Goal: Information Seeking & Learning: Learn about a topic

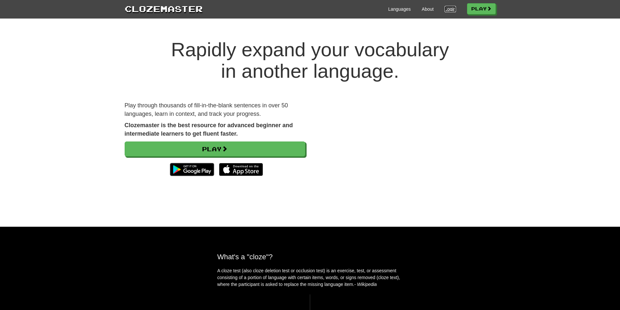
click at [451, 8] on link "Login" at bounding box center [449, 9] width 11 height 7
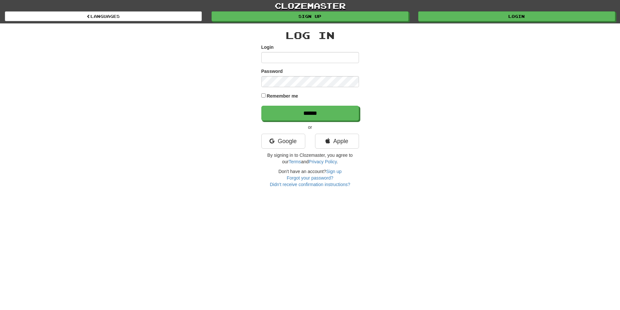
click at [338, 53] on input "Login" at bounding box center [310, 57] width 98 height 11
type input "********"
click at [261, 106] on input "******" at bounding box center [310, 113] width 98 height 15
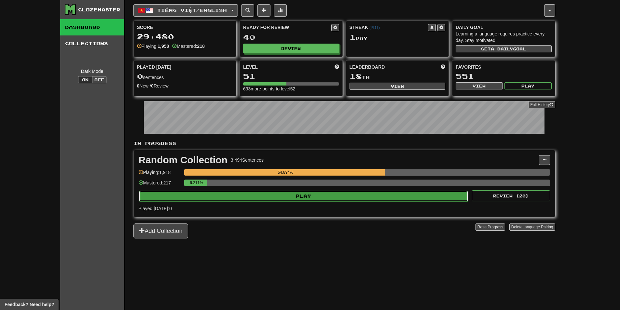
click at [380, 198] on button "Play" at bounding box center [303, 196] width 329 height 11
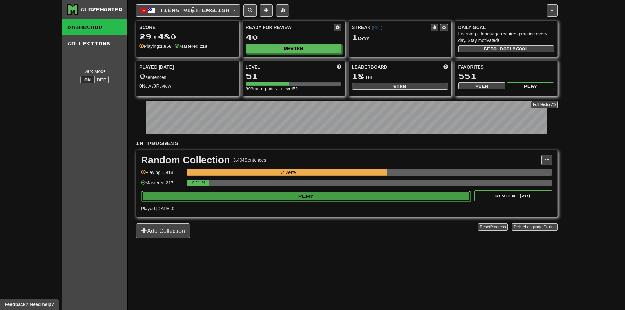
select select "**"
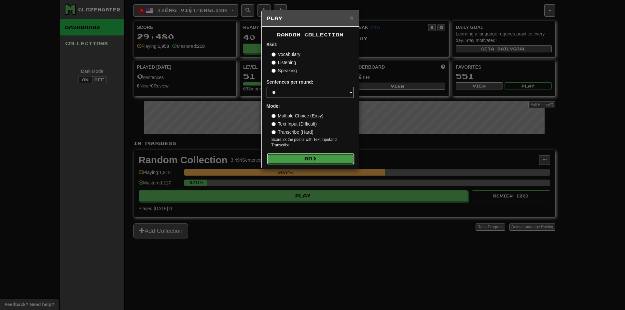
click at [337, 158] on button "Go" at bounding box center [310, 158] width 87 height 11
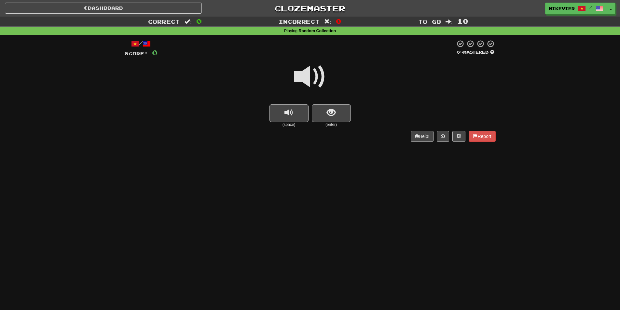
click at [312, 76] on span at bounding box center [310, 77] width 33 height 33
click at [316, 79] on span at bounding box center [310, 77] width 33 height 33
click at [328, 120] on button "show sentence" at bounding box center [331, 113] width 39 height 18
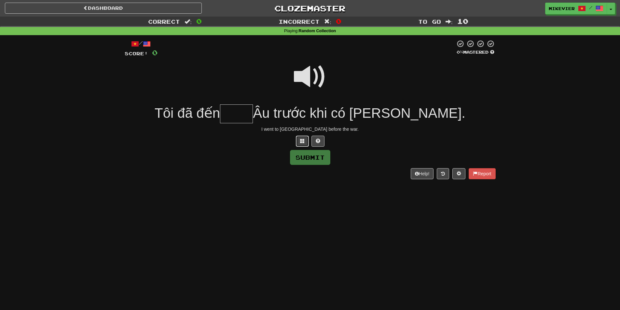
click at [304, 142] on span at bounding box center [302, 141] width 5 height 5
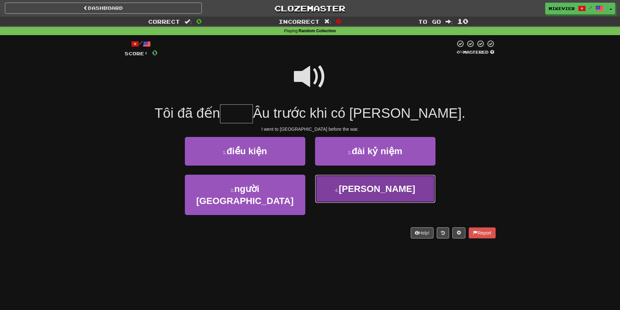
click at [335, 186] on button "4 . châu" at bounding box center [375, 189] width 120 height 28
type input "****"
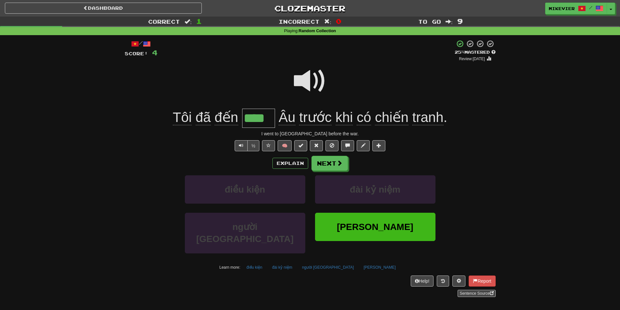
click at [312, 85] on span at bounding box center [310, 81] width 33 height 33
click at [342, 164] on button "Next" at bounding box center [330, 163] width 36 height 15
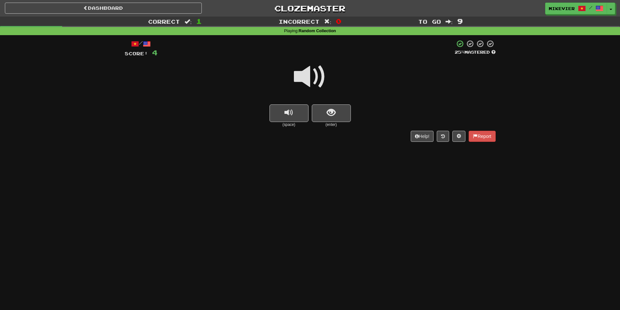
click at [323, 77] on span at bounding box center [310, 77] width 33 height 33
click at [337, 111] on button "show sentence" at bounding box center [331, 113] width 39 height 18
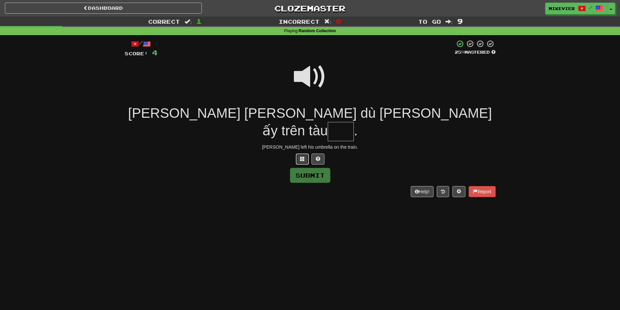
click at [306, 154] on button at bounding box center [302, 159] width 13 height 11
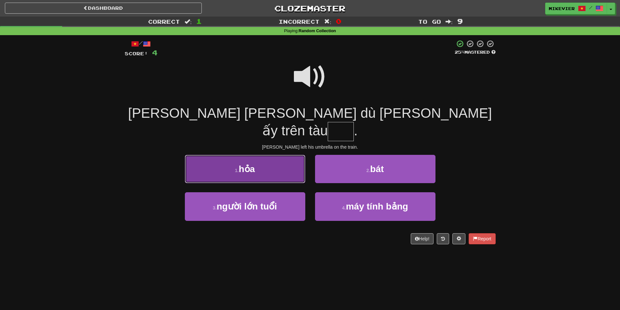
click at [284, 155] on button "1 . hỏa" at bounding box center [245, 169] width 120 height 28
type input "***"
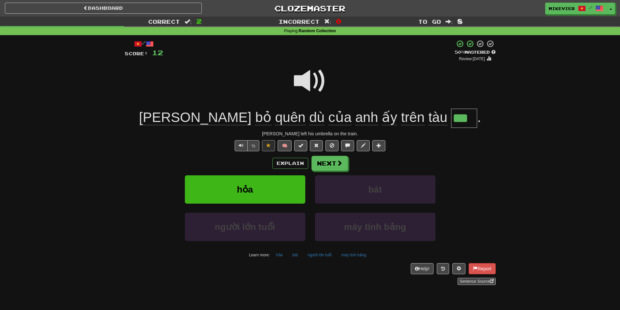
click at [308, 82] on span at bounding box center [310, 81] width 33 height 33
click at [346, 161] on button "Next" at bounding box center [330, 163] width 36 height 15
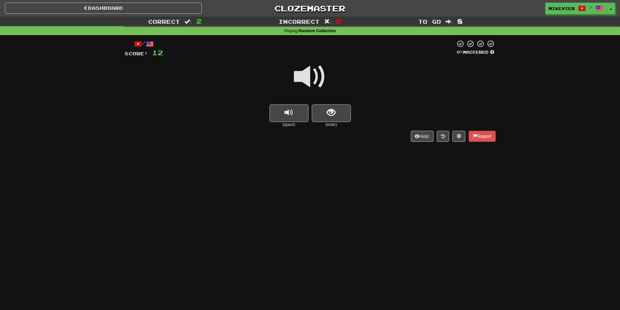
click at [321, 68] on span at bounding box center [310, 77] width 33 height 33
click at [324, 71] on span at bounding box center [310, 77] width 33 height 33
click at [332, 111] on span "show sentence" at bounding box center [331, 112] width 9 height 9
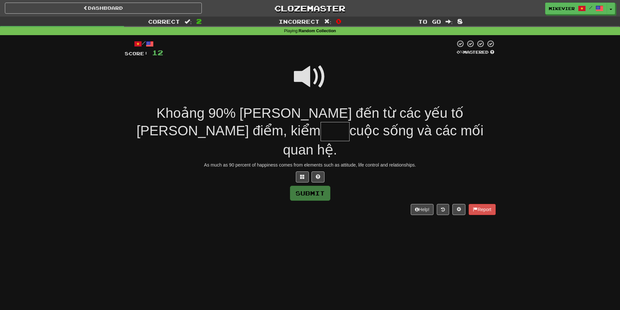
click at [309, 79] on span at bounding box center [310, 77] width 33 height 33
click at [301, 174] on span at bounding box center [302, 176] width 5 height 5
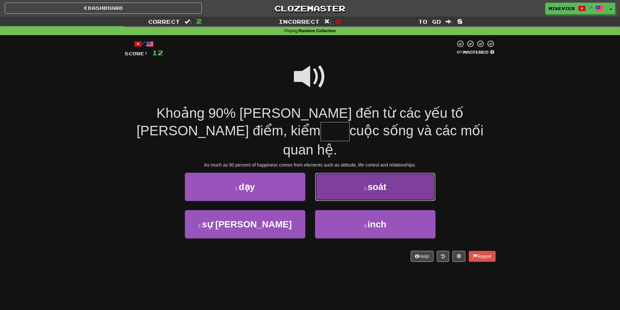
click at [389, 178] on button "2 . soát" at bounding box center [375, 187] width 120 height 28
type input "****"
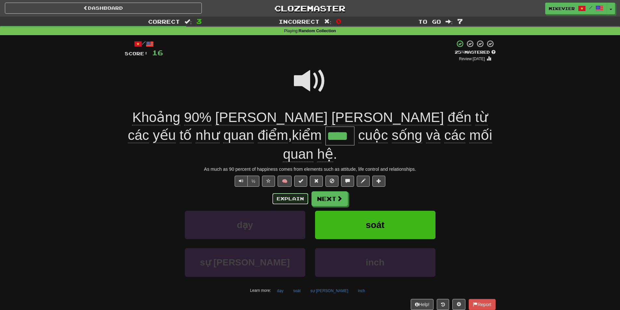
click at [288, 193] on button "Explain" at bounding box center [290, 198] width 36 height 11
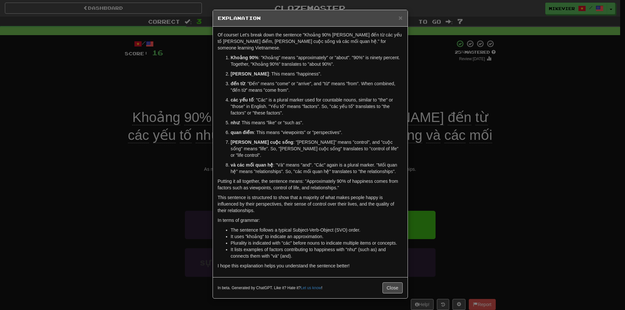
click at [168, 160] on div "× Explanation Of course! Let's break down the sentence "Khoảng 90% hạnh phúc đế…" at bounding box center [312, 155] width 625 height 310
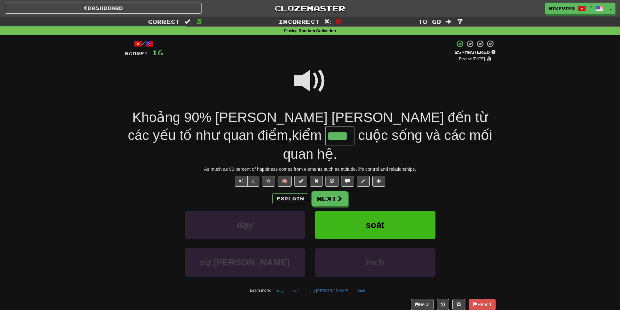
click at [309, 79] on span at bounding box center [310, 81] width 33 height 33
click at [255, 176] on button "½" at bounding box center [253, 181] width 12 height 11
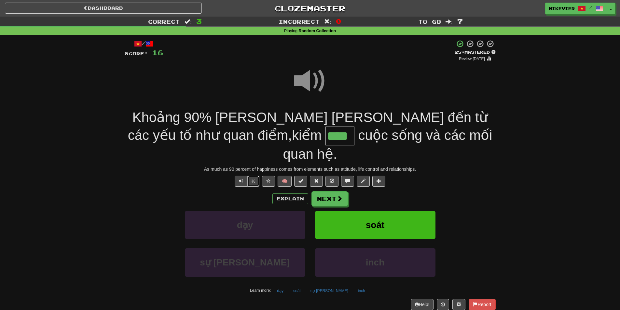
click at [255, 176] on button "½" at bounding box center [253, 181] width 12 height 11
click at [252, 176] on button "½" at bounding box center [253, 181] width 12 height 11
click at [254, 176] on button "½" at bounding box center [253, 181] width 12 height 11
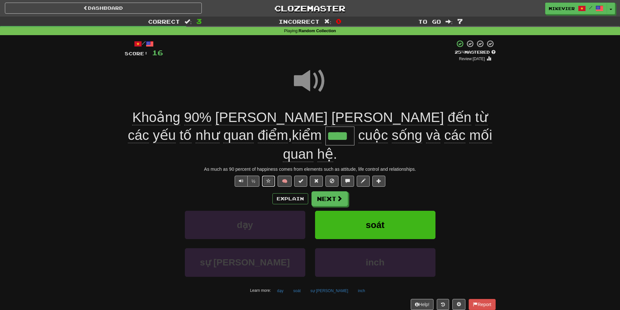
click at [265, 176] on button at bounding box center [268, 181] width 13 height 11
click at [241, 179] on span "Text-to-speech controls" at bounding box center [241, 181] width 5 height 5
click at [315, 192] on button "Next" at bounding box center [330, 199] width 36 height 15
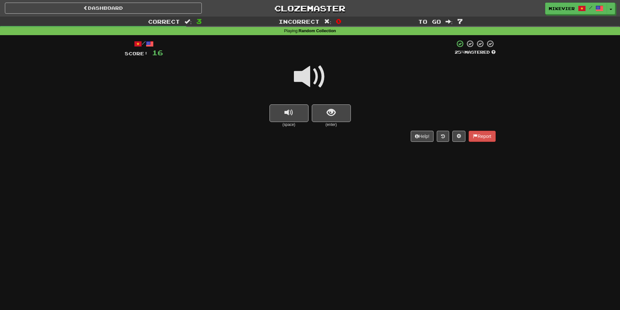
click at [294, 77] on span at bounding box center [310, 77] width 33 height 33
click at [315, 109] on button "show sentence" at bounding box center [331, 113] width 39 height 18
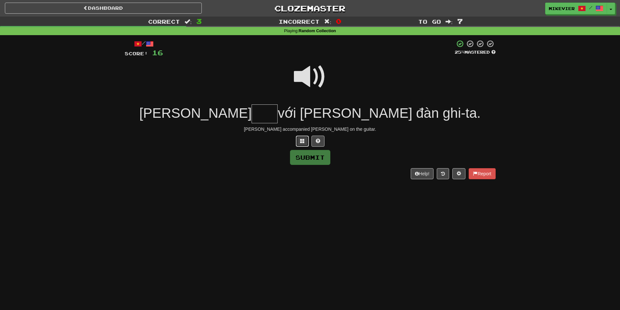
click at [303, 142] on span at bounding box center [302, 141] width 5 height 5
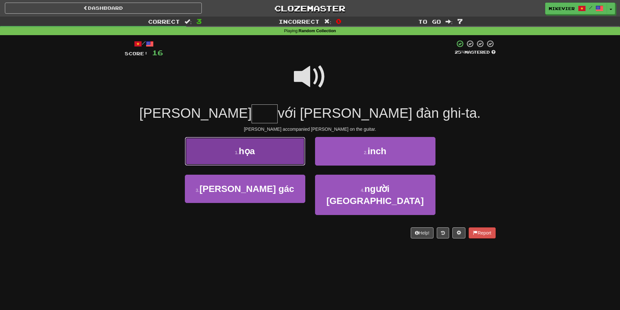
click at [271, 151] on button "1 . họa" at bounding box center [245, 151] width 120 height 28
type input "***"
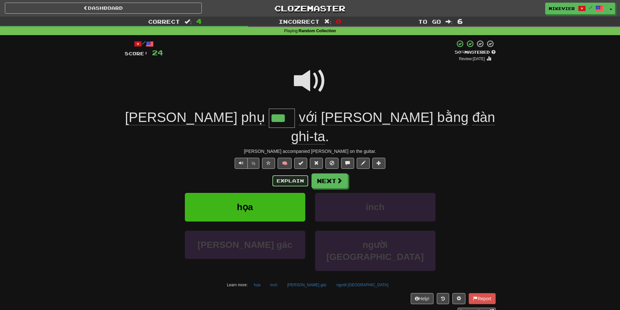
click at [287, 175] on button "Explain" at bounding box center [290, 180] width 36 height 11
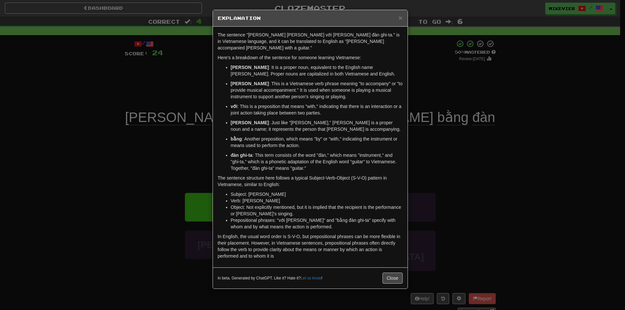
click at [177, 149] on div "× Explanation The sentence "Tom phụ họa với Mary bằng đàn ghi-ta." is in Vietna…" at bounding box center [312, 155] width 625 height 310
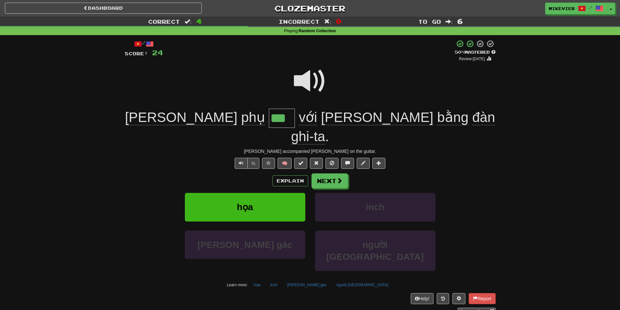
click at [302, 93] on span at bounding box center [310, 81] width 33 height 33
click at [300, 175] on button "Explain" at bounding box center [290, 180] width 36 height 11
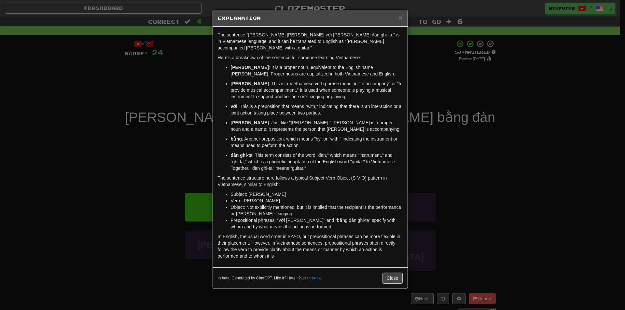
click at [143, 99] on div "× Explanation The sentence "Tom phụ họa với Mary bằng đàn ghi-ta." is in Vietna…" at bounding box center [312, 155] width 625 height 310
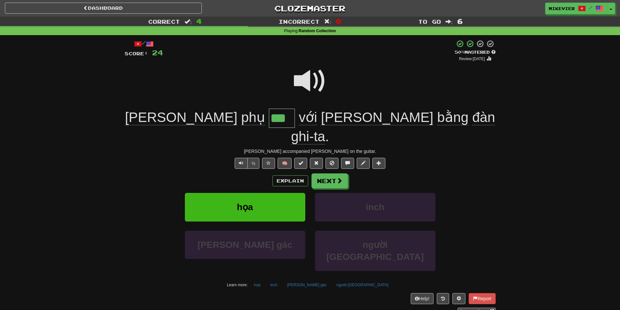
click at [303, 85] on span at bounding box center [310, 81] width 33 height 33
click at [303, 81] on span at bounding box center [310, 81] width 33 height 33
click at [323, 174] on button "Next" at bounding box center [330, 181] width 36 height 15
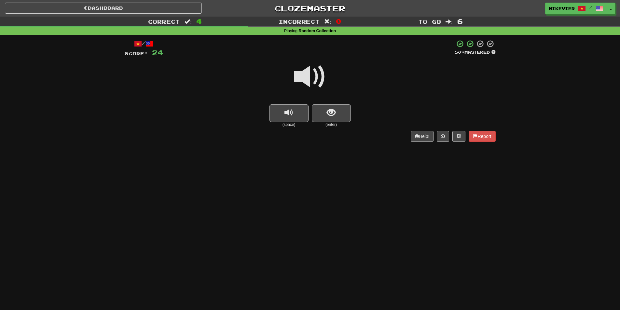
click at [308, 81] on span at bounding box center [310, 77] width 33 height 33
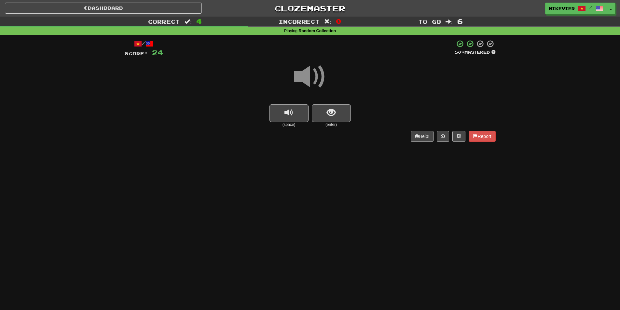
click at [308, 81] on span at bounding box center [310, 77] width 33 height 33
click at [325, 112] on button "show sentence" at bounding box center [331, 113] width 39 height 18
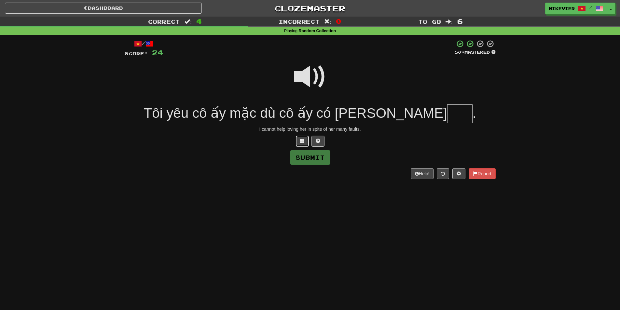
click at [303, 142] on span at bounding box center [302, 141] width 5 height 5
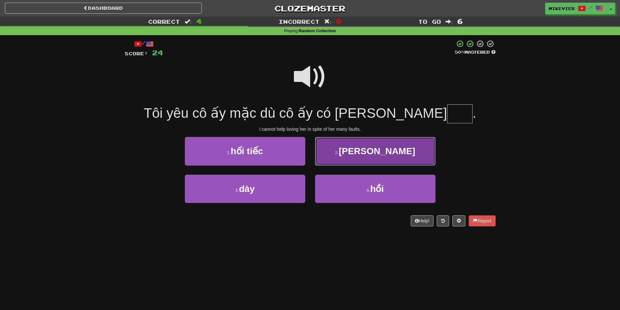
click at [359, 164] on button "2 . lầm" at bounding box center [375, 151] width 120 height 28
type input "***"
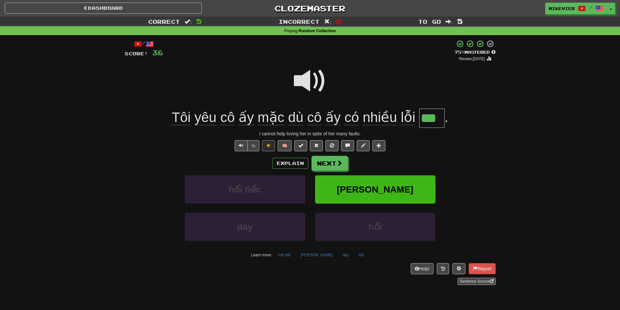
click at [302, 89] on span at bounding box center [310, 81] width 33 height 33
click at [327, 165] on button "Next" at bounding box center [330, 163] width 36 height 15
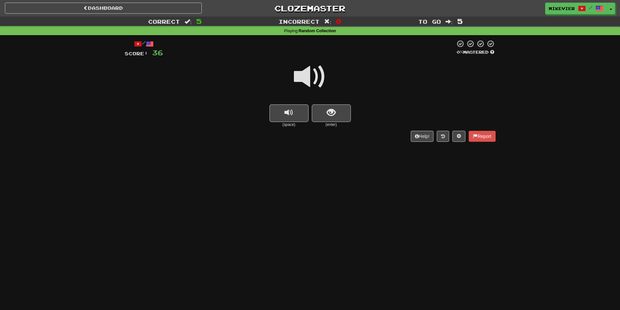
click at [311, 75] on span at bounding box center [310, 77] width 33 height 33
click at [336, 108] on button "show sentence" at bounding box center [331, 113] width 39 height 18
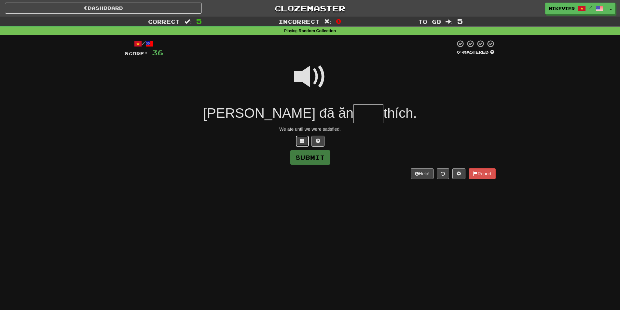
click at [301, 140] on span at bounding box center [302, 141] width 5 height 5
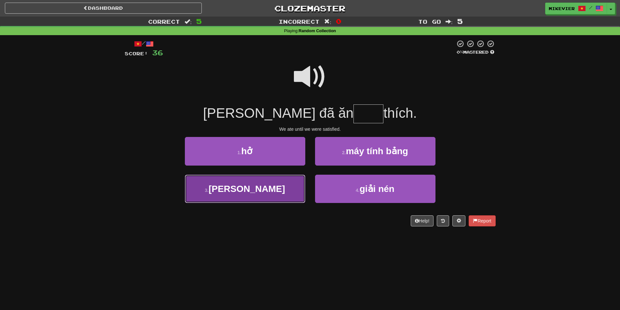
click at [288, 184] on button "3 . thỏa" at bounding box center [245, 189] width 120 height 28
type input "****"
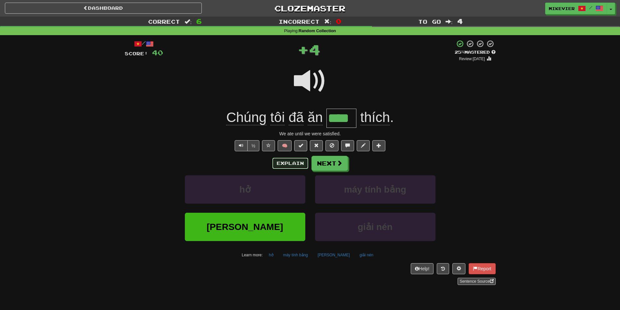
click at [287, 162] on button "Explain" at bounding box center [290, 163] width 36 height 11
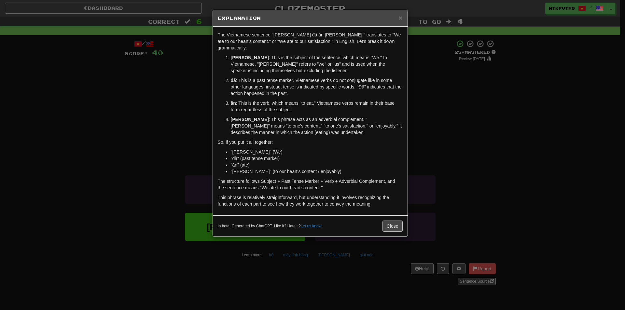
click at [158, 113] on div "× Explanation The Vietnamese sentence "Chúng tôi đã ăn thỏa thích." translates …" at bounding box center [312, 155] width 625 height 310
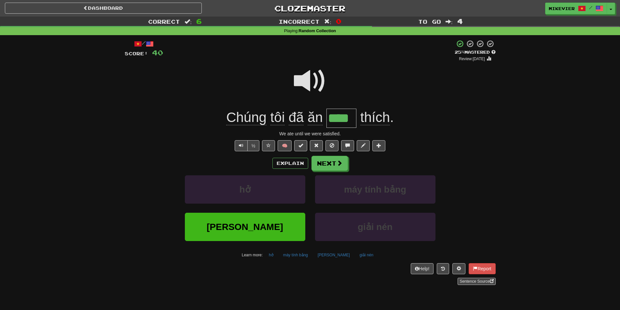
click at [298, 79] on span at bounding box center [310, 81] width 33 height 33
click at [294, 161] on button "Explain" at bounding box center [290, 163] width 36 height 11
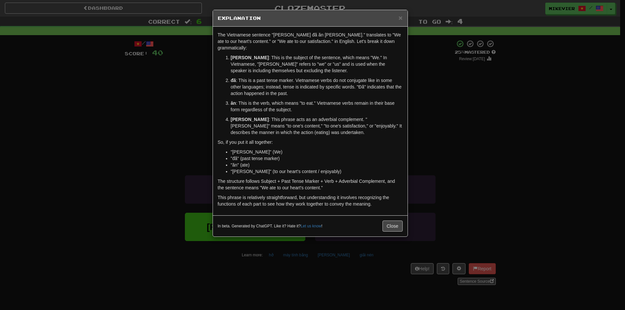
click at [184, 146] on div "× Explanation The Vietnamese sentence "Chúng tôi đã ăn thỏa thích." translates …" at bounding box center [312, 155] width 625 height 310
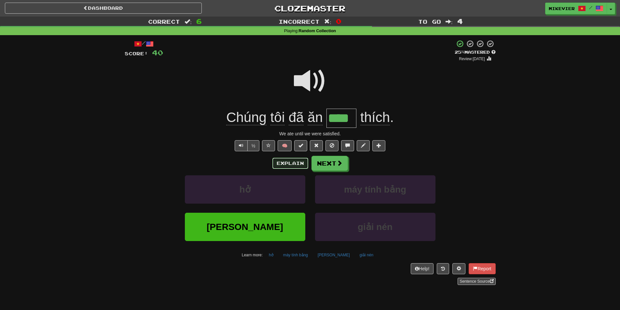
click at [281, 160] on button "Explain" at bounding box center [290, 163] width 36 height 11
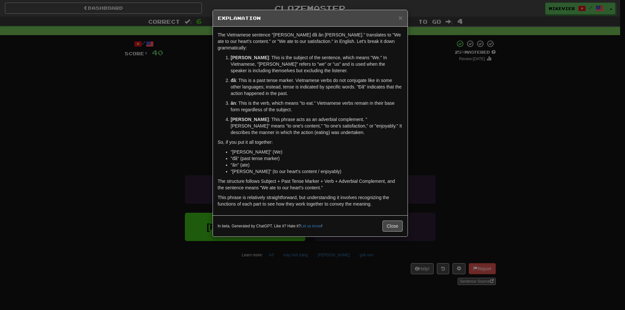
click at [180, 147] on div "× Explanation The Vietnamese sentence "Chúng tôi đã ăn thỏa thích." translates …" at bounding box center [312, 155] width 625 height 310
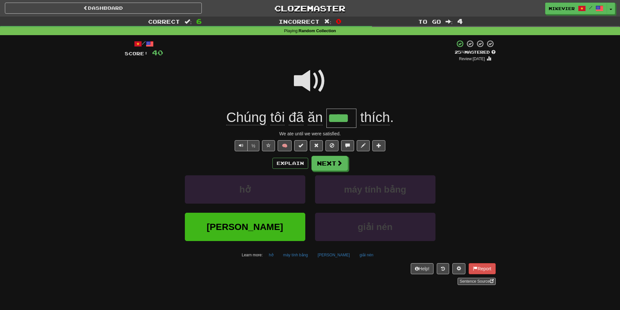
click at [297, 83] on span at bounding box center [310, 81] width 33 height 33
click at [297, 84] on span at bounding box center [310, 81] width 33 height 33
click at [297, 82] on span at bounding box center [310, 81] width 33 height 33
click at [345, 164] on button "Next" at bounding box center [330, 163] width 36 height 15
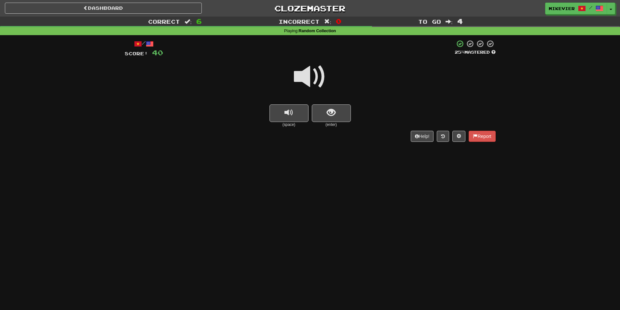
click at [317, 83] on span at bounding box center [310, 77] width 33 height 33
click at [320, 111] on button "show sentence" at bounding box center [331, 113] width 39 height 18
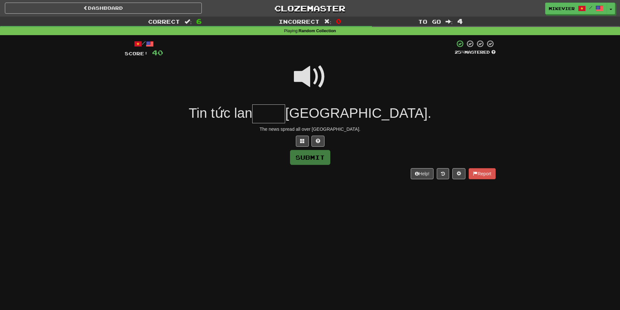
click at [323, 76] on span at bounding box center [310, 77] width 33 height 33
click at [305, 141] on button at bounding box center [302, 141] width 13 height 11
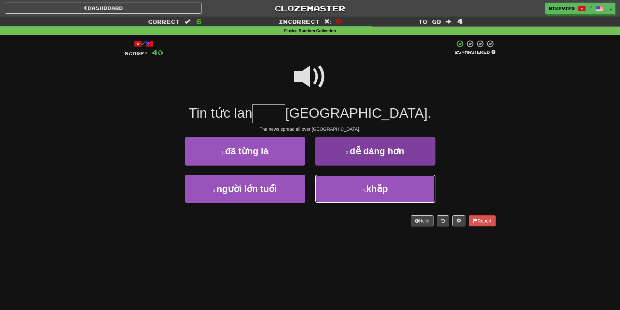
click at [338, 183] on button "4 . khắp" at bounding box center [375, 189] width 120 height 28
type input "****"
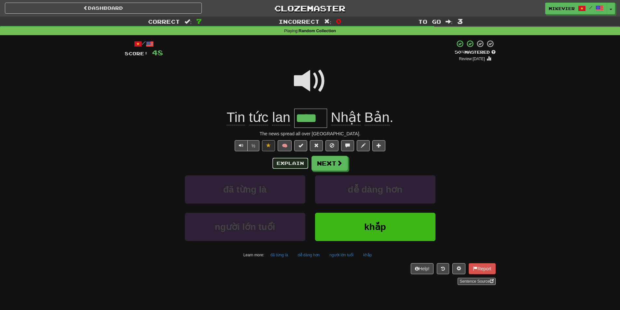
click at [301, 161] on button "Explain" at bounding box center [290, 163] width 36 height 11
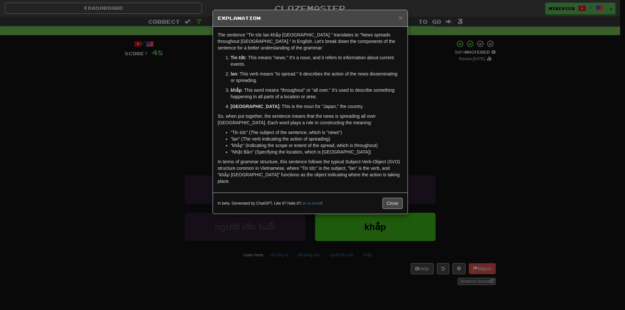
click at [192, 109] on div "× Explanation The sentence "Tin tức lan khắp Nhật Bản." translates to "News spr…" at bounding box center [312, 155] width 625 height 310
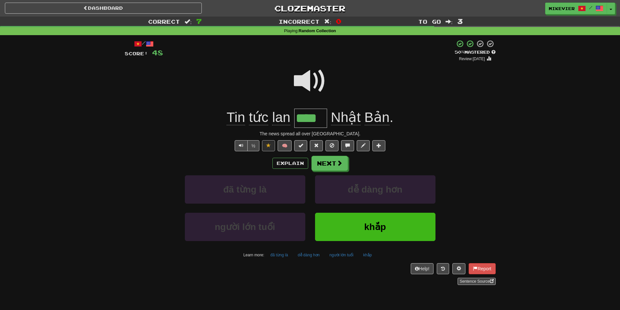
click at [317, 87] on span at bounding box center [310, 81] width 33 height 33
click at [311, 92] on span at bounding box center [310, 81] width 33 height 33
click at [337, 160] on span at bounding box center [340, 163] width 6 height 6
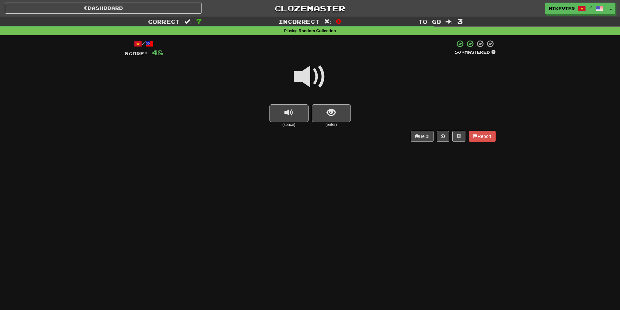
click at [308, 73] on span at bounding box center [310, 77] width 33 height 33
click at [316, 116] on button "show sentence" at bounding box center [331, 113] width 39 height 18
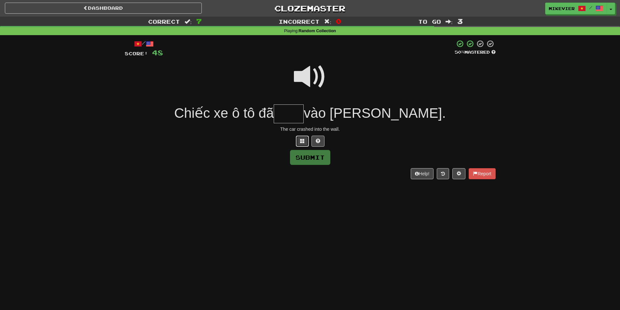
click at [300, 141] on span at bounding box center [302, 141] width 5 height 5
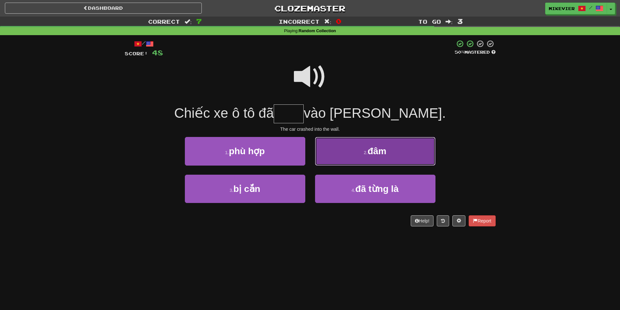
click at [358, 156] on button "2 . đâm" at bounding box center [375, 151] width 120 height 28
type input "***"
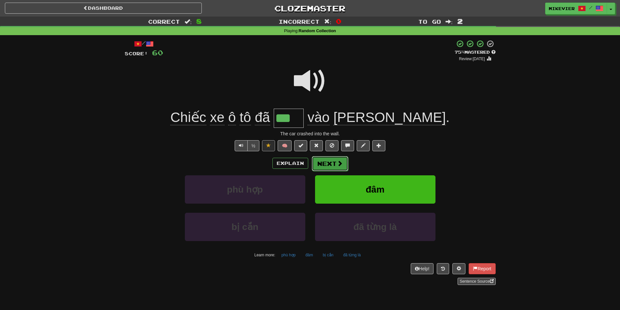
click at [341, 163] on span at bounding box center [340, 163] width 6 height 6
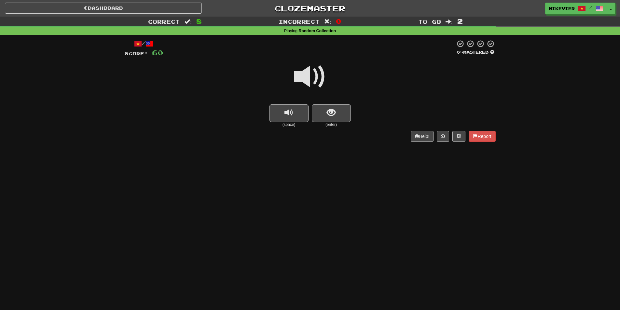
click at [314, 69] on span at bounding box center [310, 77] width 33 height 33
click at [314, 70] on span at bounding box center [310, 77] width 33 height 33
click at [312, 75] on span at bounding box center [310, 77] width 33 height 33
click at [328, 113] on span "show sentence" at bounding box center [331, 112] width 9 height 9
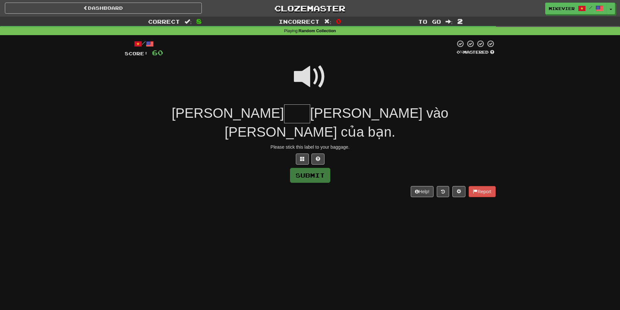
click at [311, 82] on span at bounding box center [310, 77] width 33 height 33
click at [299, 154] on button at bounding box center [302, 159] width 13 height 11
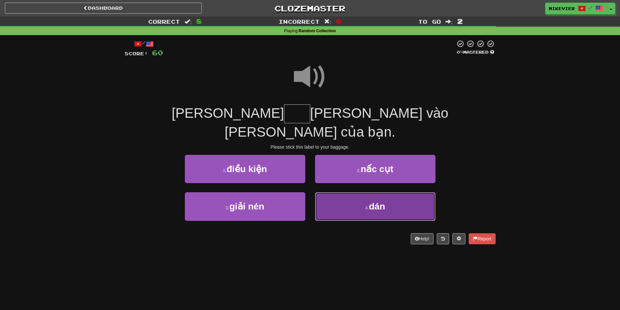
drag, startPoint x: 345, startPoint y: 193, endPoint x: 344, endPoint y: 189, distance: 3.9
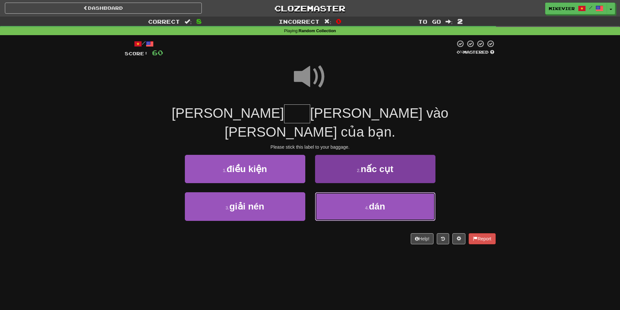
click at [345, 193] on button "4 . dán" at bounding box center [375, 206] width 120 height 28
type input "***"
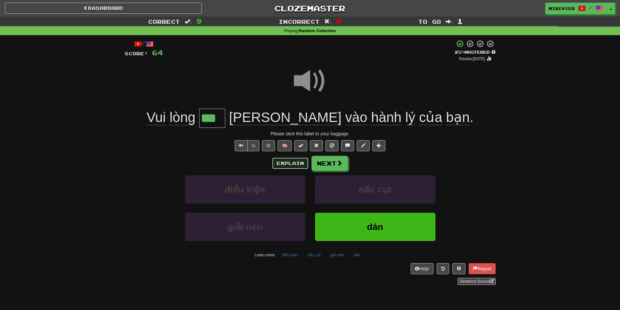
click at [292, 167] on button "Explain" at bounding box center [290, 163] width 36 height 11
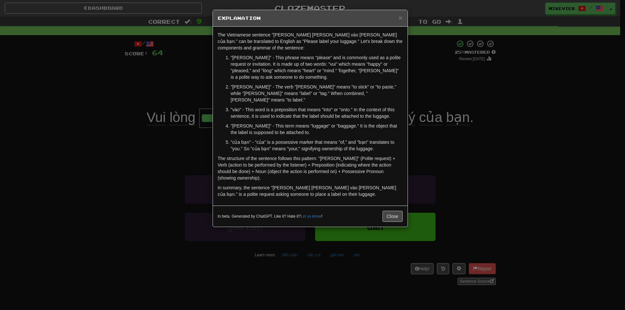
click at [152, 118] on div "× Explanation The Vietnamese sentence "Vui lòng dán nhãn vào hành lý của bạn." …" at bounding box center [312, 155] width 625 height 310
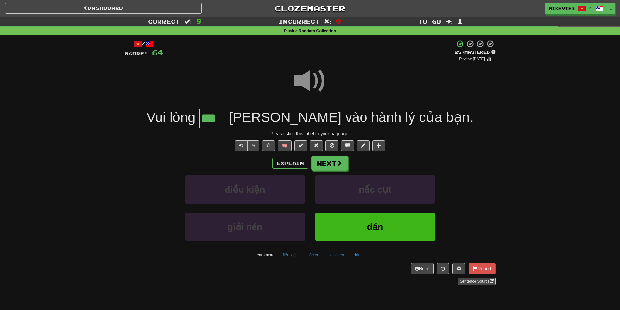
click at [307, 86] on span at bounding box center [310, 81] width 33 height 33
click at [302, 79] on span at bounding box center [310, 81] width 33 height 33
click at [268, 144] on span at bounding box center [268, 145] width 5 height 5
click at [331, 163] on button "Next" at bounding box center [330, 163] width 36 height 15
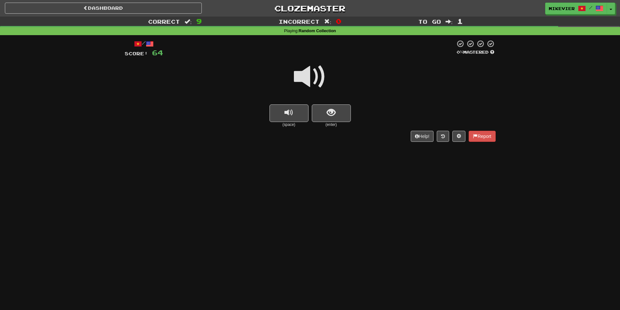
click at [311, 80] on span at bounding box center [310, 77] width 33 height 33
click at [330, 113] on span "show sentence" at bounding box center [331, 112] width 9 height 9
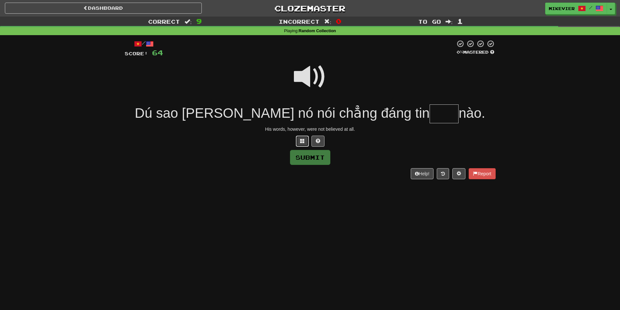
click at [306, 139] on button at bounding box center [302, 141] width 13 height 11
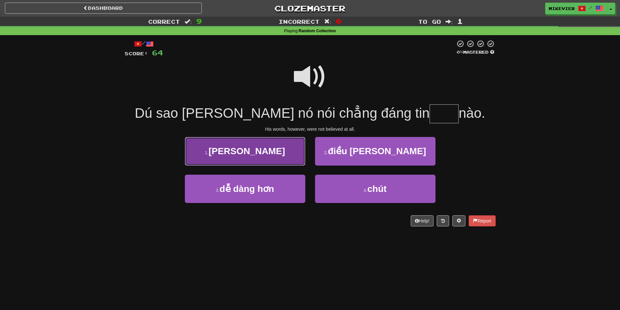
click at [259, 152] on button "1 . chổi" at bounding box center [245, 151] width 120 height 28
type input "****"
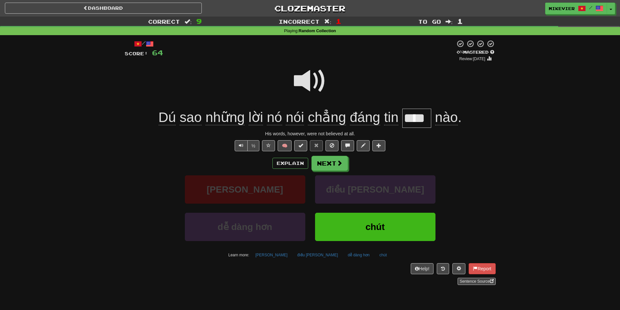
click at [294, 81] on span at bounding box center [310, 81] width 33 height 33
click at [283, 159] on button "Explain" at bounding box center [290, 163] width 36 height 11
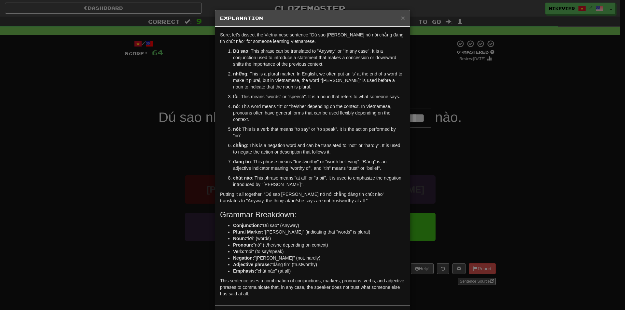
click at [149, 153] on div "× Explanation Sure, let's dissect the Vietnamese sentence "Dú sao những lời nó …" at bounding box center [312, 155] width 625 height 310
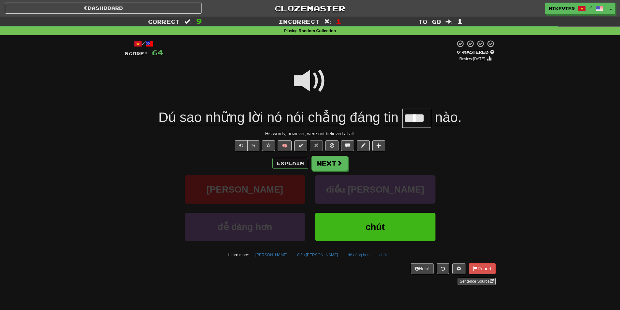
click at [319, 85] on span at bounding box center [310, 81] width 33 height 33
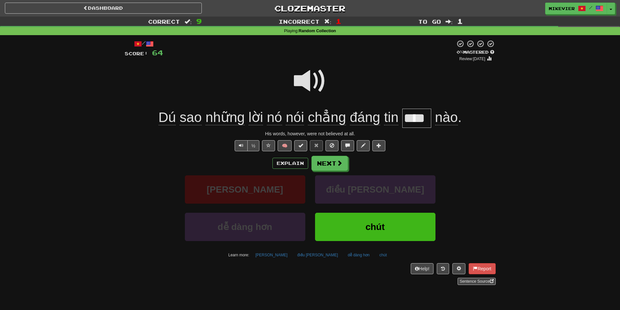
click at [319, 85] on span at bounding box center [310, 81] width 33 height 33
click at [251, 144] on button "½" at bounding box center [253, 145] width 12 height 11
click at [343, 165] on button "Next" at bounding box center [330, 163] width 36 height 15
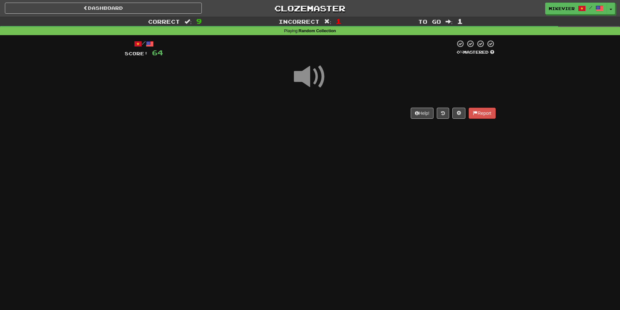
click at [317, 81] on span at bounding box center [310, 77] width 33 height 33
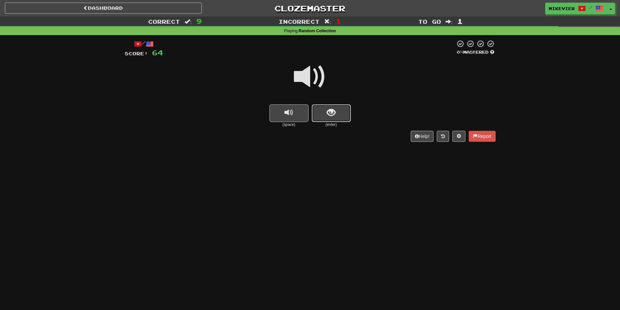
click at [346, 112] on button "show sentence" at bounding box center [331, 113] width 39 height 18
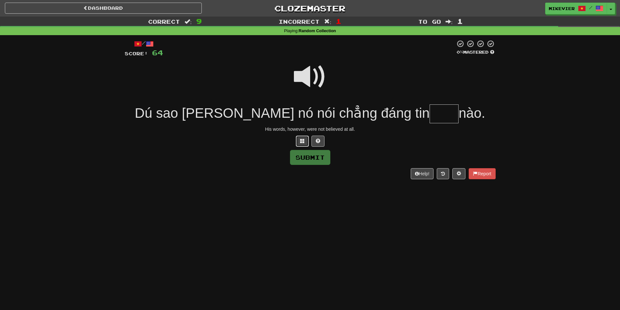
click at [299, 139] on button at bounding box center [302, 141] width 13 height 11
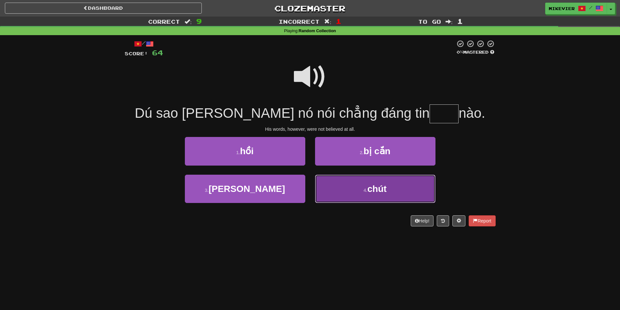
click at [342, 194] on button "4 . chút" at bounding box center [375, 189] width 120 height 28
type input "****"
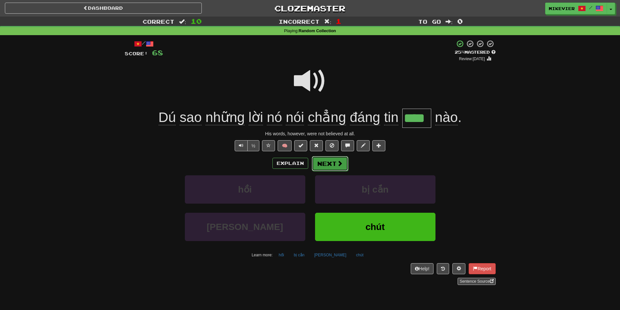
click at [338, 161] on span at bounding box center [340, 163] width 6 height 6
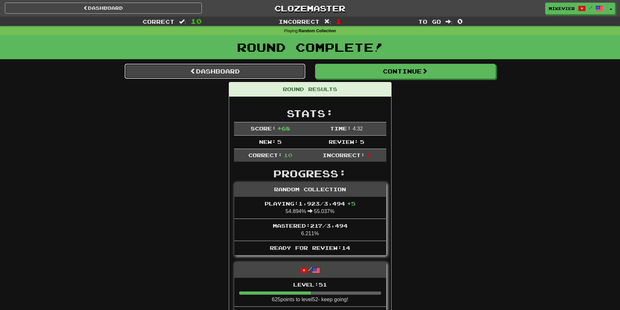
click at [251, 75] on link "Dashboard" at bounding box center [215, 71] width 181 height 15
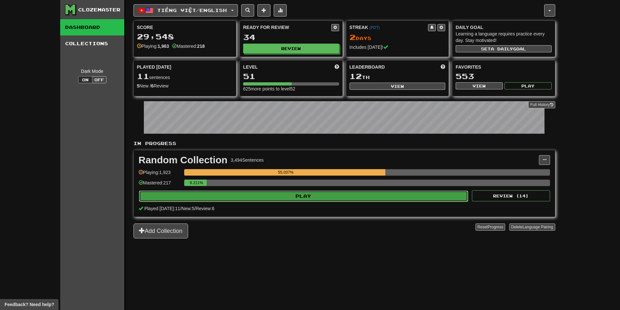
click at [436, 200] on button "Play" at bounding box center [303, 196] width 329 height 11
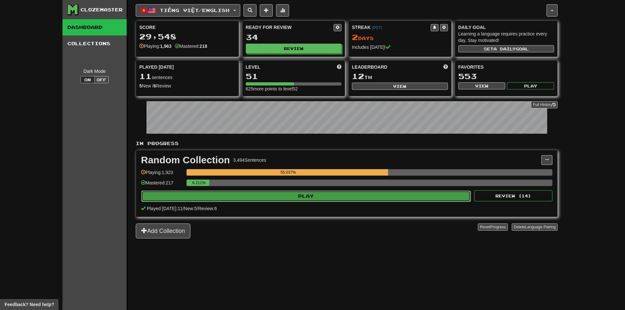
select select "**"
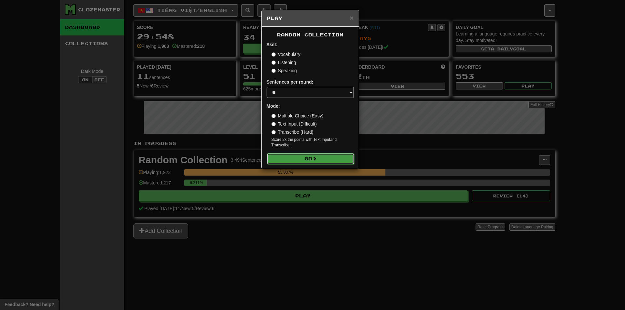
click at [323, 159] on button "Go" at bounding box center [310, 158] width 87 height 11
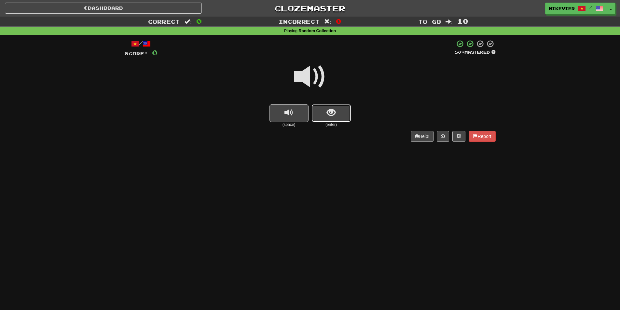
click at [339, 108] on button "show sentence" at bounding box center [331, 113] width 39 height 18
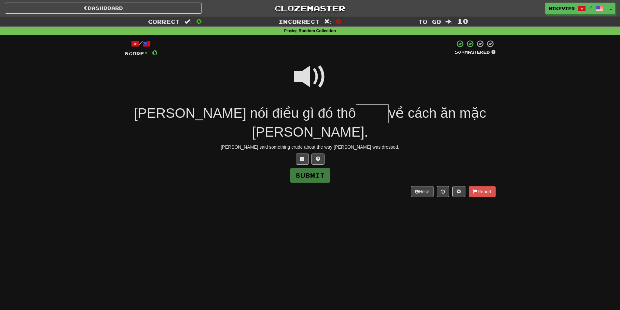
click at [319, 80] on span at bounding box center [310, 77] width 33 height 33
click at [321, 79] on span at bounding box center [310, 77] width 33 height 33
click at [305, 154] on button at bounding box center [302, 159] width 13 height 11
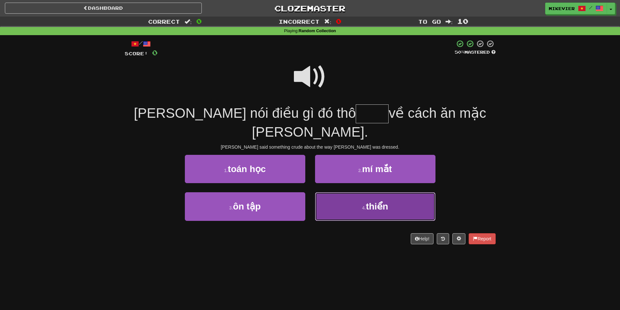
click at [346, 192] on button "4 . thiển" at bounding box center [375, 206] width 120 height 28
type input "*****"
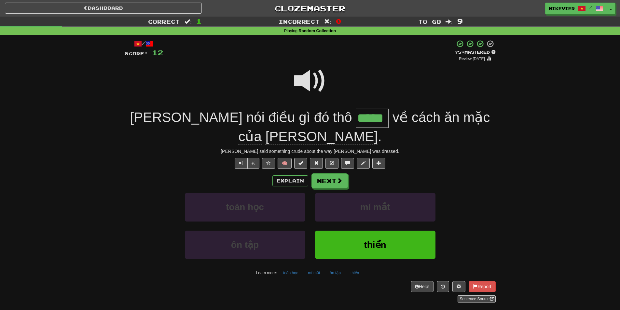
click at [306, 81] on span at bounding box center [310, 81] width 33 height 33
click at [293, 175] on button "Explain" at bounding box center [290, 180] width 36 height 11
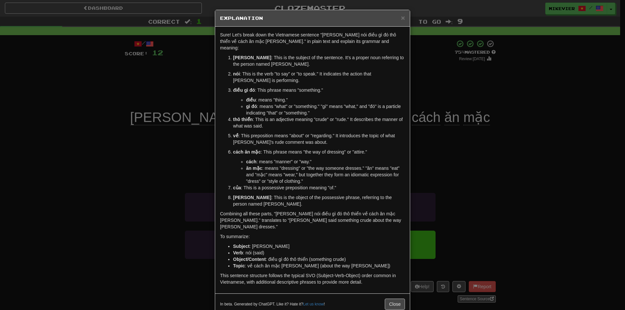
click at [136, 137] on div "× Explanation Sure! Let's break down the Vietnamese sentence "Tom nói điều gì đ…" at bounding box center [312, 155] width 625 height 310
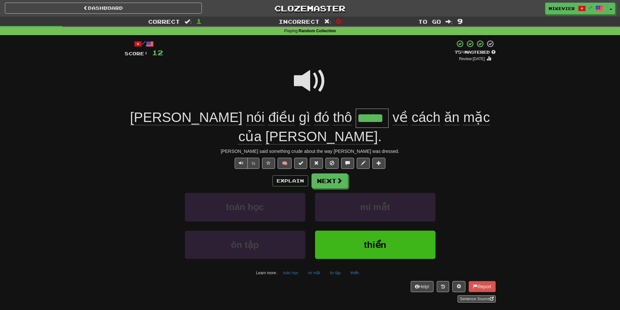
click at [292, 86] on div at bounding box center [310, 85] width 371 height 47
click at [299, 86] on span at bounding box center [310, 81] width 33 height 33
click at [299, 83] on span at bounding box center [310, 81] width 33 height 33
click at [345, 174] on button "Next" at bounding box center [330, 181] width 36 height 15
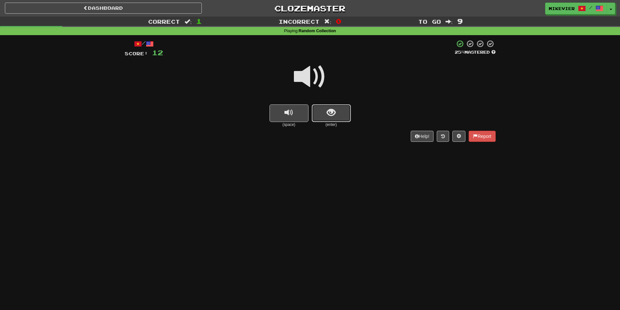
click at [326, 109] on button "show sentence" at bounding box center [331, 113] width 39 height 18
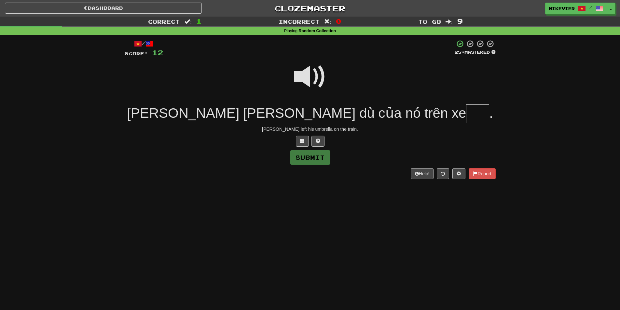
click at [309, 73] on span at bounding box center [310, 77] width 33 height 33
click at [304, 140] on span at bounding box center [302, 141] width 5 height 5
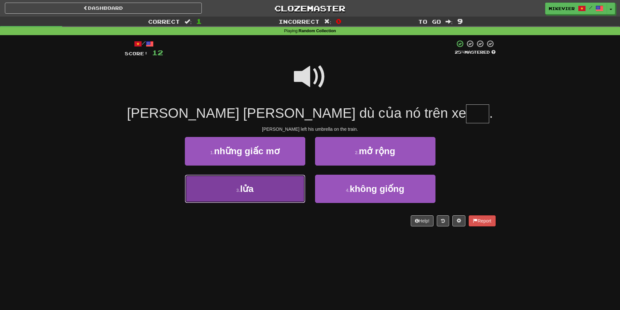
click at [277, 188] on button "3 . lửa" at bounding box center [245, 189] width 120 height 28
type input "***"
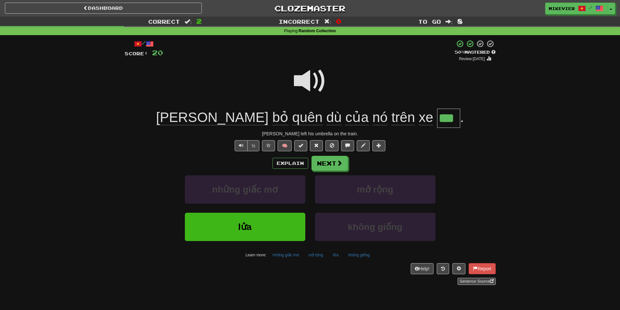
click at [298, 80] on span at bounding box center [310, 81] width 33 height 33
click at [314, 163] on button "Next" at bounding box center [330, 163] width 36 height 15
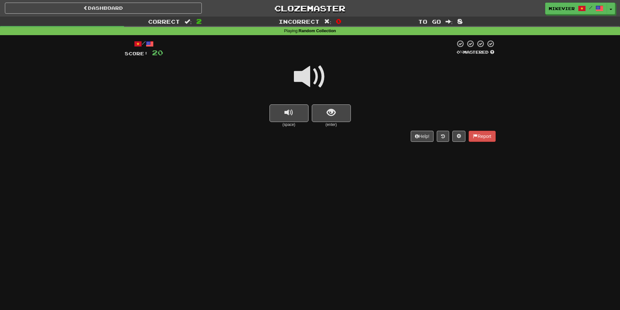
click at [310, 83] on span at bounding box center [310, 77] width 33 height 33
click at [325, 113] on button "show sentence" at bounding box center [331, 113] width 39 height 18
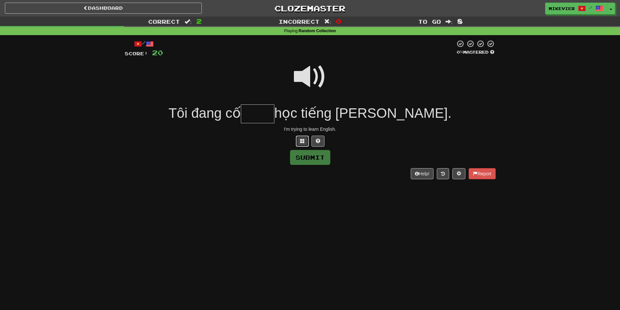
click at [298, 141] on button at bounding box center [302, 141] width 13 height 11
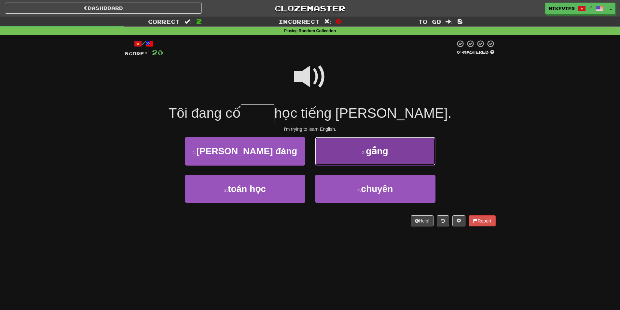
click at [327, 160] on button "2 . gắng" at bounding box center [375, 151] width 120 height 28
type input "****"
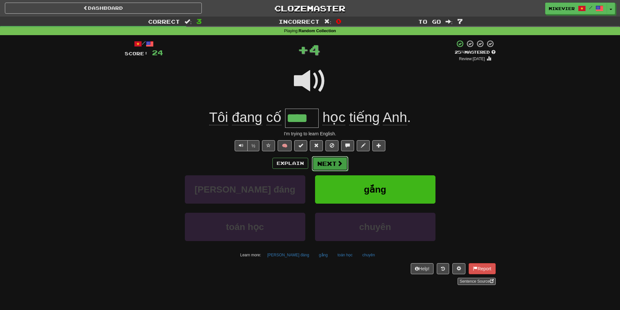
click at [339, 164] on span at bounding box center [340, 163] width 6 height 6
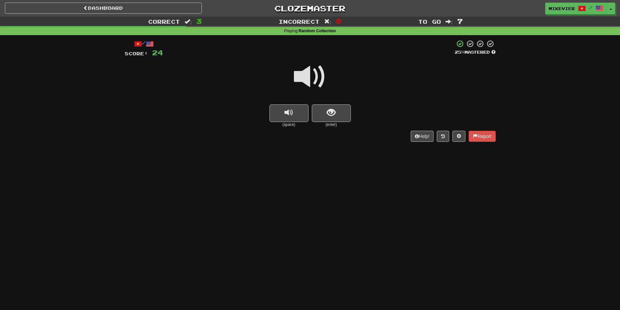
click at [320, 85] on span at bounding box center [310, 77] width 33 height 33
click at [333, 113] on span "show sentence" at bounding box center [331, 112] width 9 height 9
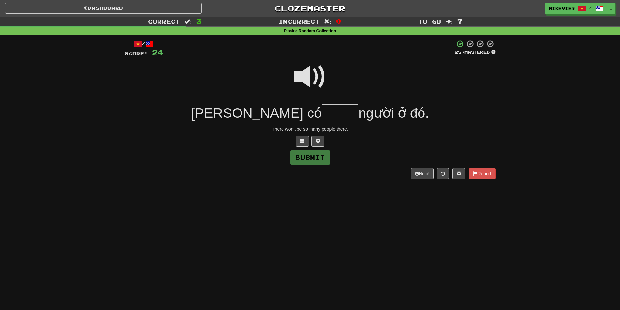
click at [313, 82] on span at bounding box center [310, 77] width 33 height 33
click at [302, 139] on span at bounding box center [302, 141] width 5 height 5
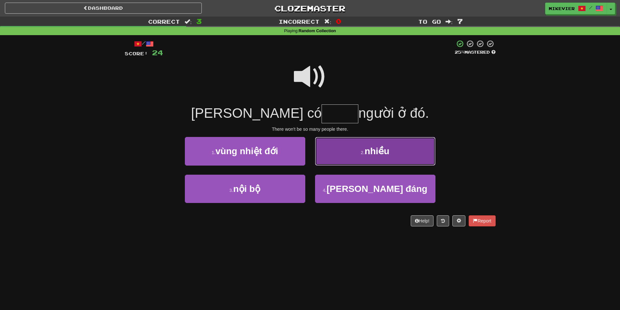
click at [328, 152] on button "2 . nhiều" at bounding box center [375, 151] width 120 height 28
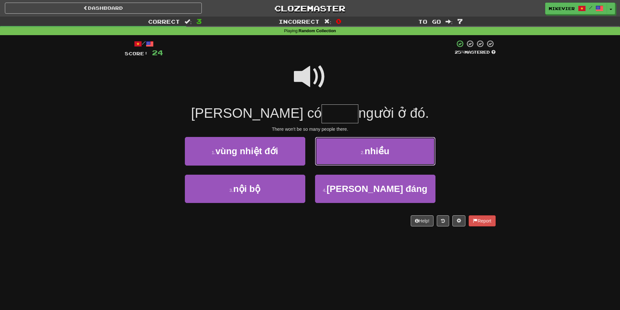
type input "*****"
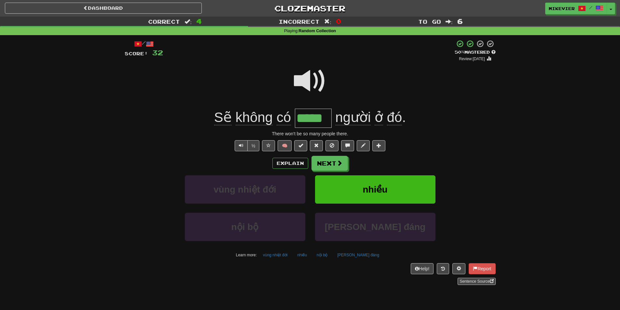
click at [309, 84] on span at bounding box center [310, 81] width 33 height 33
click at [335, 160] on button "Next" at bounding box center [329, 163] width 36 height 15
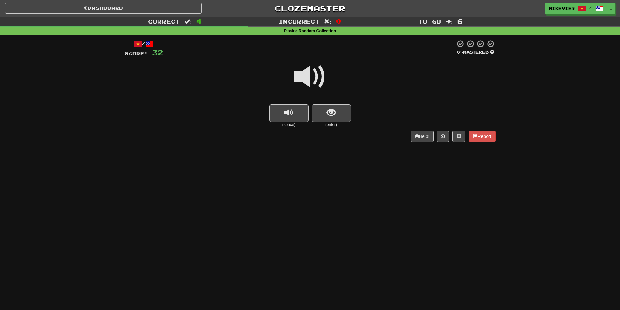
click at [320, 79] on span at bounding box center [310, 77] width 33 height 33
click at [334, 111] on span "show sentence" at bounding box center [331, 112] width 9 height 9
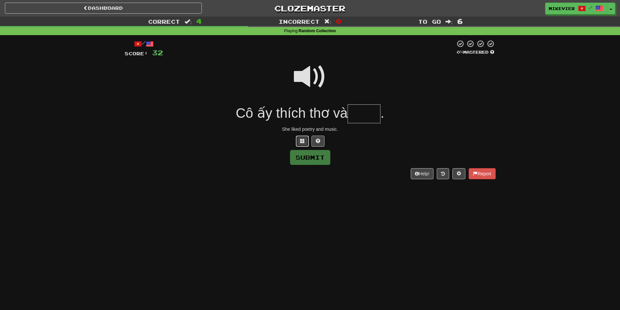
click at [304, 143] on button at bounding box center [302, 141] width 13 height 11
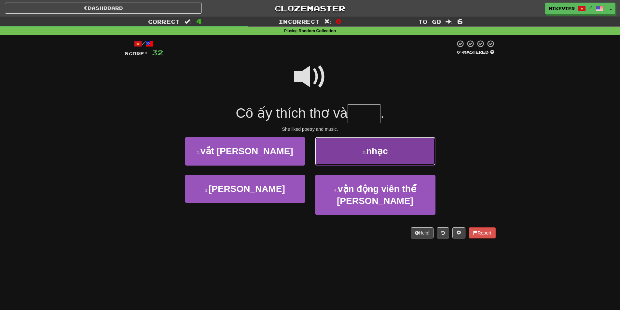
click at [328, 162] on button "2 . nhạc" at bounding box center [375, 151] width 120 height 28
type input "****"
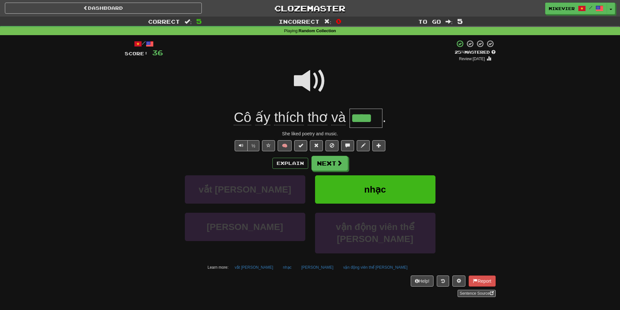
click at [304, 78] on span at bounding box center [310, 81] width 33 height 33
click at [305, 75] on span at bounding box center [310, 81] width 33 height 33
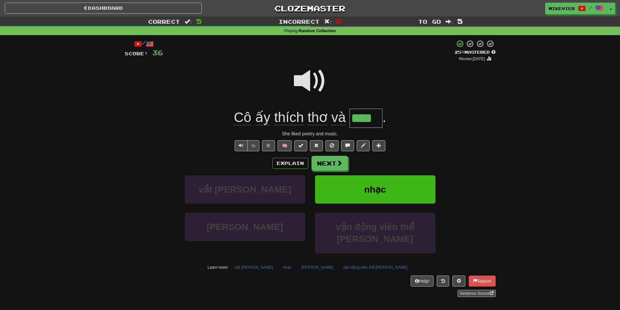
click at [320, 76] on span at bounding box center [310, 81] width 33 height 33
click at [320, 75] on span at bounding box center [310, 81] width 33 height 33
click at [319, 78] on span at bounding box center [310, 81] width 33 height 33
click at [319, 79] on span at bounding box center [310, 81] width 33 height 33
click at [342, 161] on button "Next" at bounding box center [330, 163] width 36 height 15
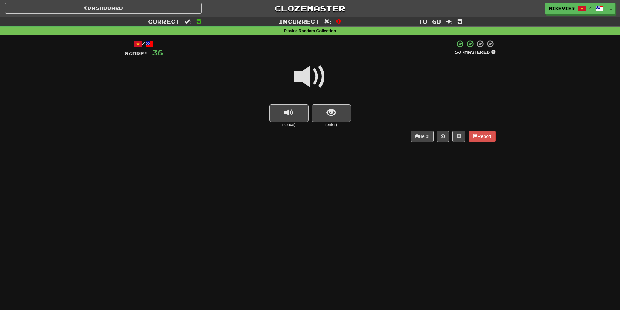
click at [321, 72] on span at bounding box center [310, 77] width 33 height 33
click at [303, 79] on span at bounding box center [310, 77] width 33 height 33
click at [319, 75] on span at bounding box center [310, 77] width 33 height 33
click at [295, 75] on span at bounding box center [310, 77] width 33 height 33
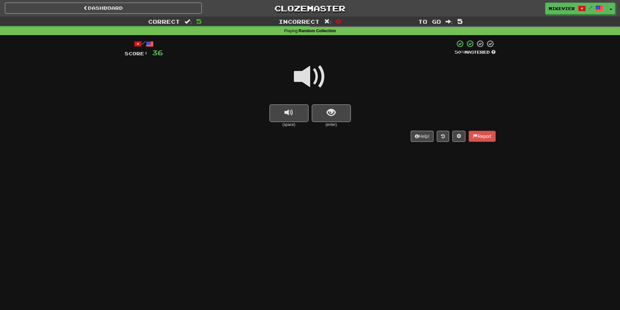
click at [295, 75] on span at bounding box center [310, 77] width 33 height 33
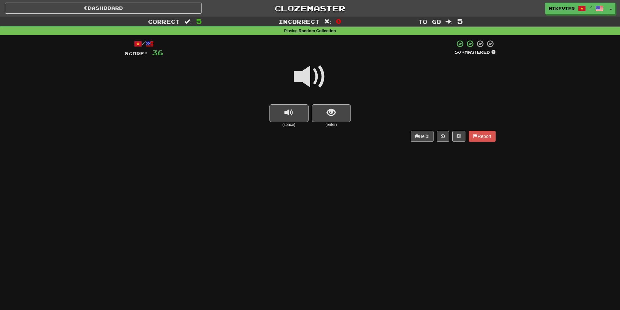
click at [295, 75] on span at bounding box center [310, 77] width 33 height 33
click at [322, 107] on button "show sentence" at bounding box center [331, 113] width 39 height 18
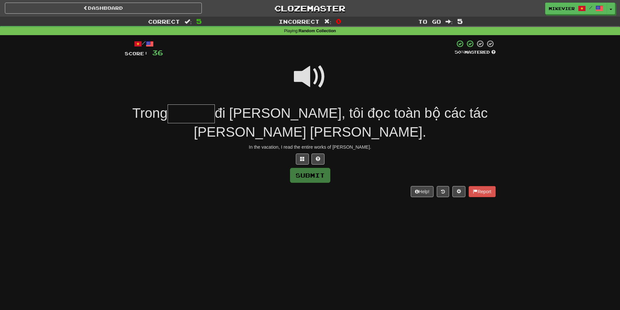
click at [312, 80] on span at bounding box center [310, 77] width 33 height 33
click at [304, 158] on span at bounding box center [302, 158] width 5 height 5
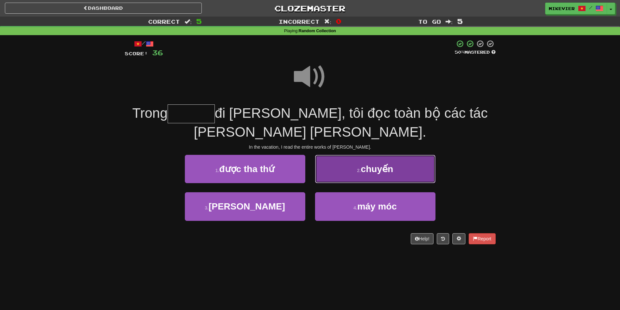
click at [339, 172] on button "2 . chuyến" at bounding box center [375, 169] width 120 height 28
type input "******"
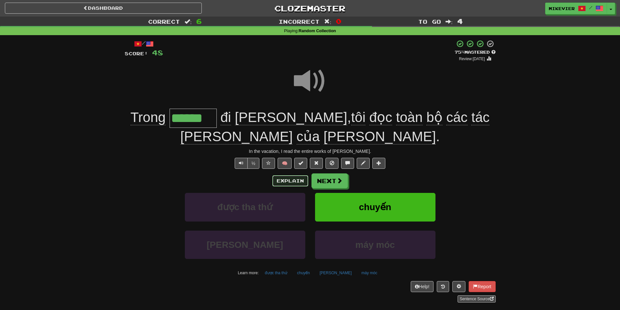
click at [280, 179] on button "Explain" at bounding box center [290, 180] width 36 height 11
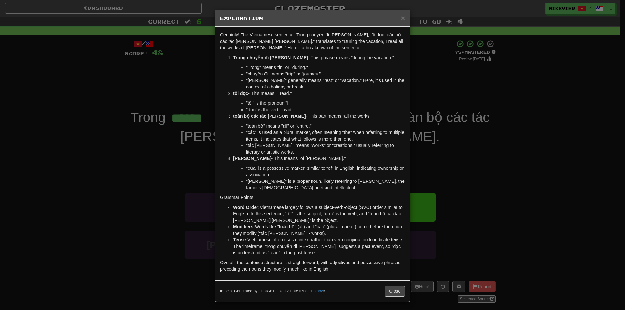
click at [199, 88] on div "× Explanation Certainly! The Vietnamese sentence "Trong chuyến đi nghỉ, tôi đọc…" at bounding box center [312, 155] width 625 height 310
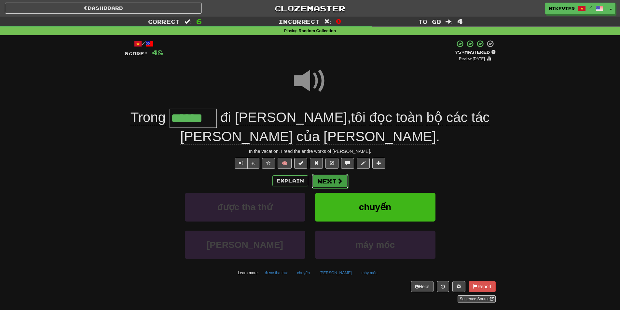
click at [339, 179] on span at bounding box center [340, 181] width 6 height 6
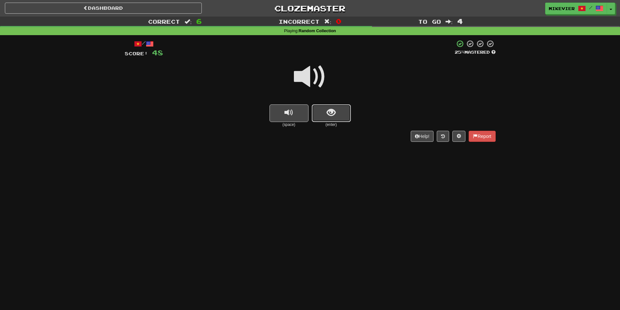
click at [337, 115] on button "show sentence" at bounding box center [331, 113] width 39 height 18
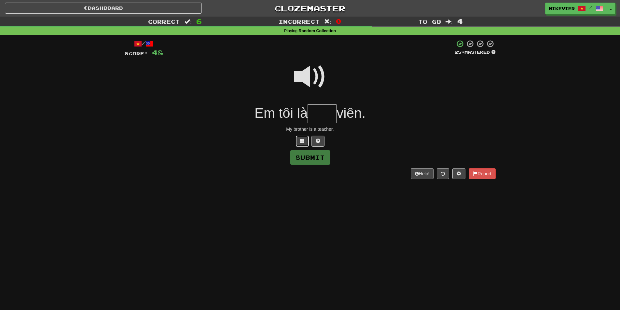
click at [305, 140] on button at bounding box center [302, 141] width 13 height 11
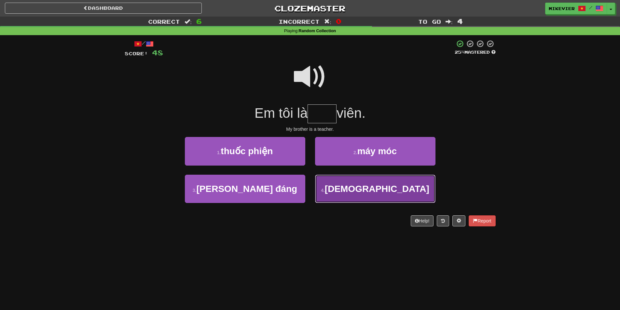
click at [359, 186] on button "4 . giáo" at bounding box center [375, 189] width 120 height 28
type input "****"
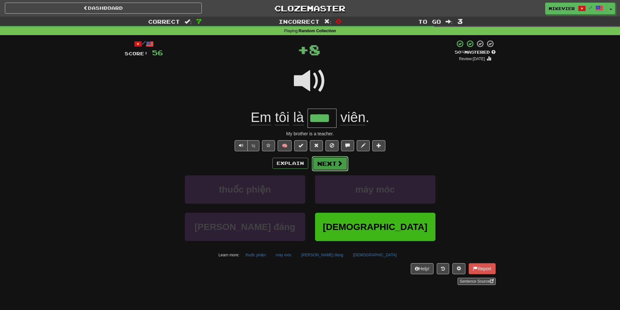
click at [333, 161] on button "Next" at bounding box center [330, 163] width 36 height 15
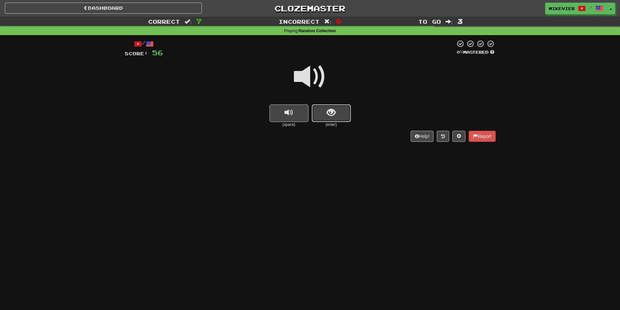
click at [319, 108] on button "show sentence" at bounding box center [331, 113] width 39 height 18
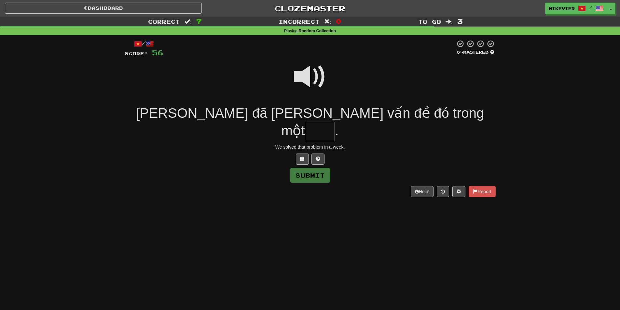
click at [316, 85] on span at bounding box center [310, 77] width 33 height 33
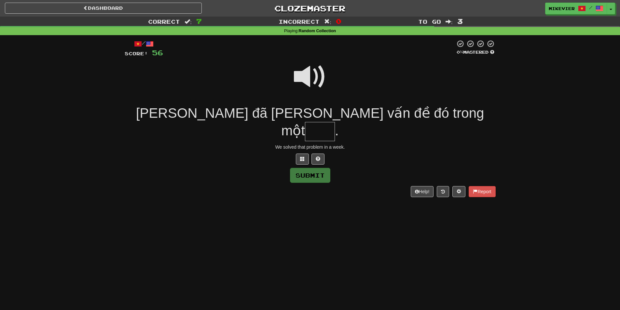
click at [316, 85] on span at bounding box center [310, 77] width 33 height 33
click at [305, 154] on button at bounding box center [302, 159] width 13 height 11
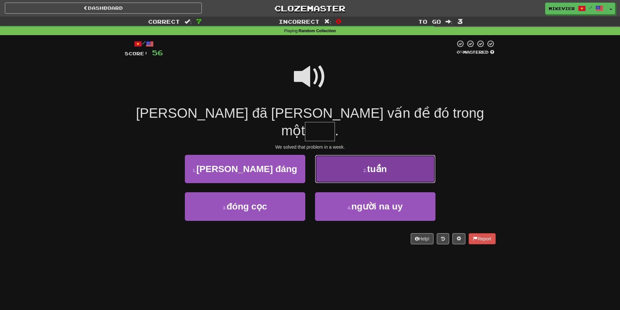
click at [323, 156] on button "2 . tuần" at bounding box center [375, 169] width 120 height 28
type input "****"
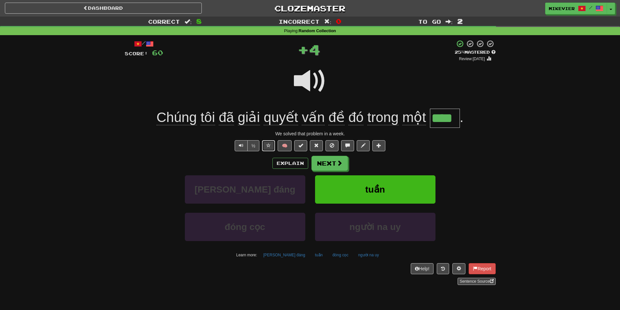
click at [267, 142] on button at bounding box center [268, 145] width 13 height 11
click at [317, 163] on button "Next" at bounding box center [330, 163] width 36 height 15
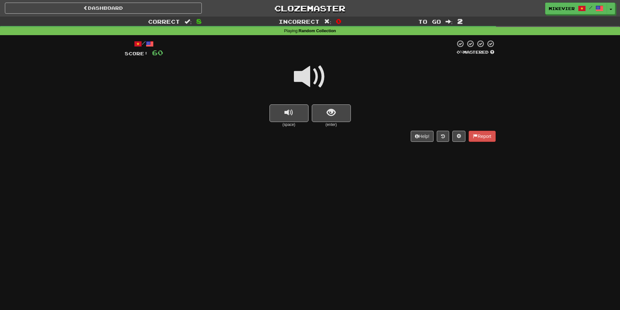
click at [324, 78] on span at bounding box center [310, 77] width 33 height 33
click at [307, 115] on button "replay audio" at bounding box center [288, 113] width 39 height 18
click at [326, 110] on button "show sentence" at bounding box center [331, 113] width 39 height 18
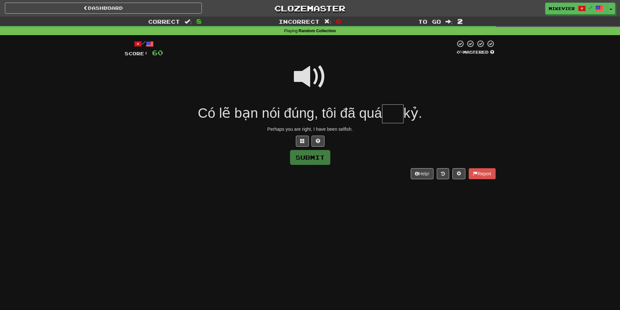
click at [305, 79] on span at bounding box center [310, 77] width 33 height 33
click at [304, 139] on span at bounding box center [302, 141] width 5 height 5
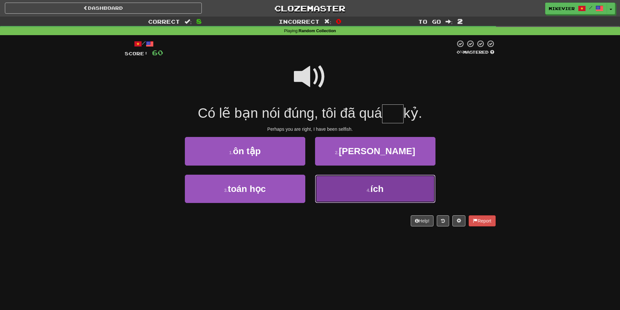
click at [334, 180] on button "4 . ích" at bounding box center [375, 189] width 120 height 28
type input "***"
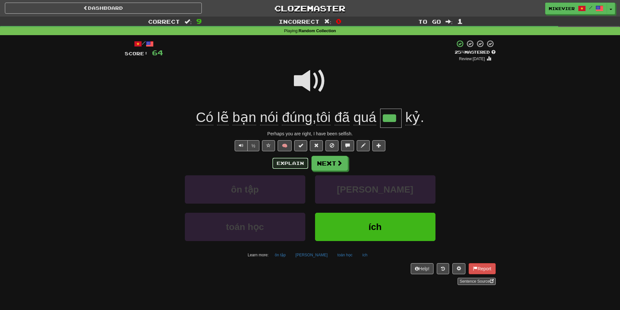
click at [285, 164] on button "Explain" at bounding box center [290, 163] width 36 height 11
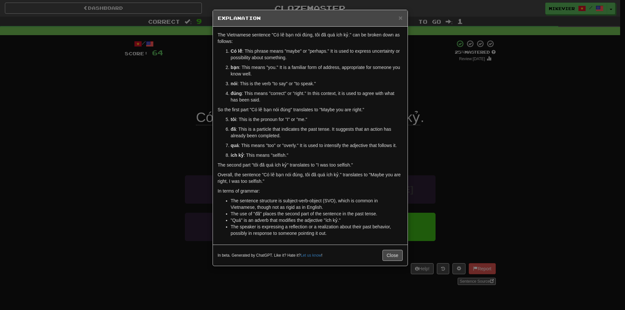
click at [195, 82] on div "× Explanation The Vietnamese sentence "Có lẽ bạn nói đúng, tôi đã quá ích kỷ." …" at bounding box center [312, 155] width 625 height 310
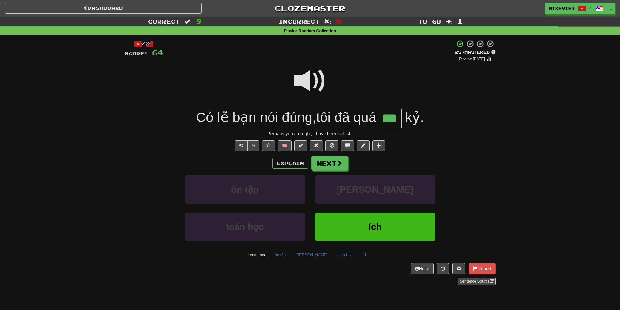
click at [301, 83] on span at bounding box center [310, 81] width 33 height 33
click at [297, 82] on span at bounding box center [310, 81] width 33 height 33
click at [331, 161] on button "Next" at bounding box center [330, 163] width 36 height 15
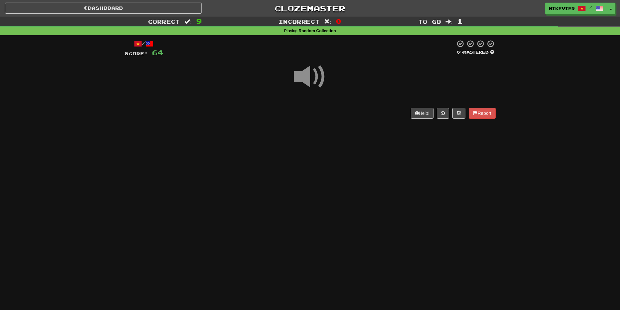
click at [302, 79] on span at bounding box center [310, 77] width 33 height 33
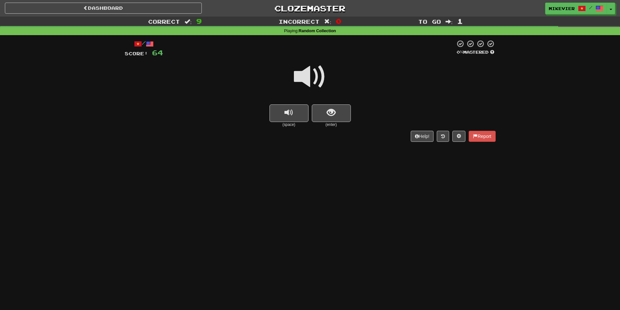
click at [311, 82] on span at bounding box center [310, 77] width 33 height 33
click at [324, 115] on button "show sentence" at bounding box center [331, 113] width 39 height 18
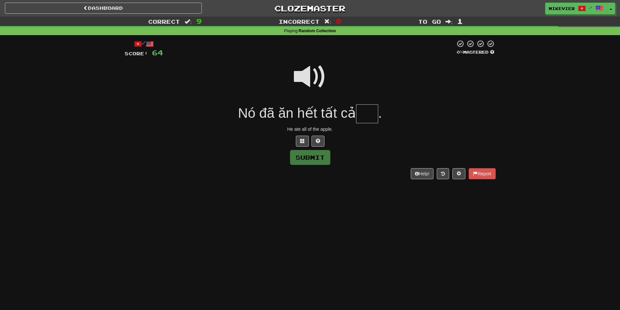
click at [304, 78] on span at bounding box center [310, 77] width 33 height 33
click at [301, 142] on span at bounding box center [302, 141] width 5 height 5
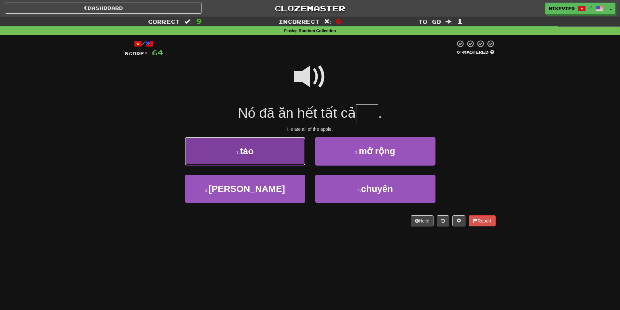
click at [277, 153] on button "1 . táo" at bounding box center [245, 151] width 120 height 28
type input "***"
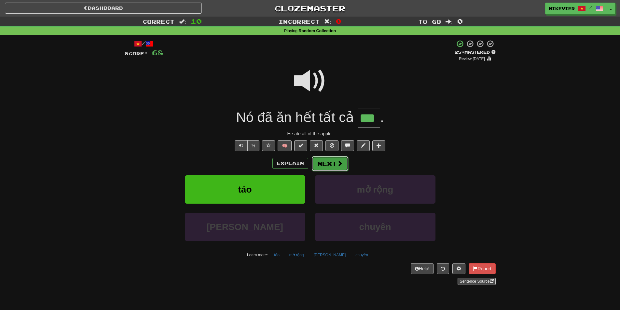
click at [338, 165] on span at bounding box center [340, 163] width 6 height 6
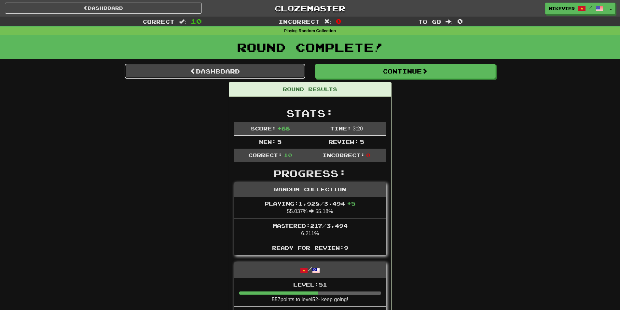
click at [185, 70] on link "Dashboard" at bounding box center [215, 71] width 181 height 15
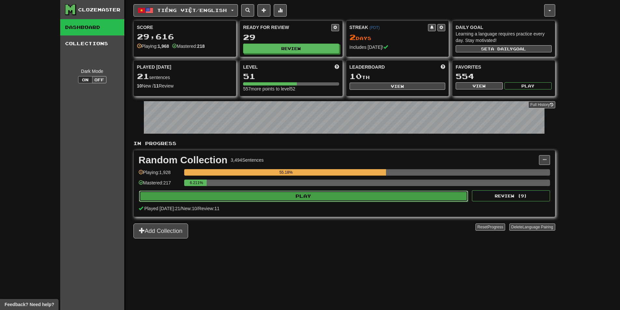
click at [242, 195] on button "Play" at bounding box center [303, 196] width 329 height 11
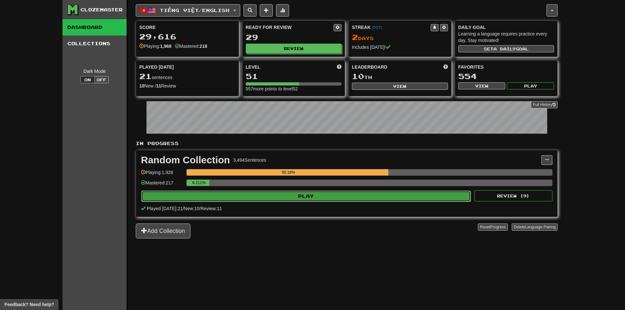
select select "**"
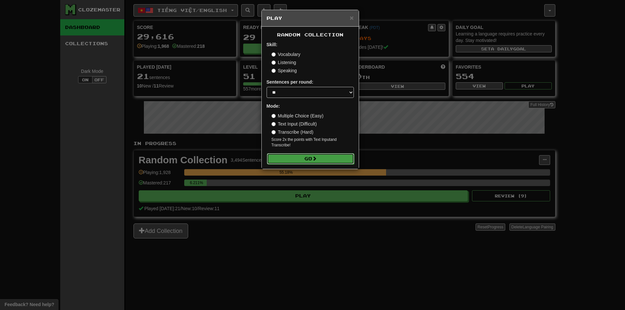
click at [286, 157] on button "Go" at bounding box center [310, 158] width 87 height 11
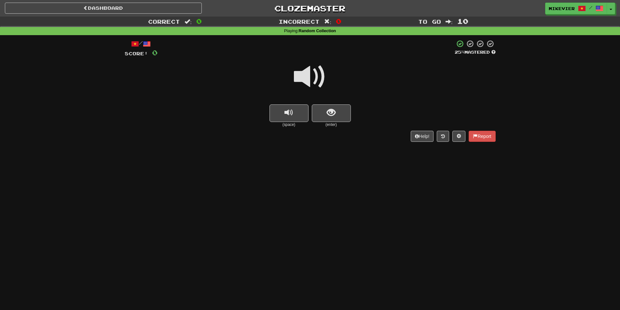
click at [311, 83] on span at bounding box center [310, 77] width 33 height 33
click at [316, 111] on button "show sentence" at bounding box center [331, 113] width 39 height 18
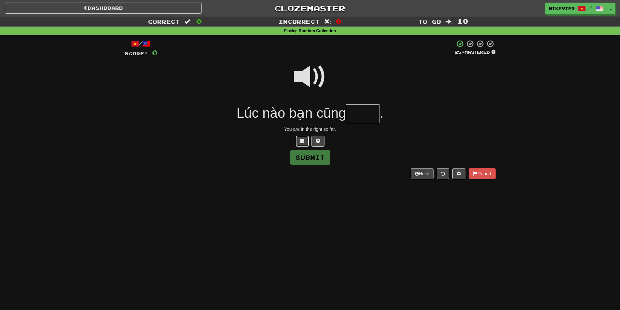
click at [304, 139] on span at bounding box center [302, 141] width 5 height 5
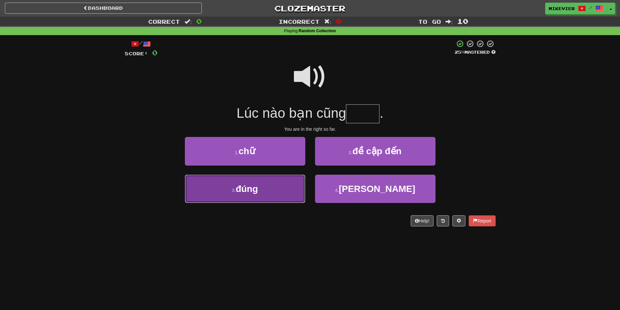
click at [278, 180] on button "3 . đúng" at bounding box center [245, 189] width 120 height 28
type input "****"
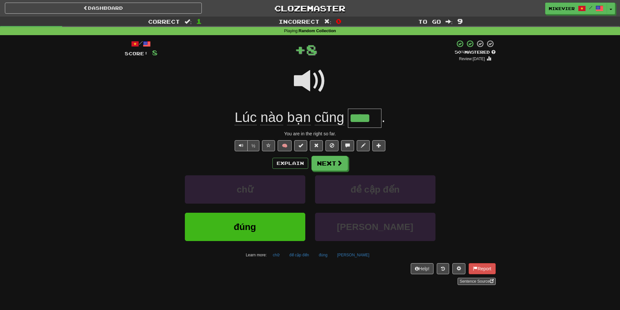
click at [301, 83] on span at bounding box center [310, 81] width 33 height 33
click at [300, 81] on span at bounding box center [310, 81] width 33 height 33
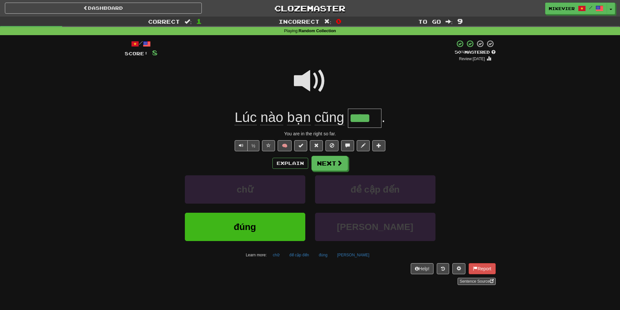
click at [300, 81] on span at bounding box center [310, 81] width 33 height 33
click at [317, 162] on button "Next" at bounding box center [330, 163] width 36 height 15
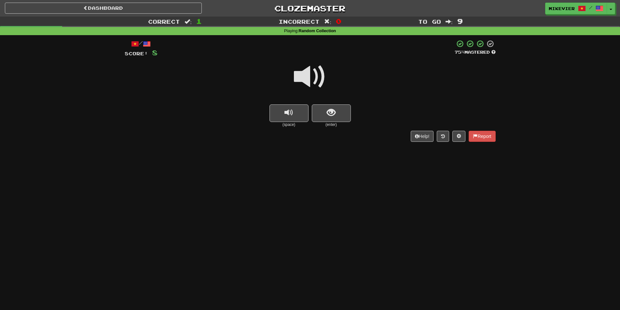
click at [320, 79] on span at bounding box center [310, 77] width 33 height 33
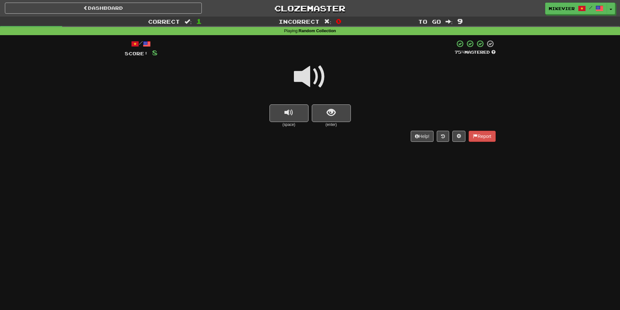
click at [320, 79] on span at bounding box center [310, 77] width 33 height 33
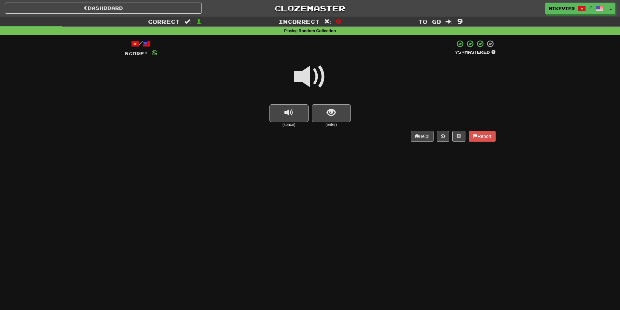
click at [320, 79] on span at bounding box center [310, 77] width 33 height 33
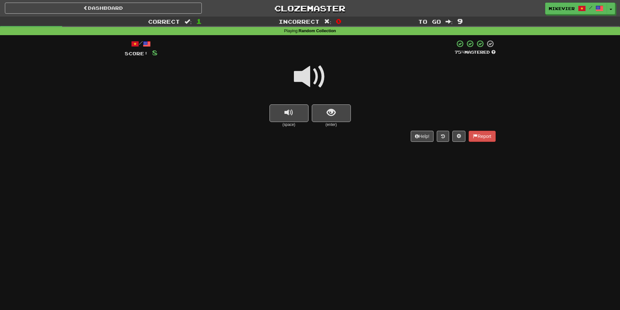
click at [319, 79] on span at bounding box center [310, 77] width 33 height 33
click at [314, 75] on span at bounding box center [310, 77] width 33 height 33
click at [321, 70] on span at bounding box center [310, 77] width 33 height 33
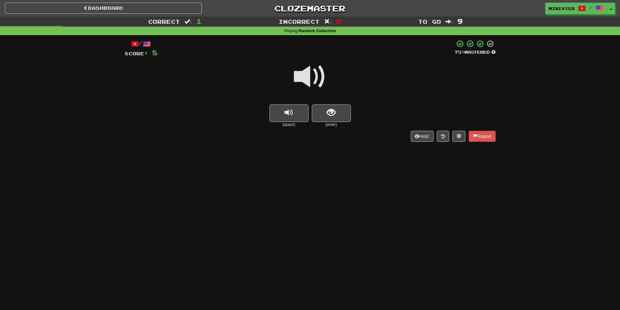
click at [296, 79] on span at bounding box center [310, 77] width 33 height 33
click at [318, 107] on button "show sentence" at bounding box center [331, 113] width 39 height 18
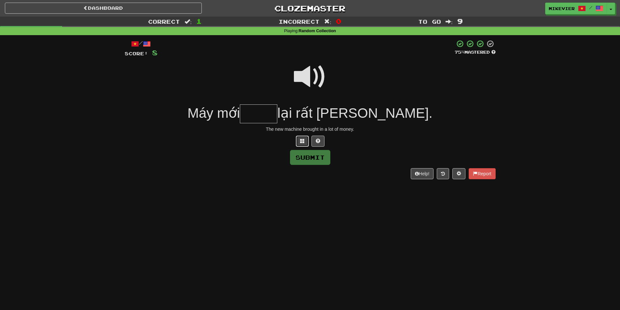
click at [302, 142] on span at bounding box center [302, 141] width 5 height 5
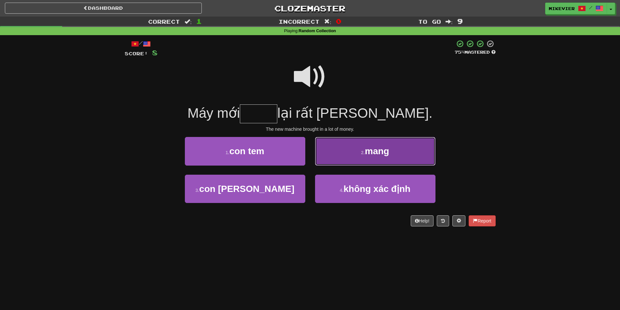
click at [337, 160] on button "2 . mang" at bounding box center [375, 151] width 120 height 28
type input "****"
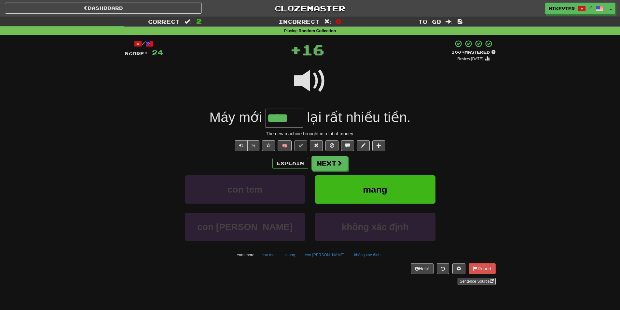
click at [312, 82] on span at bounding box center [310, 81] width 33 height 33
click at [298, 80] on span at bounding box center [310, 81] width 33 height 33
click at [300, 80] on span at bounding box center [310, 81] width 33 height 33
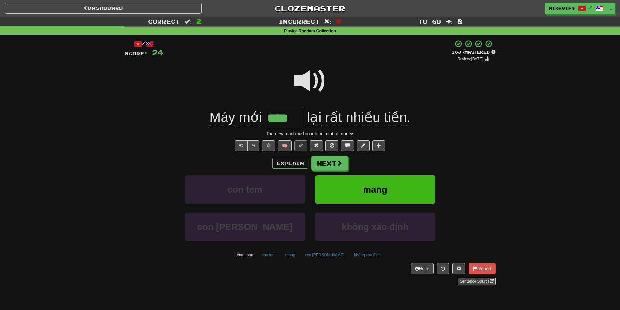
click at [300, 80] on span at bounding box center [310, 81] width 33 height 33
click at [301, 81] on span at bounding box center [310, 81] width 33 height 33
click at [334, 164] on button "Next" at bounding box center [330, 163] width 36 height 15
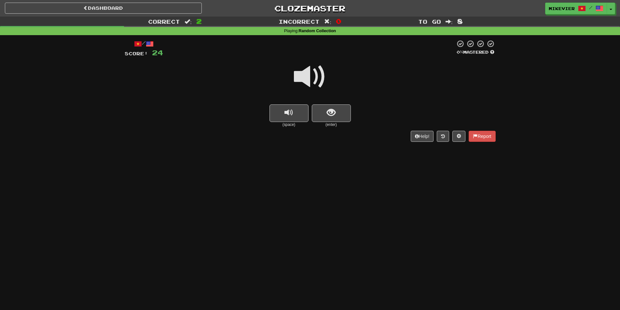
click at [312, 79] on span at bounding box center [310, 77] width 33 height 33
click at [299, 76] on span at bounding box center [310, 77] width 33 height 33
click at [300, 74] on span at bounding box center [310, 77] width 33 height 33
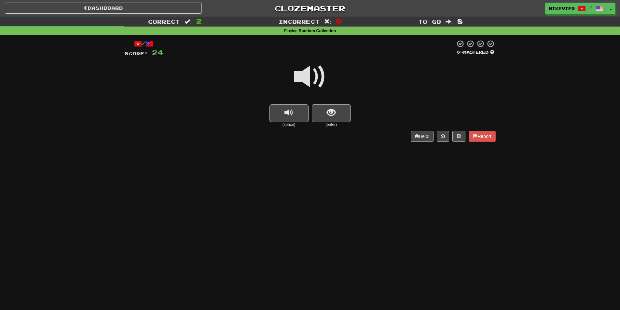
click at [300, 74] on span at bounding box center [310, 77] width 33 height 33
click at [341, 115] on button "show sentence" at bounding box center [331, 113] width 39 height 18
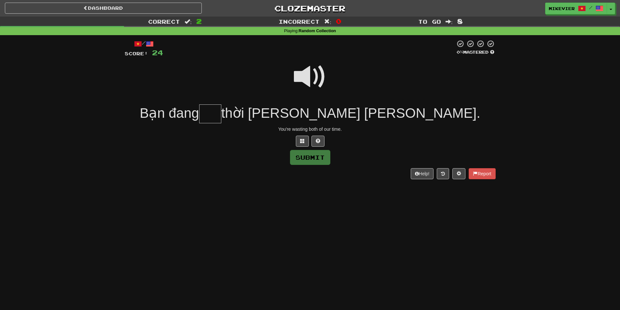
click at [305, 80] on span at bounding box center [310, 77] width 33 height 33
click at [300, 141] on span at bounding box center [302, 141] width 5 height 5
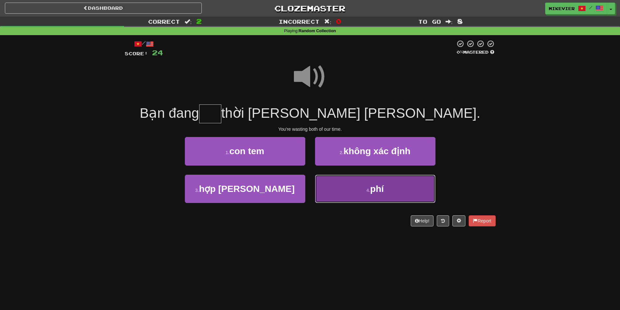
click at [364, 189] on button "4 . phí" at bounding box center [375, 189] width 120 height 28
type input "***"
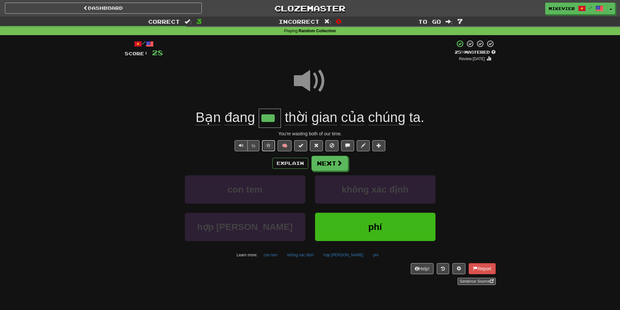
click at [266, 145] on span at bounding box center [268, 145] width 5 height 5
click at [327, 163] on button "Next" at bounding box center [330, 163] width 36 height 15
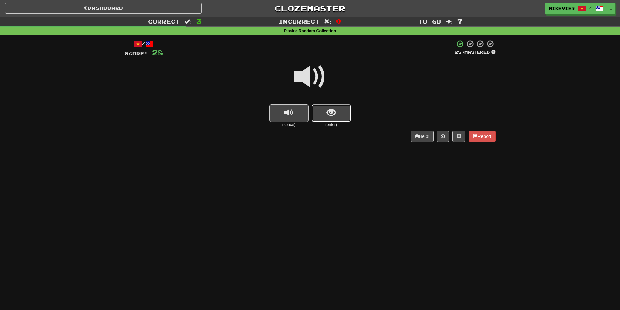
click at [321, 115] on button "show sentence" at bounding box center [331, 113] width 39 height 18
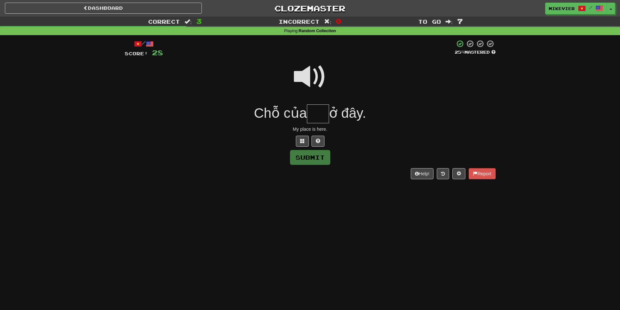
click at [308, 78] on span at bounding box center [310, 77] width 33 height 33
click at [305, 140] on button at bounding box center [302, 141] width 13 height 11
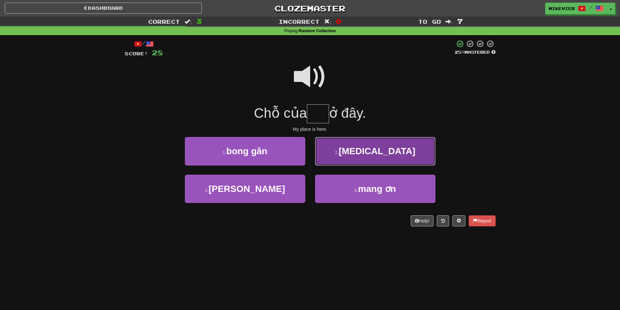
click at [347, 151] on button "2 . tao" at bounding box center [375, 151] width 120 height 28
type input "***"
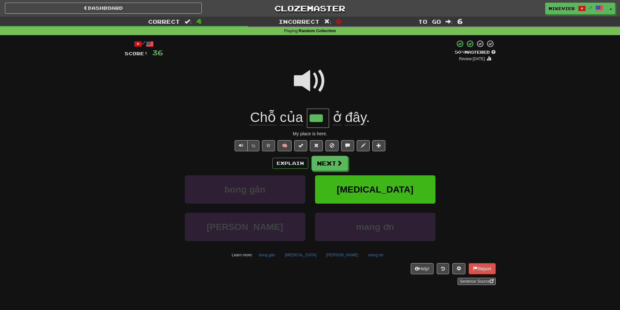
click at [295, 80] on span at bounding box center [310, 81] width 33 height 33
click at [343, 162] on button "Next" at bounding box center [330, 163] width 36 height 15
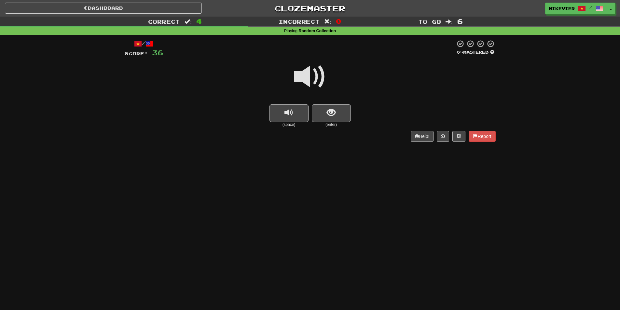
click at [323, 82] on span at bounding box center [310, 77] width 33 height 33
click at [342, 111] on button "show sentence" at bounding box center [331, 113] width 39 height 18
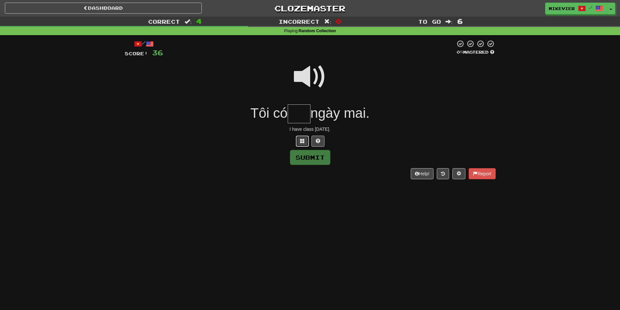
click at [305, 139] on button at bounding box center [302, 141] width 13 height 11
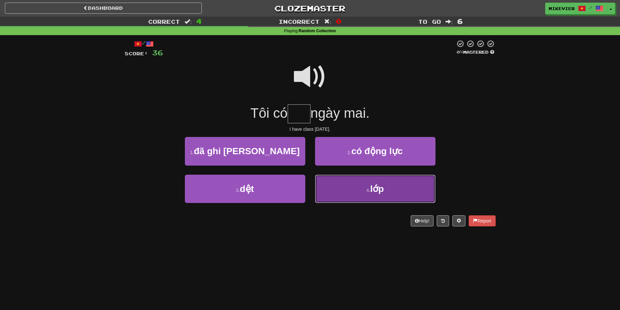
click at [351, 191] on button "4 . lớp" at bounding box center [375, 189] width 120 height 28
type input "***"
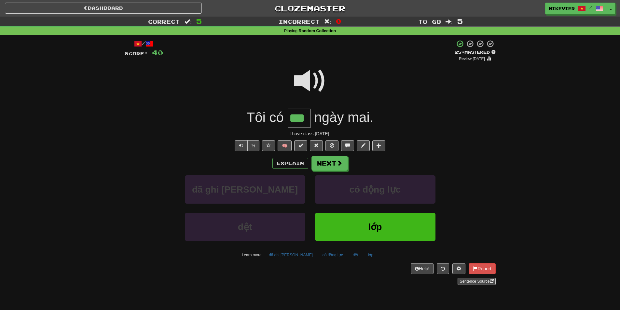
click at [324, 82] on span at bounding box center [310, 81] width 33 height 33
click at [317, 83] on span at bounding box center [310, 81] width 33 height 33
click at [342, 160] on span at bounding box center [340, 163] width 6 height 6
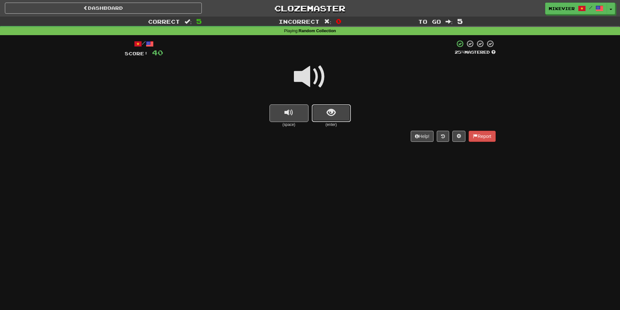
click at [331, 111] on span "show sentence" at bounding box center [331, 112] width 9 height 9
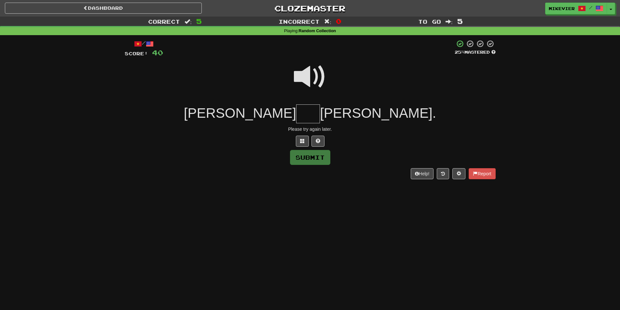
click at [298, 77] on span at bounding box center [310, 77] width 33 height 33
click at [300, 144] on button at bounding box center [302, 141] width 13 height 11
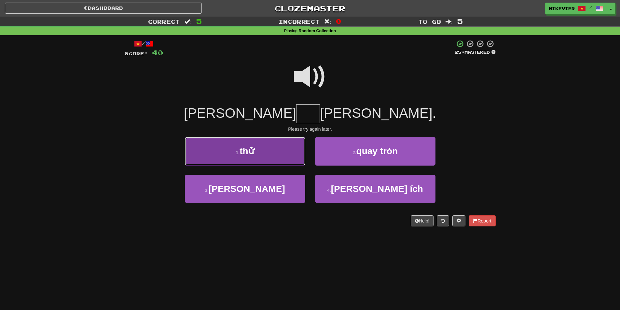
click at [279, 153] on button "1 . thử" at bounding box center [245, 151] width 120 height 28
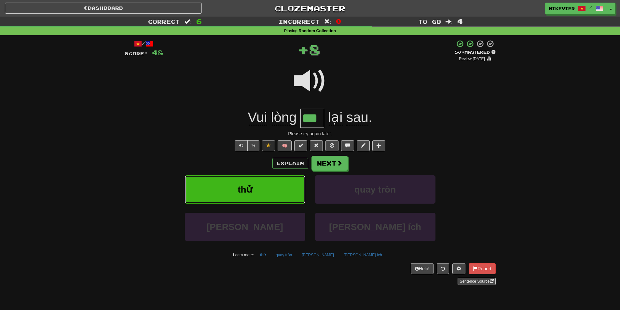
type input "***"
click at [306, 77] on span at bounding box center [310, 81] width 33 height 33
click at [305, 81] on span at bounding box center [310, 81] width 33 height 33
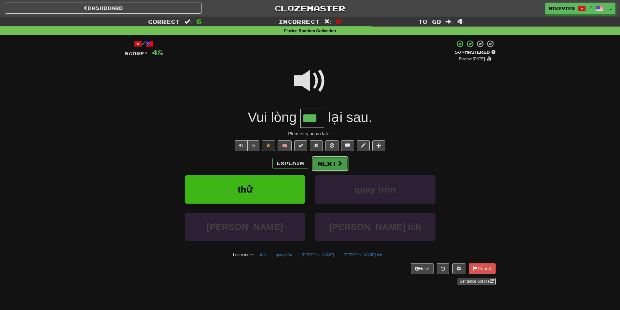
click at [334, 163] on button "Next" at bounding box center [330, 163] width 36 height 15
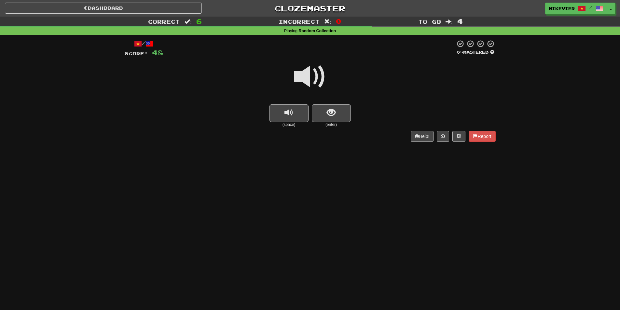
click at [306, 75] on span at bounding box center [310, 77] width 33 height 33
click at [311, 75] on span at bounding box center [310, 77] width 33 height 33
click at [328, 110] on span "show sentence" at bounding box center [331, 112] width 9 height 9
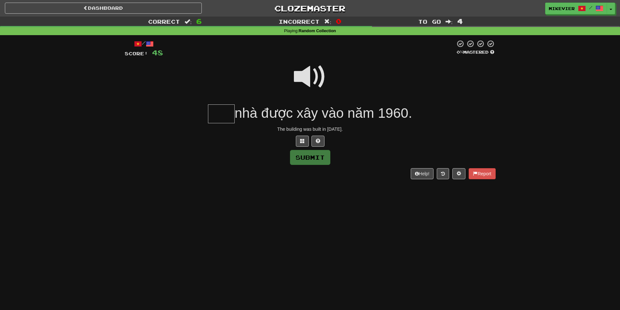
click at [311, 73] on span at bounding box center [310, 77] width 33 height 33
click at [305, 141] on button at bounding box center [302, 141] width 13 height 11
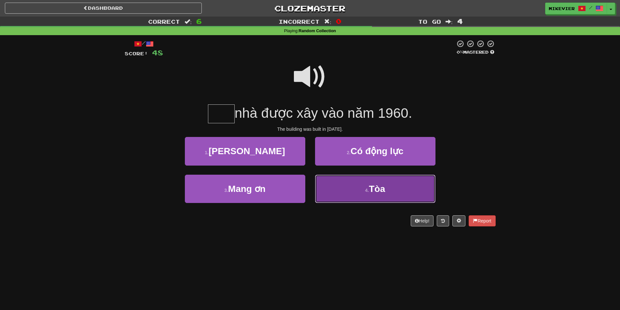
click at [358, 189] on button "4 . Tòa" at bounding box center [375, 189] width 120 height 28
type input "***"
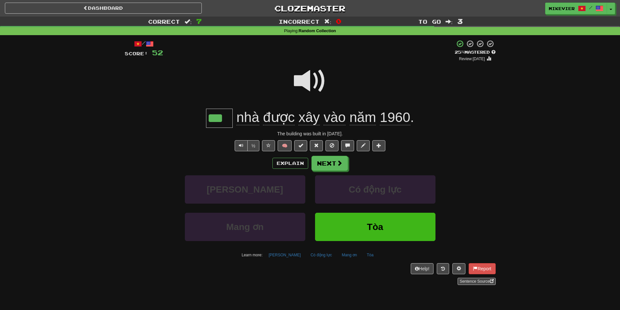
click at [294, 81] on span at bounding box center [310, 81] width 33 height 33
click at [295, 81] on span at bounding box center [310, 81] width 33 height 33
click at [295, 83] on span at bounding box center [310, 81] width 33 height 33
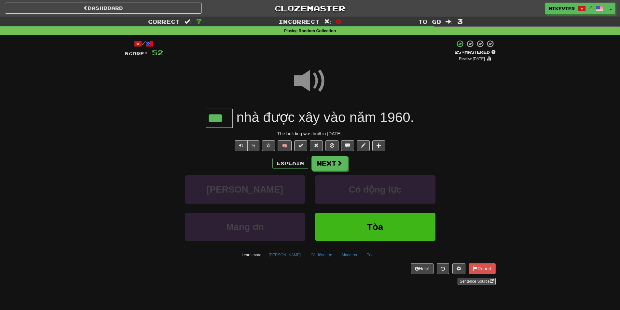
click at [295, 83] on span at bounding box center [310, 81] width 33 height 33
click at [269, 144] on span at bounding box center [268, 145] width 5 height 5
click at [310, 87] on span at bounding box center [310, 81] width 33 height 33
click at [304, 92] on span at bounding box center [310, 81] width 33 height 33
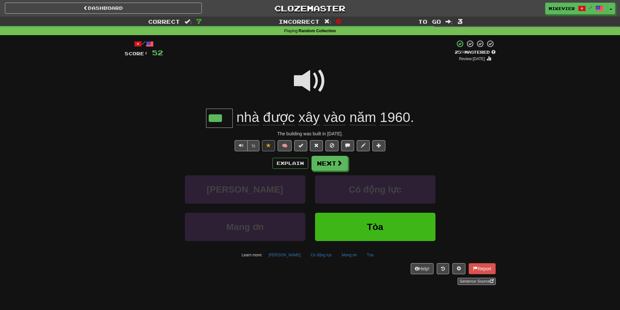
click at [306, 85] on span at bounding box center [310, 81] width 33 height 33
click at [338, 158] on button "Next" at bounding box center [330, 163] width 36 height 15
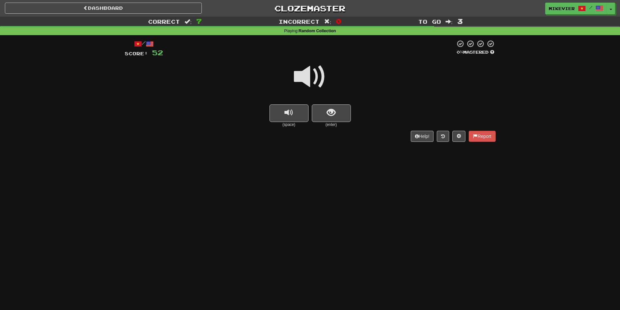
click at [303, 81] on span at bounding box center [310, 77] width 33 height 33
click at [319, 109] on button "show sentence" at bounding box center [331, 113] width 39 height 18
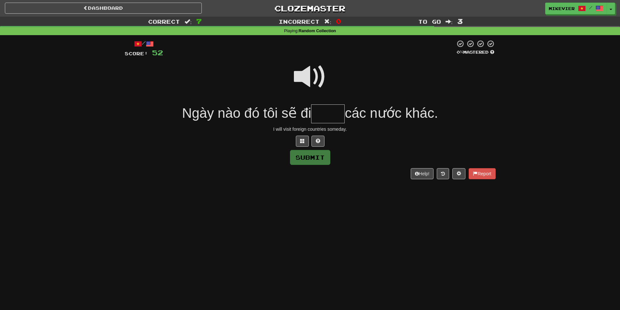
click at [304, 81] on span at bounding box center [310, 77] width 33 height 33
click at [304, 141] on span at bounding box center [302, 141] width 5 height 5
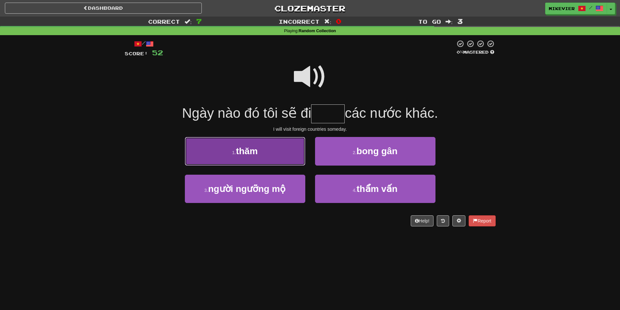
click at [294, 157] on button "1 . thăm" at bounding box center [245, 151] width 120 height 28
type input "****"
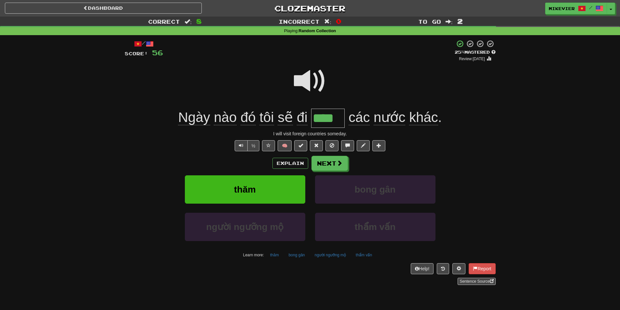
click at [316, 86] on span at bounding box center [310, 81] width 33 height 33
click at [298, 162] on button "Explain" at bounding box center [290, 163] width 36 height 11
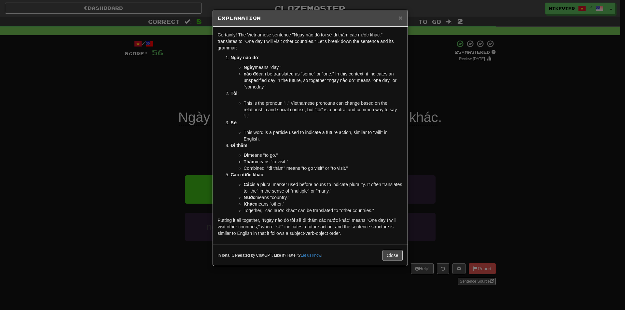
click at [154, 84] on div "× Explanation Certainly! The Vietnamese sentence "Ngày nào đó tôi sẽ đi thăm cá…" at bounding box center [312, 155] width 625 height 310
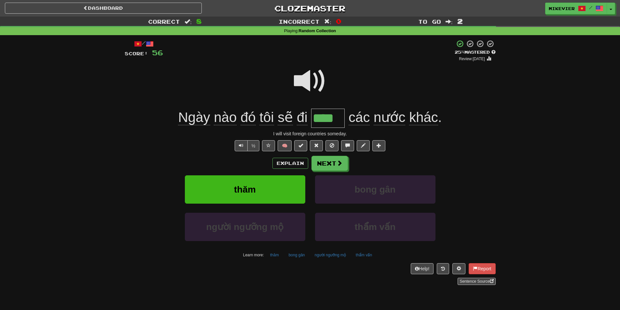
click at [299, 79] on span at bounding box center [310, 81] width 33 height 33
click at [307, 84] on span at bounding box center [310, 81] width 33 height 33
click at [331, 164] on button "Next" at bounding box center [330, 163] width 36 height 15
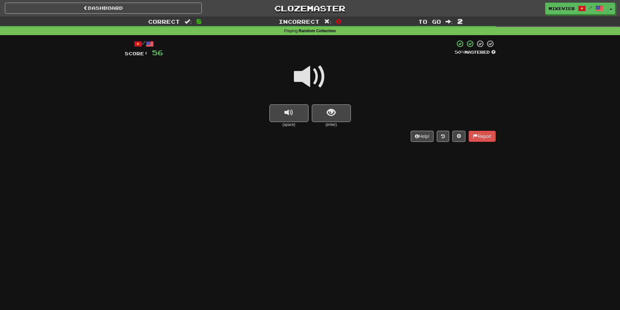
click at [306, 83] on span at bounding box center [310, 77] width 33 height 33
click at [322, 112] on button "show sentence" at bounding box center [331, 113] width 39 height 18
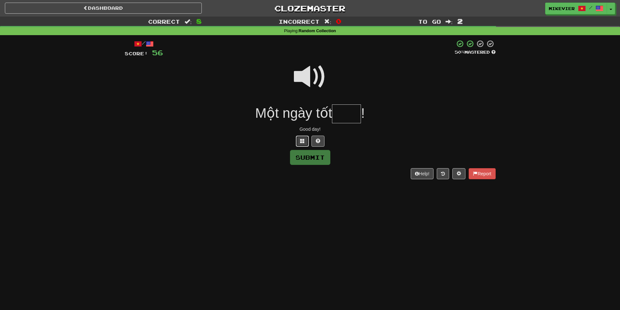
click at [307, 140] on button at bounding box center [302, 141] width 13 height 11
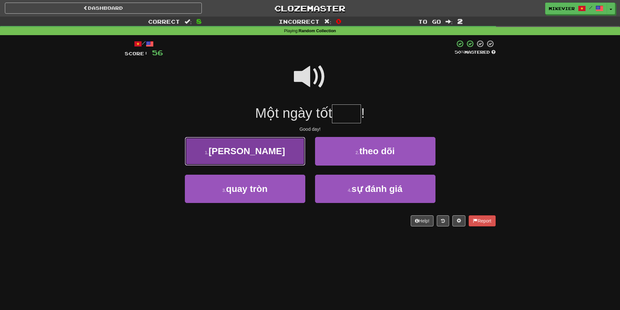
click at [298, 150] on button "1 . lành" at bounding box center [245, 151] width 120 height 28
type input "****"
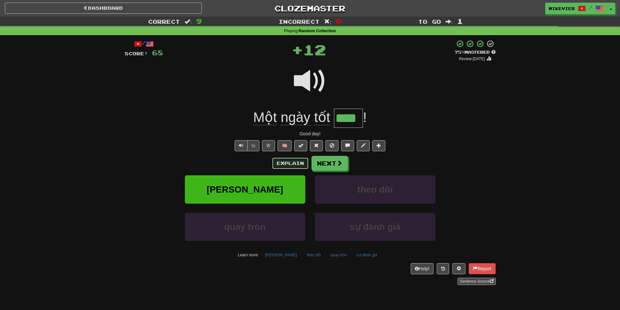
click at [299, 160] on button "Explain" at bounding box center [290, 163] width 36 height 11
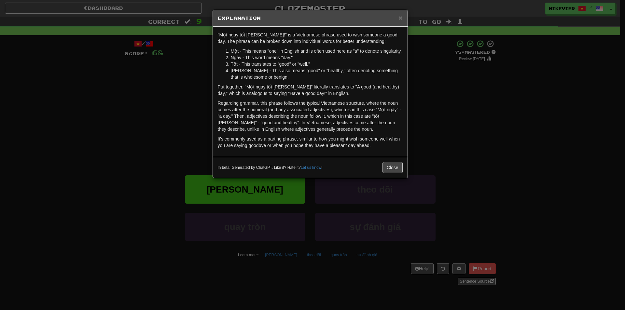
click at [181, 108] on div "× Explanation "Một ngày tốt lành!" is a Vietnamese phrase used to wish someone …" at bounding box center [312, 155] width 625 height 310
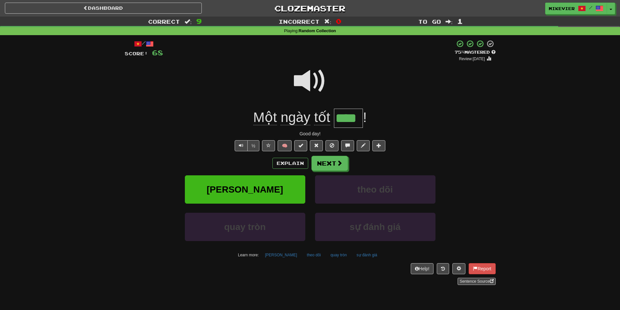
click at [300, 81] on span at bounding box center [310, 81] width 33 height 33
click at [269, 146] on span at bounding box center [268, 145] width 5 height 5
click at [324, 165] on button "Next" at bounding box center [330, 163] width 36 height 15
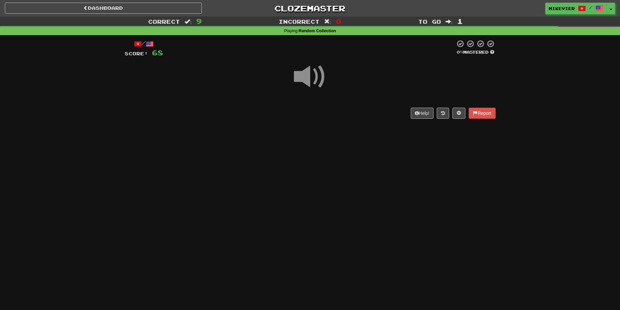
click at [314, 81] on span at bounding box center [310, 77] width 33 height 33
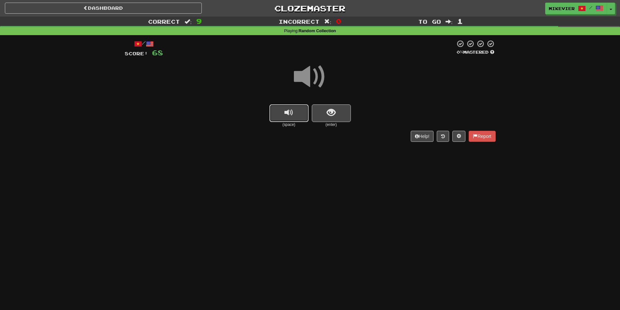
click at [304, 107] on button "replay audio" at bounding box center [288, 113] width 39 height 18
click at [317, 81] on span at bounding box center [310, 77] width 33 height 33
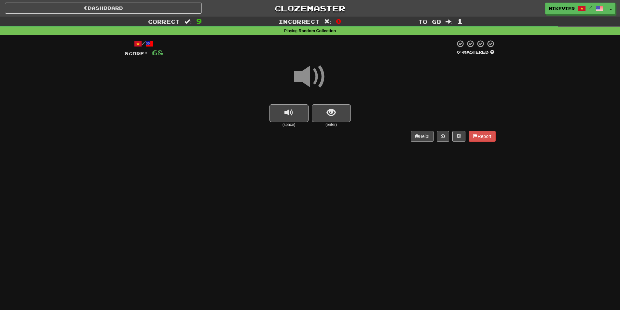
click at [317, 81] on span at bounding box center [310, 77] width 33 height 33
click at [341, 115] on button "show sentence" at bounding box center [331, 113] width 39 height 18
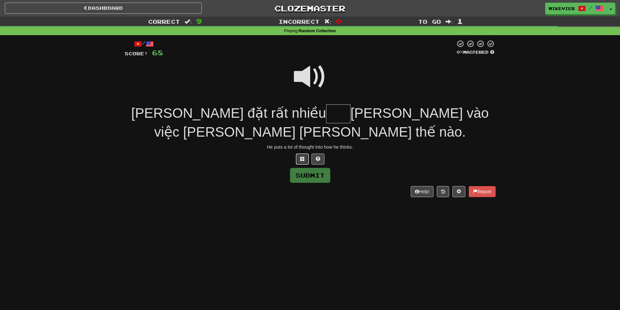
click at [303, 161] on span at bounding box center [302, 158] width 5 height 5
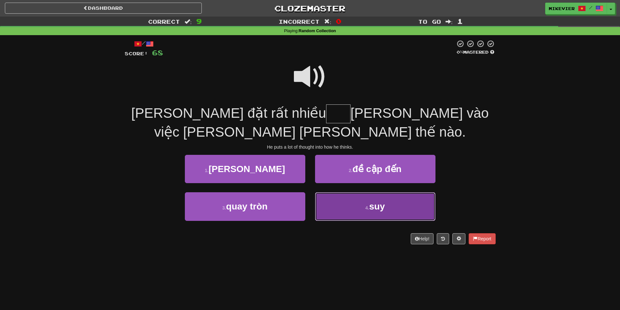
click at [350, 210] on button "4 . suy" at bounding box center [375, 206] width 120 height 28
type input "***"
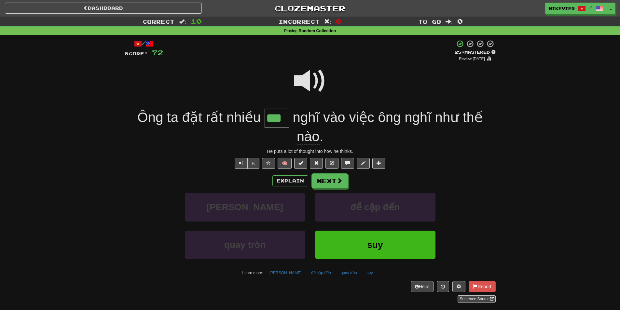
click at [305, 82] on span at bounding box center [310, 81] width 33 height 33
click at [337, 181] on span at bounding box center [340, 181] width 6 height 6
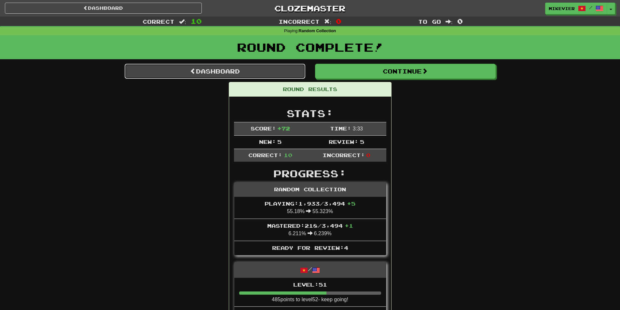
click at [276, 70] on link "Dashboard" at bounding box center [215, 71] width 181 height 15
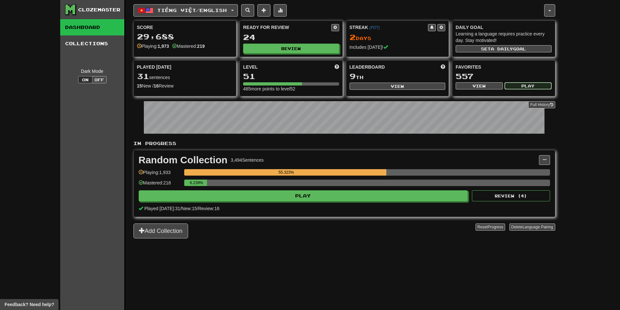
click at [540, 88] on button "Play" at bounding box center [527, 85] width 47 height 7
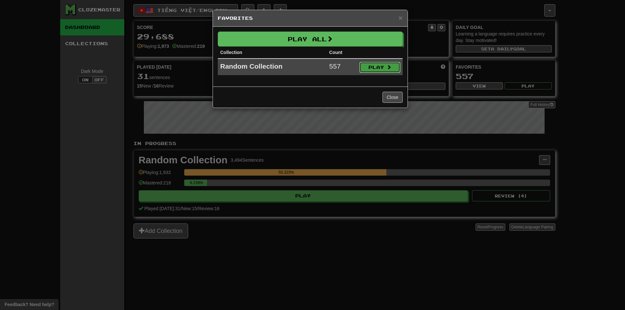
click at [396, 66] on button "Play" at bounding box center [379, 67] width 41 height 11
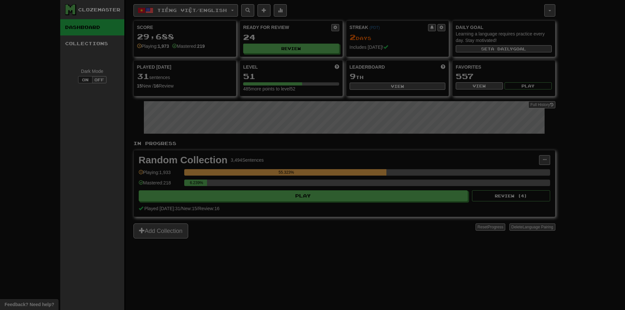
select select "**"
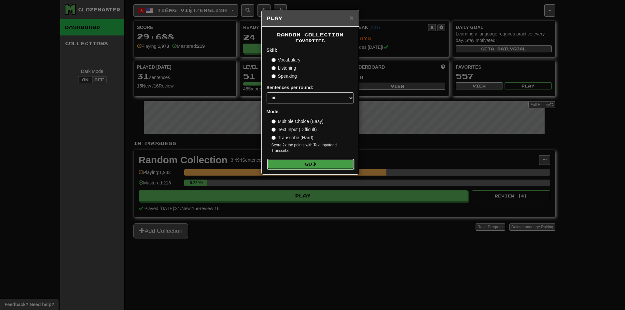
click at [327, 167] on button "Go" at bounding box center [310, 164] width 87 height 11
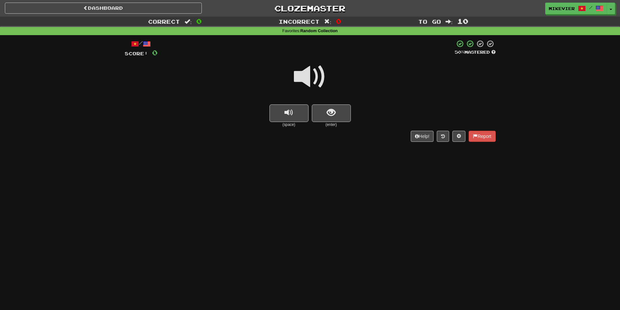
click at [320, 76] on span at bounding box center [310, 77] width 33 height 33
click at [323, 77] on span at bounding box center [310, 77] width 33 height 33
click at [343, 109] on button "show sentence" at bounding box center [331, 113] width 39 height 18
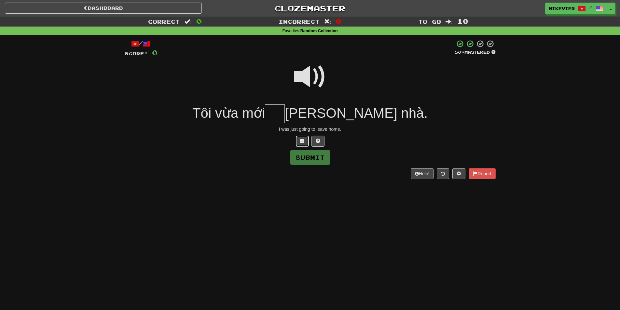
click at [306, 142] on button at bounding box center [302, 141] width 13 height 11
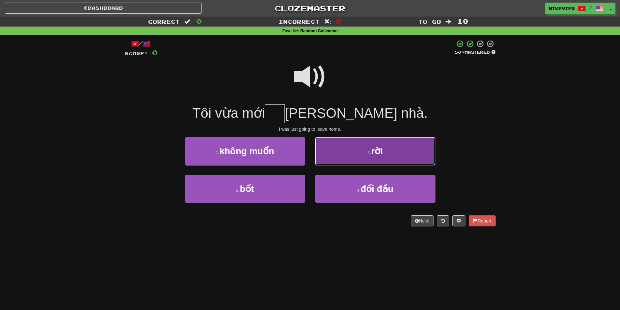
click at [358, 160] on button "2 . rời" at bounding box center [375, 151] width 120 height 28
type input "***"
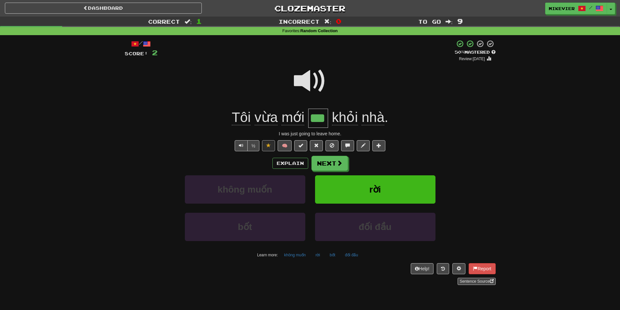
click at [307, 84] on span at bounding box center [310, 81] width 33 height 33
click at [326, 81] on div at bounding box center [310, 85] width 371 height 47
click at [302, 81] on span at bounding box center [310, 81] width 33 height 33
click at [304, 80] on span at bounding box center [310, 81] width 33 height 33
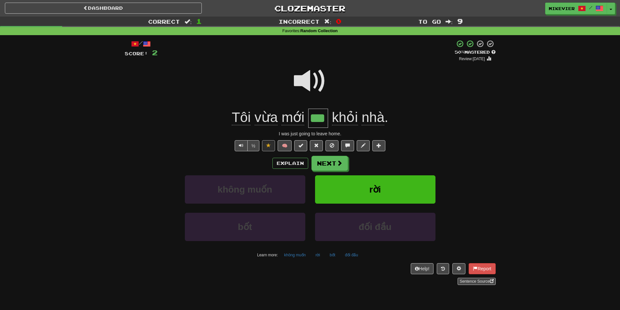
click at [304, 80] on span at bounding box center [310, 81] width 33 height 33
click at [303, 80] on span at bounding box center [310, 81] width 33 height 33
click at [295, 81] on span at bounding box center [310, 81] width 33 height 33
click at [296, 79] on span at bounding box center [310, 81] width 33 height 33
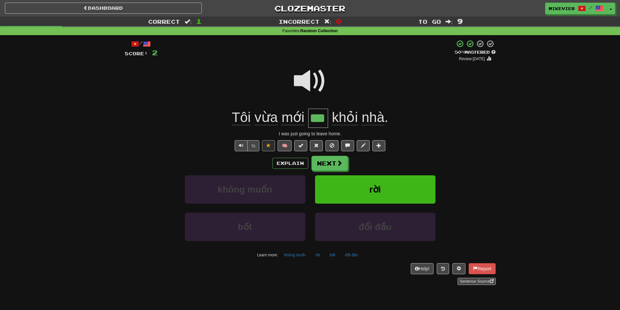
click at [300, 79] on span at bounding box center [310, 81] width 33 height 33
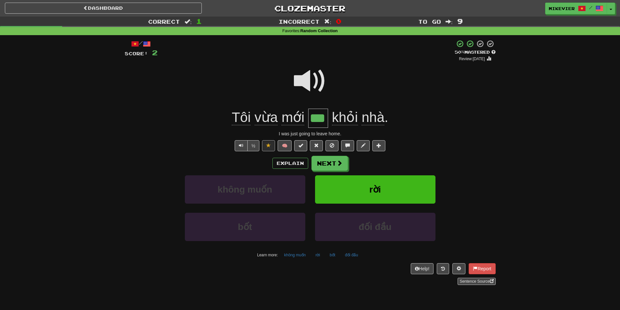
click at [300, 79] on span at bounding box center [310, 81] width 33 height 33
click at [345, 157] on button "Next" at bounding box center [330, 163] width 36 height 15
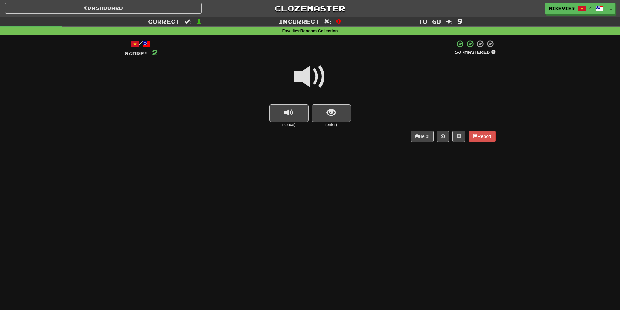
click at [319, 75] on span at bounding box center [310, 77] width 33 height 33
click at [324, 74] on span at bounding box center [310, 77] width 33 height 33
click at [318, 74] on span at bounding box center [310, 77] width 33 height 33
click at [339, 110] on button "show sentence" at bounding box center [331, 113] width 39 height 18
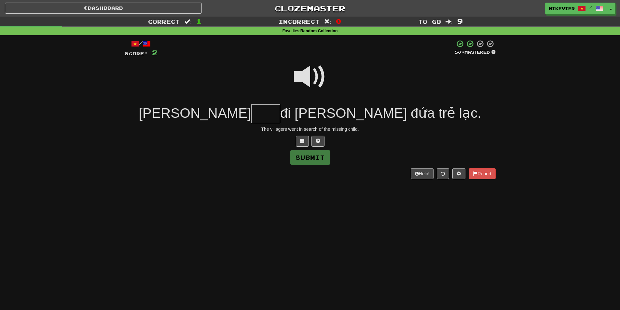
click at [317, 83] on span at bounding box center [310, 77] width 33 height 33
click at [305, 79] on span at bounding box center [310, 77] width 33 height 33
click at [308, 81] on span at bounding box center [310, 77] width 33 height 33
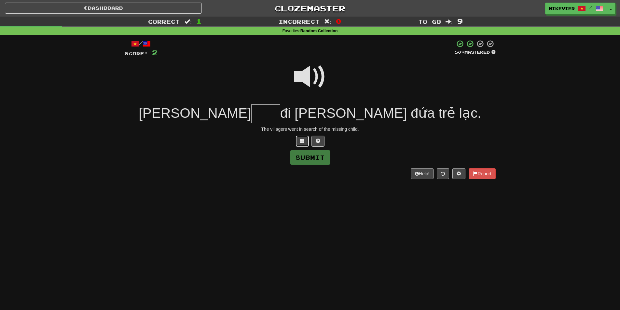
click at [304, 144] on button at bounding box center [302, 141] width 13 height 11
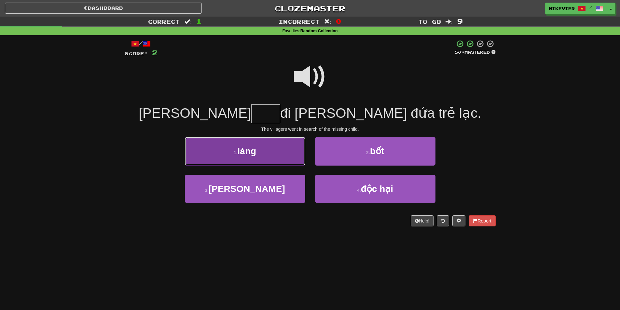
click at [281, 158] on button "1 . làng" at bounding box center [245, 151] width 120 height 28
type input "****"
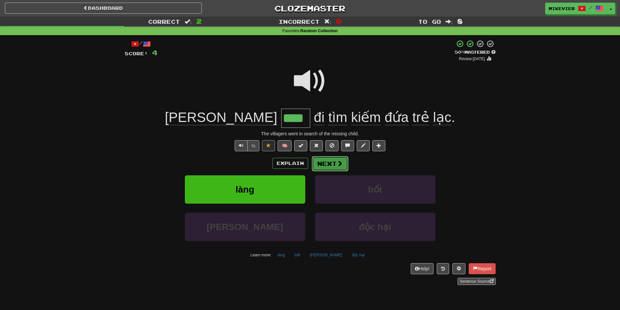
click at [324, 163] on button "Next" at bounding box center [330, 163] width 36 height 15
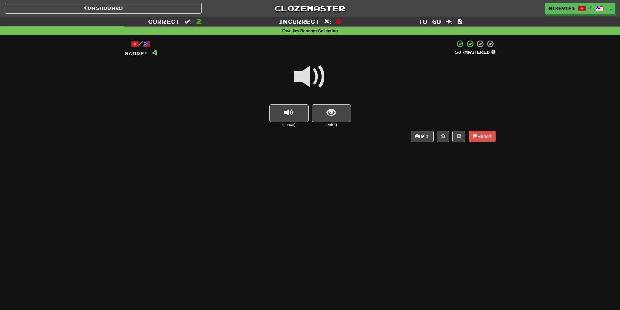
click at [320, 82] on span at bounding box center [310, 77] width 33 height 33
click at [323, 81] on span at bounding box center [310, 77] width 33 height 33
click at [320, 79] on span at bounding box center [310, 77] width 33 height 33
click at [321, 79] on span at bounding box center [310, 77] width 33 height 33
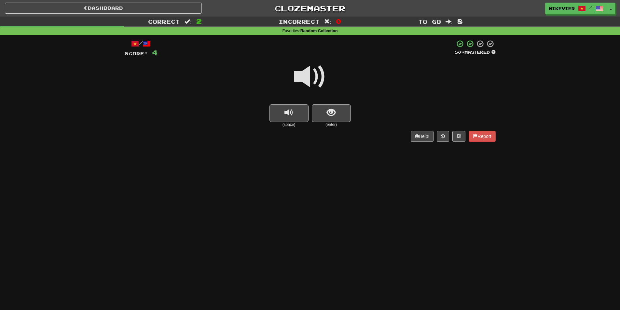
click at [318, 82] on span at bounding box center [310, 77] width 33 height 33
click at [296, 112] on button "replay audio" at bounding box center [288, 113] width 39 height 18
click at [329, 115] on span "show sentence" at bounding box center [331, 112] width 9 height 9
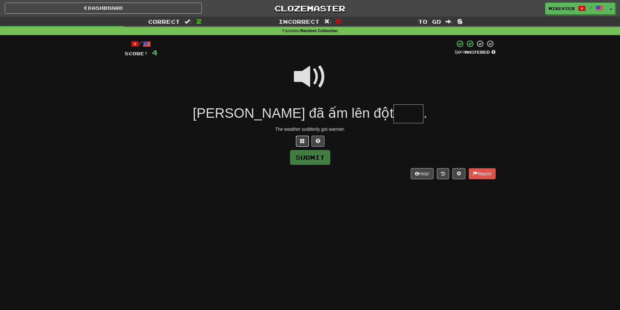
click at [301, 142] on span at bounding box center [302, 141] width 5 height 5
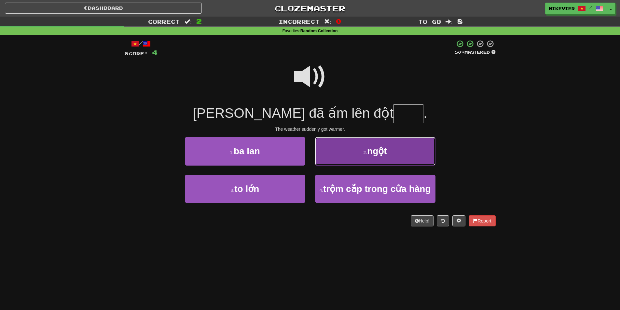
click at [348, 152] on button "2 . ngột" at bounding box center [375, 151] width 120 height 28
type input "****"
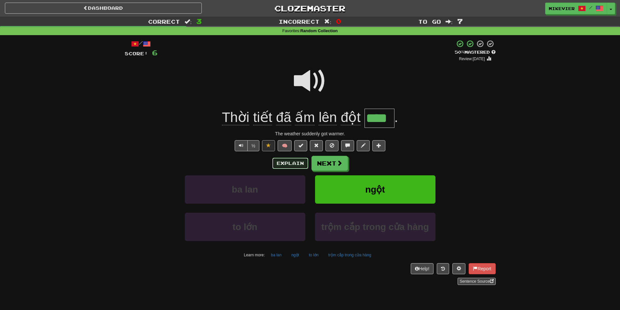
click at [291, 161] on button "Explain" at bounding box center [290, 163] width 36 height 11
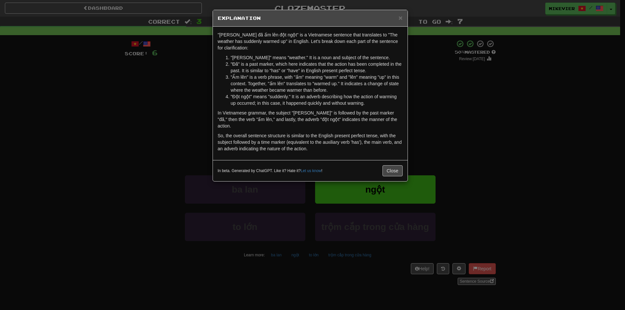
click at [429, 126] on div "× Explanation "[PERSON_NAME] đã ấm lên đột ngột" is a Vietnamese sentence that …" at bounding box center [312, 155] width 625 height 310
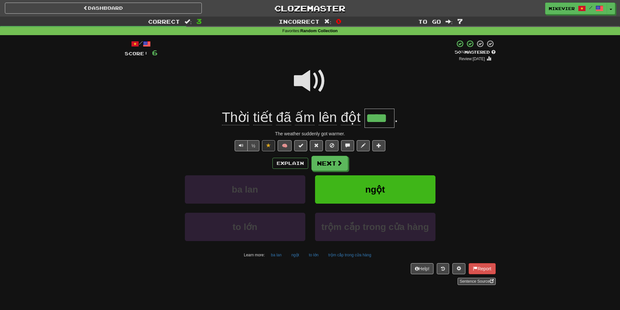
click at [319, 82] on span at bounding box center [310, 81] width 33 height 33
click at [313, 80] on span at bounding box center [310, 81] width 33 height 33
click at [300, 80] on span at bounding box center [310, 81] width 33 height 33
click at [342, 164] on span at bounding box center [340, 163] width 6 height 6
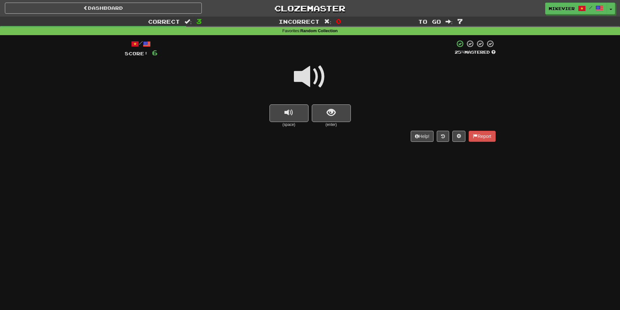
click at [321, 80] on span at bounding box center [310, 77] width 33 height 33
click at [340, 108] on button "show sentence" at bounding box center [331, 113] width 39 height 18
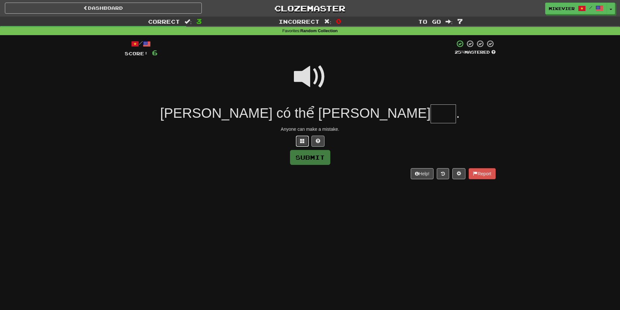
click at [298, 140] on button at bounding box center [302, 141] width 13 height 11
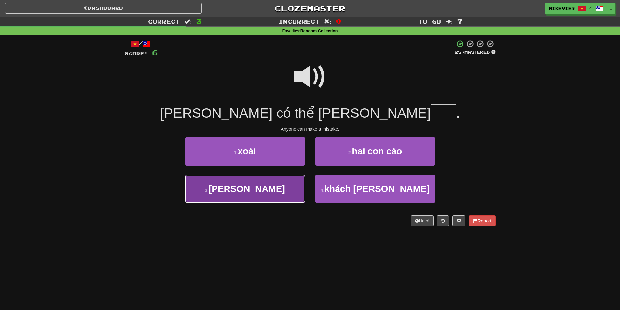
click at [291, 184] on button "3 . [PERSON_NAME]" at bounding box center [245, 189] width 120 height 28
type input "***"
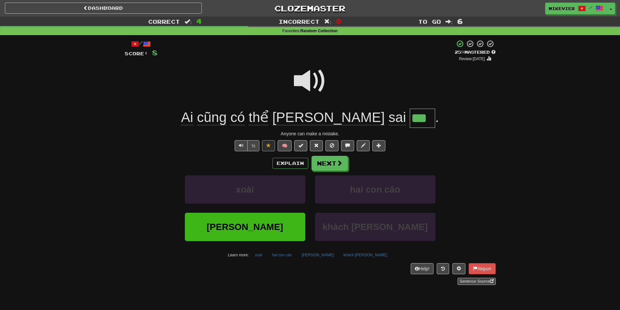
click at [307, 78] on span at bounding box center [310, 81] width 33 height 33
click at [307, 76] on span at bounding box center [310, 81] width 33 height 33
click at [295, 79] on span at bounding box center [310, 81] width 33 height 33
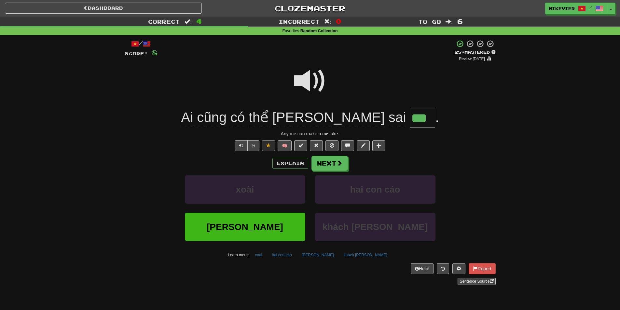
click at [295, 79] on span at bounding box center [310, 81] width 33 height 33
click at [299, 78] on span at bounding box center [310, 81] width 33 height 33
click at [299, 77] on span at bounding box center [310, 81] width 33 height 33
click at [343, 161] on button "Next" at bounding box center [330, 163] width 36 height 15
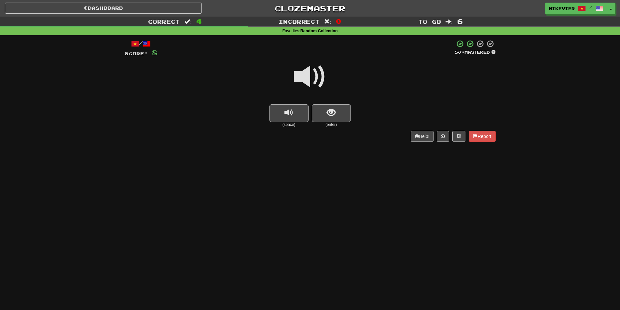
click at [316, 75] on span at bounding box center [310, 77] width 33 height 33
click at [321, 73] on span at bounding box center [310, 77] width 33 height 33
click at [344, 105] on button "show sentence" at bounding box center [331, 113] width 39 height 18
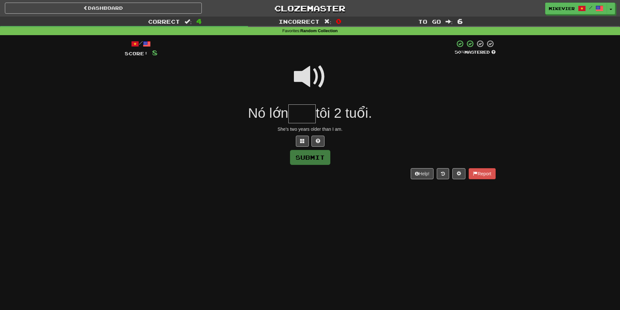
click at [317, 75] on span at bounding box center [310, 77] width 33 height 33
click at [308, 138] on button at bounding box center [302, 141] width 13 height 11
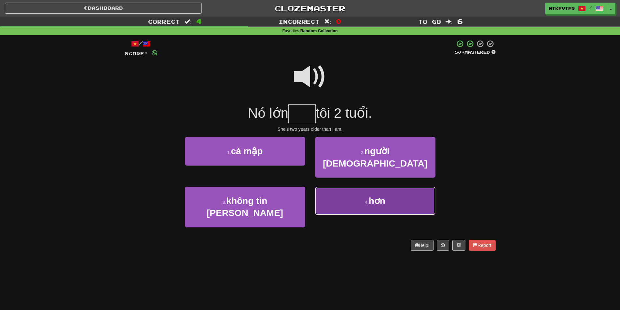
click at [337, 187] on button "4 . hơn" at bounding box center [375, 201] width 120 height 28
type input "***"
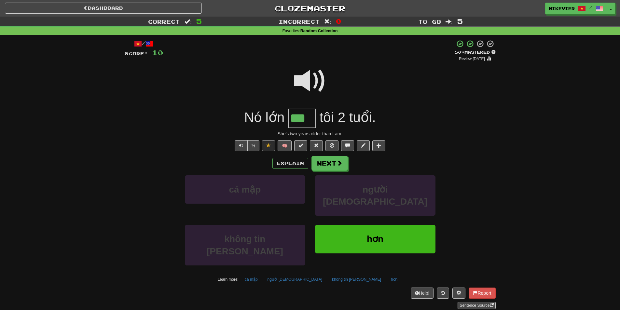
click at [316, 76] on span at bounding box center [310, 81] width 33 height 33
click at [321, 76] on span at bounding box center [310, 81] width 33 height 33
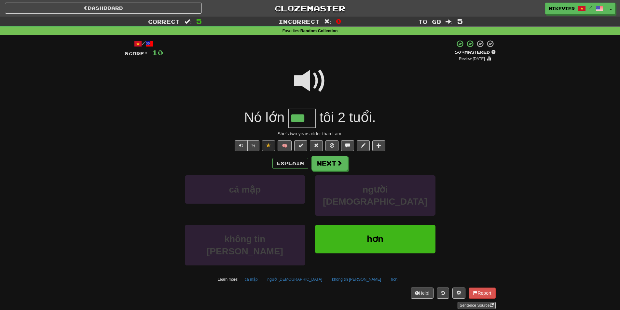
click at [321, 76] on span at bounding box center [310, 81] width 33 height 33
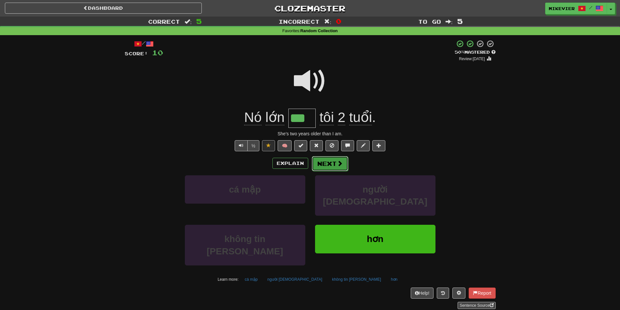
click at [346, 164] on button "Next" at bounding box center [330, 163] width 36 height 15
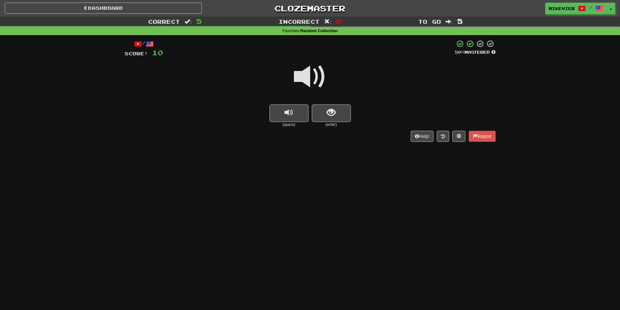
click at [326, 73] on div at bounding box center [310, 81] width 371 height 47
click at [321, 68] on span at bounding box center [310, 77] width 33 height 33
click at [320, 69] on span at bounding box center [310, 77] width 33 height 33
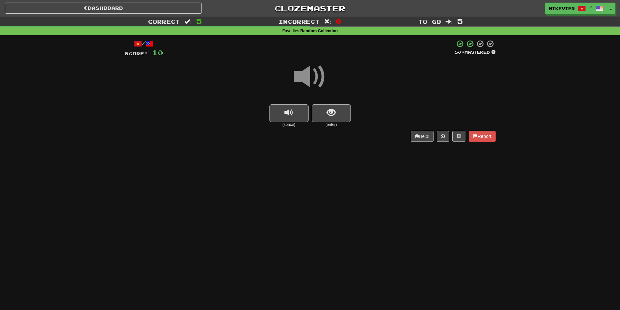
click at [320, 69] on span at bounding box center [310, 77] width 33 height 33
click at [332, 107] on button "show sentence" at bounding box center [331, 113] width 39 height 18
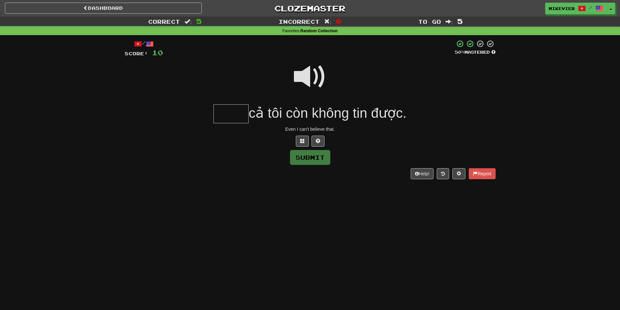
click at [315, 74] on span at bounding box center [310, 77] width 33 height 33
click at [302, 139] on span at bounding box center [302, 141] width 5 height 5
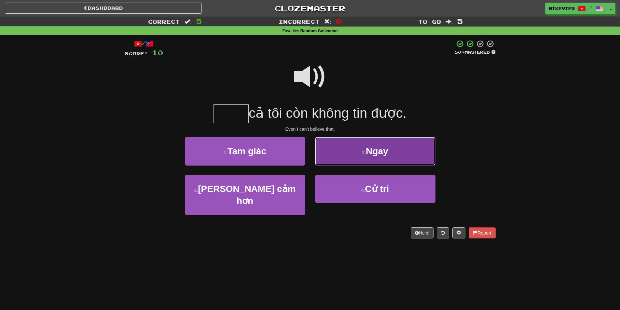
click at [356, 157] on button "2 . Ngay" at bounding box center [375, 151] width 120 height 28
type input "****"
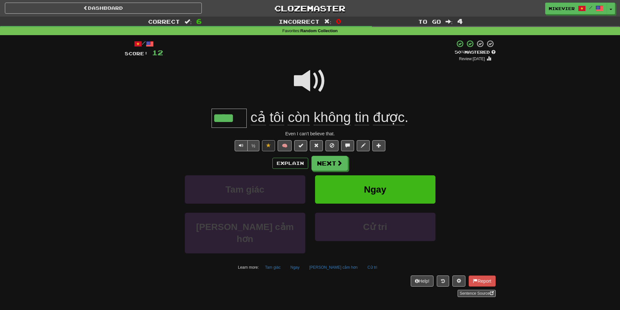
click at [303, 87] on span at bounding box center [310, 81] width 33 height 33
click at [427, 185] on button "Ngay" at bounding box center [375, 189] width 120 height 28
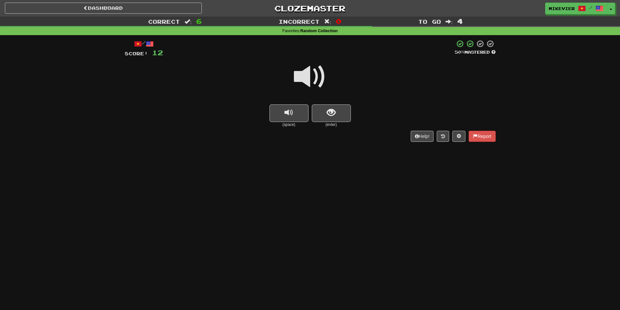
click at [321, 76] on span at bounding box center [310, 77] width 33 height 33
click at [324, 75] on span at bounding box center [310, 77] width 33 height 33
click at [328, 71] on div at bounding box center [310, 81] width 371 height 47
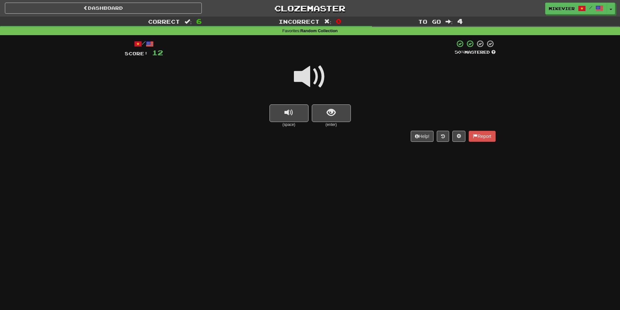
click at [328, 71] on div at bounding box center [310, 81] width 371 height 47
click at [324, 72] on span at bounding box center [310, 77] width 33 height 33
click at [325, 71] on span at bounding box center [310, 77] width 33 height 33
click at [326, 72] on div at bounding box center [310, 81] width 371 height 47
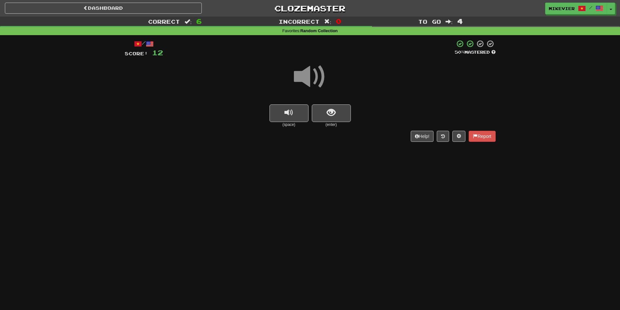
click at [326, 72] on div at bounding box center [310, 81] width 371 height 47
click at [334, 108] on span "show sentence" at bounding box center [331, 112] width 9 height 9
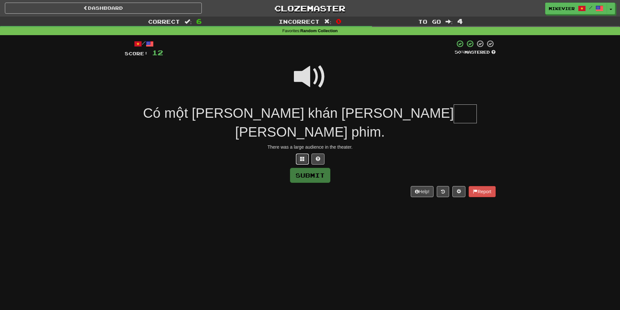
click at [303, 156] on span at bounding box center [302, 158] width 5 height 5
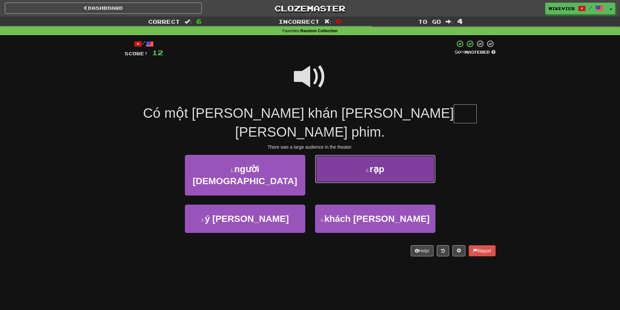
click at [349, 156] on button "2 . rạp" at bounding box center [375, 169] width 120 height 28
type input "***"
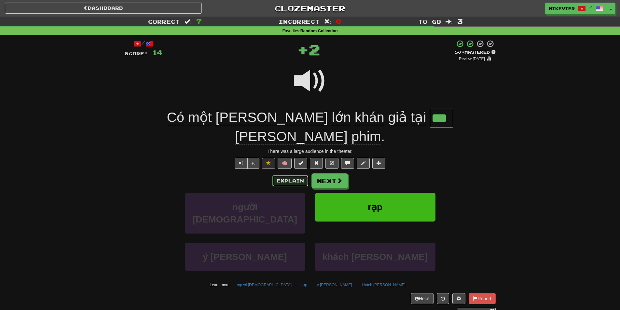
click at [282, 175] on button "Explain" at bounding box center [290, 180] width 36 height 11
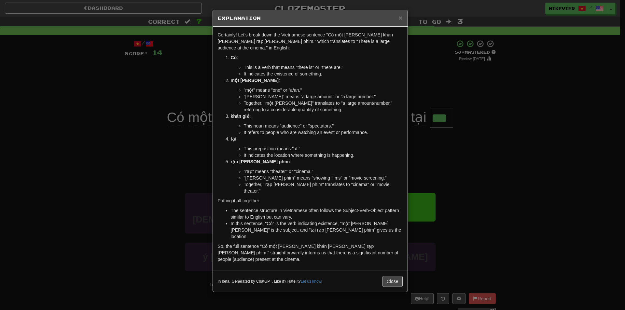
click at [170, 90] on div "× Explanation Certainly! Let's break down the Vietnamese sentence "Có một lượng…" at bounding box center [312, 155] width 625 height 310
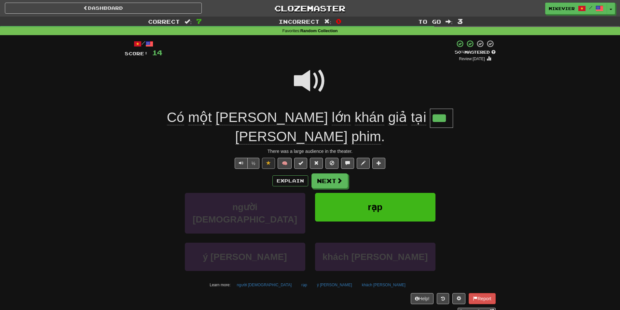
click at [297, 83] on span at bounding box center [310, 81] width 33 height 33
click at [294, 82] on span at bounding box center [310, 81] width 33 height 33
click at [296, 80] on span at bounding box center [310, 81] width 33 height 33
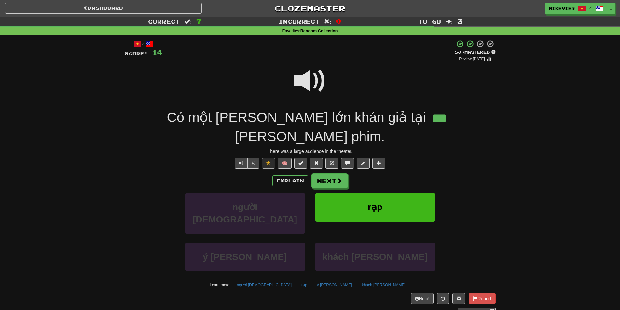
click at [304, 78] on span at bounding box center [310, 81] width 33 height 33
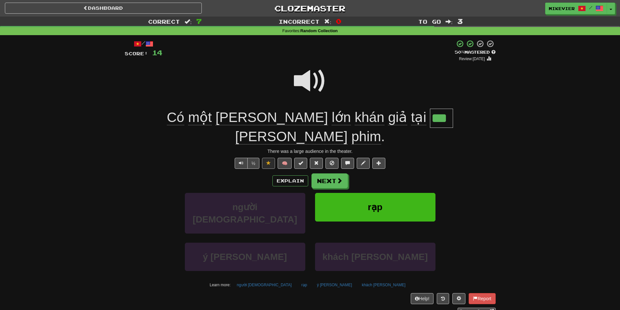
click at [304, 78] on span at bounding box center [310, 81] width 33 height 33
click at [343, 173] on button "Next" at bounding box center [329, 180] width 36 height 15
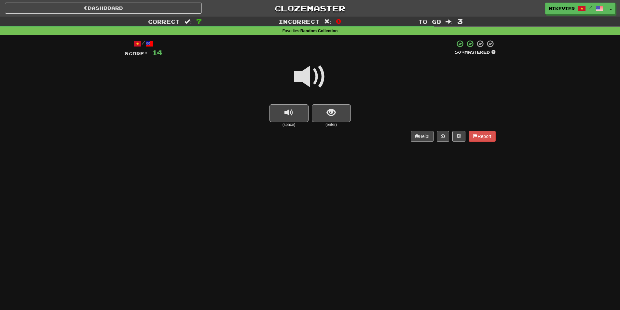
click at [317, 75] on span at bounding box center [310, 77] width 33 height 33
click at [324, 78] on span at bounding box center [310, 77] width 33 height 33
click at [323, 78] on span at bounding box center [310, 77] width 33 height 33
click at [327, 106] on button "show sentence" at bounding box center [331, 113] width 39 height 18
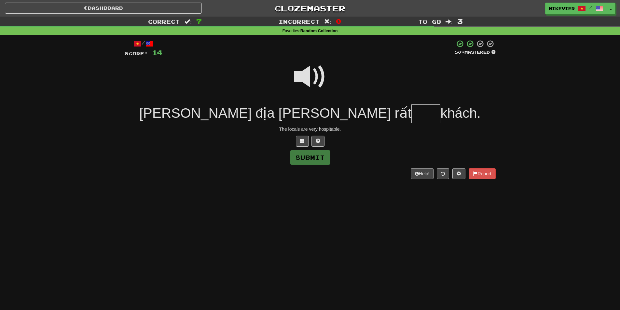
click at [313, 76] on span at bounding box center [310, 77] width 33 height 33
click at [308, 139] on button at bounding box center [302, 141] width 13 height 11
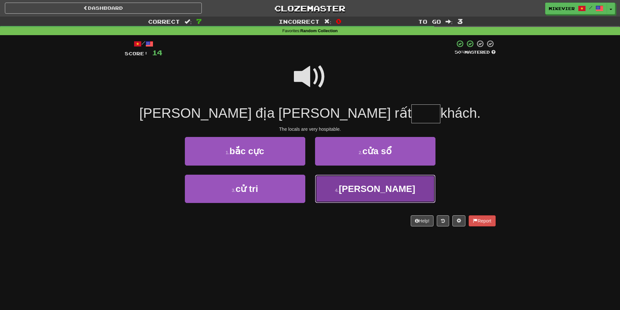
click at [351, 185] on button "4 . hiếu" at bounding box center [375, 189] width 120 height 28
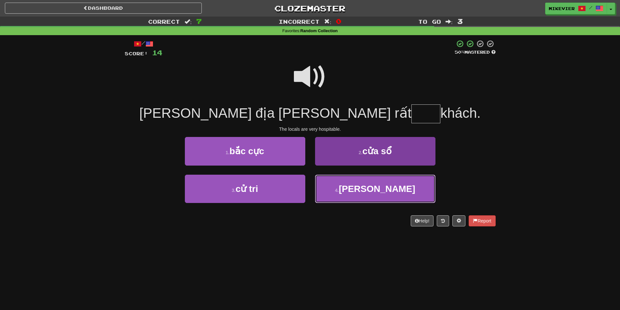
type input "****"
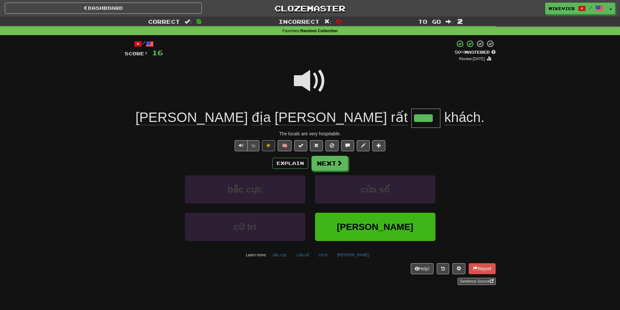
click at [320, 77] on span at bounding box center [310, 81] width 33 height 33
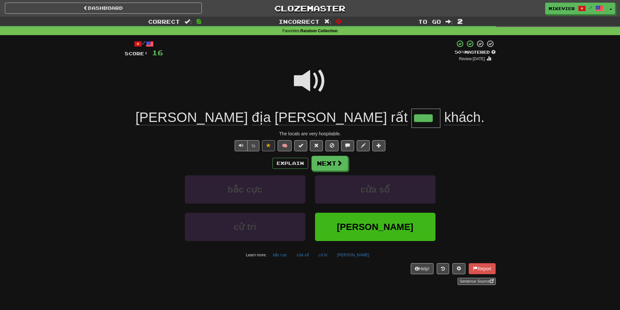
click at [320, 77] on span at bounding box center [310, 81] width 33 height 33
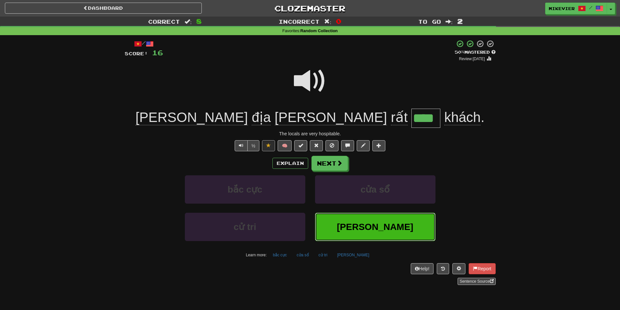
click at [422, 232] on button "hiếu" at bounding box center [375, 227] width 120 height 28
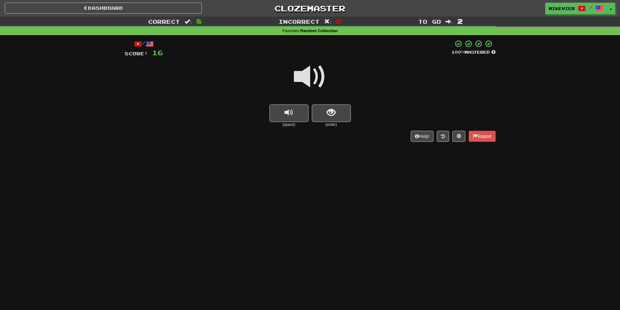
click at [321, 82] on span at bounding box center [310, 77] width 33 height 33
click at [338, 114] on button "show sentence" at bounding box center [331, 113] width 39 height 18
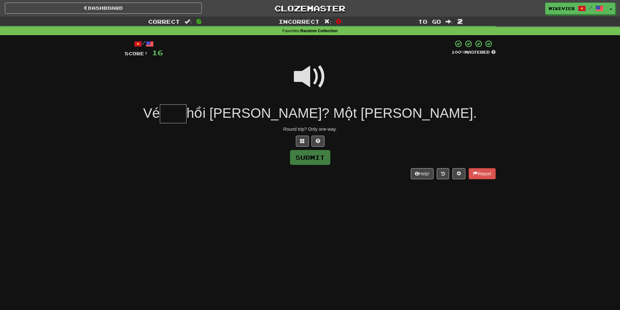
click at [312, 79] on span at bounding box center [310, 77] width 33 height 33
click at [309, 76] on span at bounding box center [310, 77] width 33 height 33
click at [304, 141] on span at bounding box center [302, 141] width 5 height 5
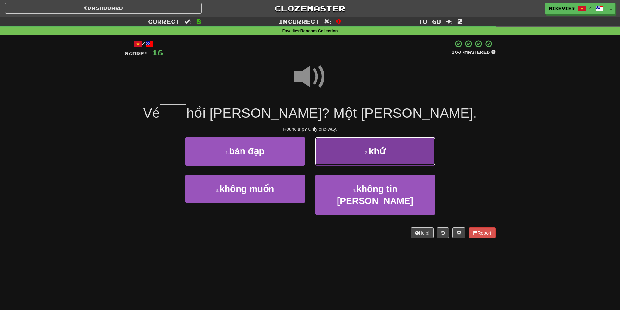
click at [335, 152] on button "2 . khứ" at bounding box center [375, 151] width 120 height 28
type input "***"
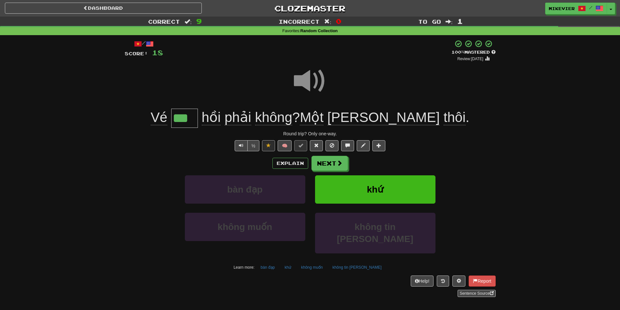
click at [300, 78] on span at bounding box center [310, 81] width 33 height 33
click at [328, 165] on button "Next" at bounding box center [330, 163] width 36 height 15
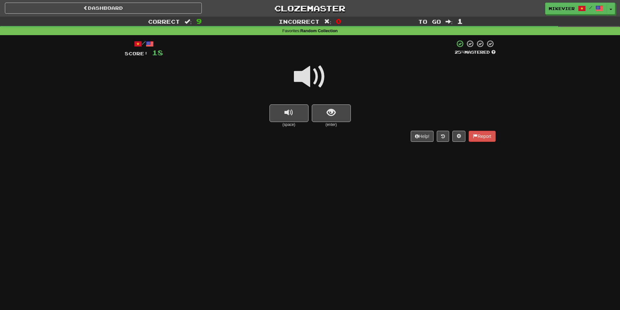
click at [305, 78] on span at bounding box center [310, 77] width 33 height 33
click at [318, 107] on button "show sentence" at bounding box center [331, 113] width 39 height 18
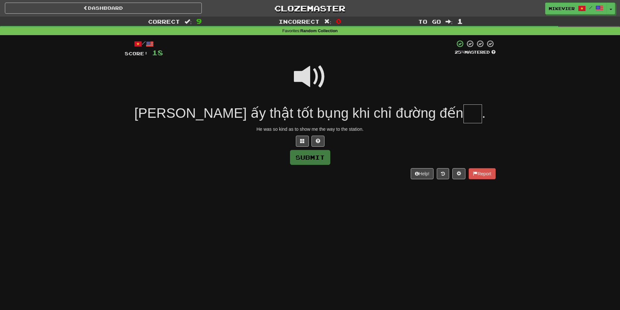
click at [310, 78] on span at bounding box center [310, 77] width 33 height 33
click at [306, 142] on button at bounding box center [302, 141] width 13 height 11
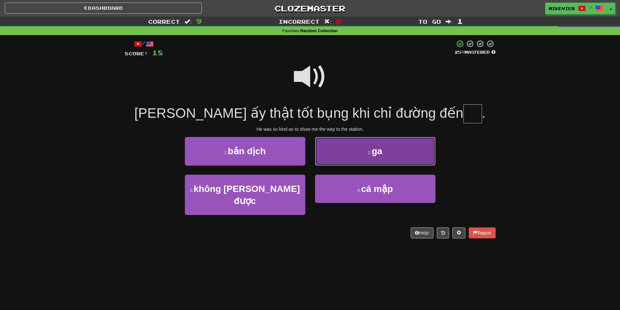
click at [325, 154] on button "2 . ga" at bounding box center [375, 151] width 120 height 28
type input "**"
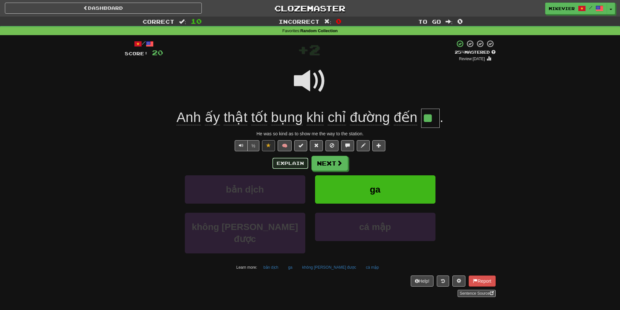
click at [290, 160] on button "Explain" at bounding box center [290, 163] width 36 height 11
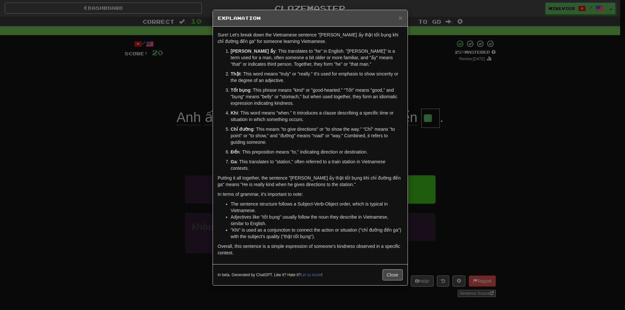
click at [183, 75] on div "× Explanation Sure! Let's break down the Vietnamese sentence "Anh ấy thật tốt b…" at bounding box center [312, 155] width 625 height 310
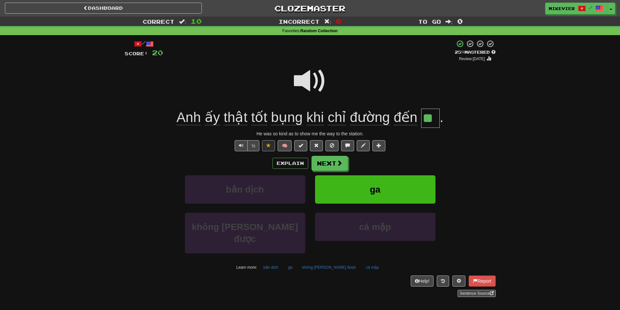
click at [296, 79] on span at bounding box center [310, 81] width 33 height 33
click at [313, 83] on span at bounding box center [310, 81] width 33 height 33
click at [313, 85] on span at bounding box center [310, 81] width 33 height 33
click at [307, 83] on span at bounding box center [310, 81] width 33 height 33
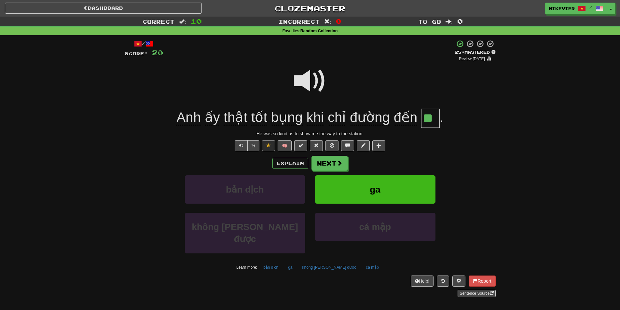
click at [307, 83] on span at bounding box center [310, 81] width 33 height 33
click at [321, 81] on span at bounding box center [310, 81] width 33 height 33
click at [311, 82] on span at bounding box center [310, 81] width 33 height 33
click at [321, 78] on span at bounding box center [310, 81] width 33 height 33
click at [319, 75] on span at bounding box center [310, 81] width 33 height 33
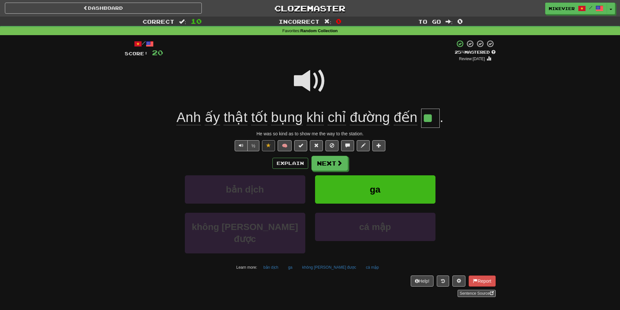
click at [319, 82] on span at bounding box center [310, 81] width 33 height 33
click at [320, 82] on span at bounding box center [310, 81] width 33 height 33
click at [324, 79] on span at bounding box center [310, 81] width 33 height 33
click at [337, 160] on span at bounding box center [340, 163] width 6 height 6
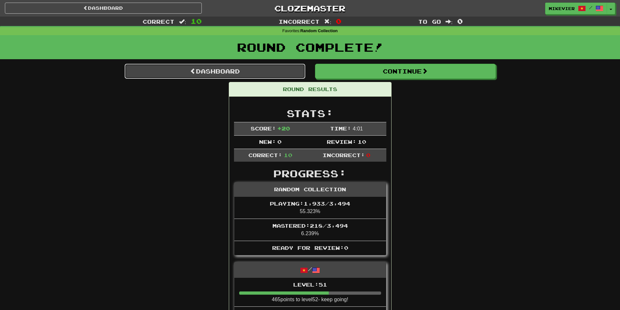
click at [270, 73] on link "Dashboard" at bounding box center [215, 71] width 181 height 15
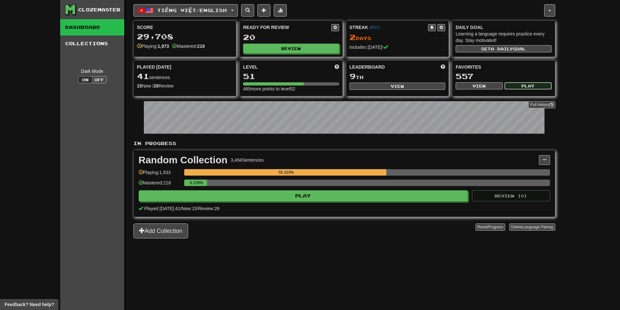
click at [536, 86] on button "Play" at bounding box center [527, 85] width 47 height 7
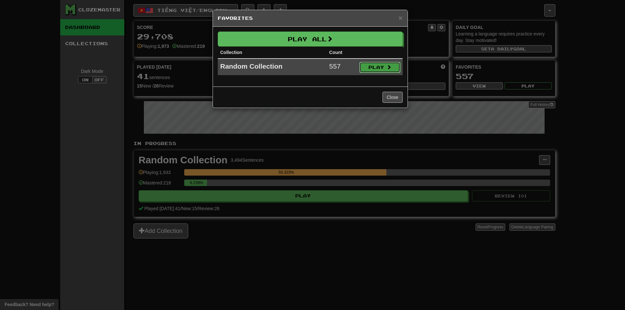
click at [390, 71] on button "Play" at bounding box center [379, 67] width 41 height 11
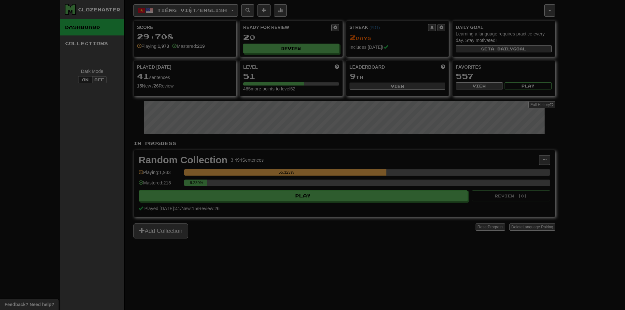
select select "**"
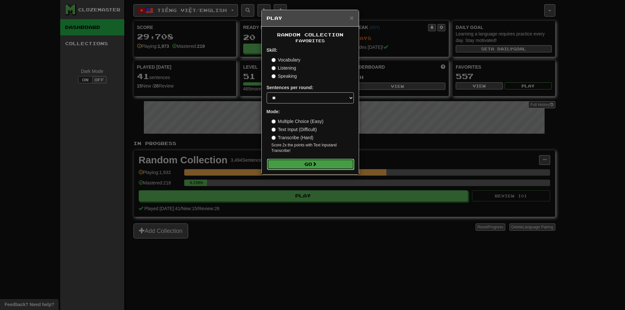
click at [319, 165] on button "Go" at bounding box center [310, 164] width 87 height 11
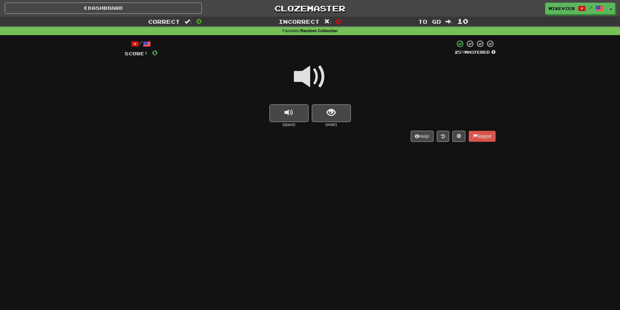
click at [317, 77] on span at bounding box center [310, 77] width 33 height 33
click at [317, 75] on span at bounding box center [310, 77] width 33 height 33
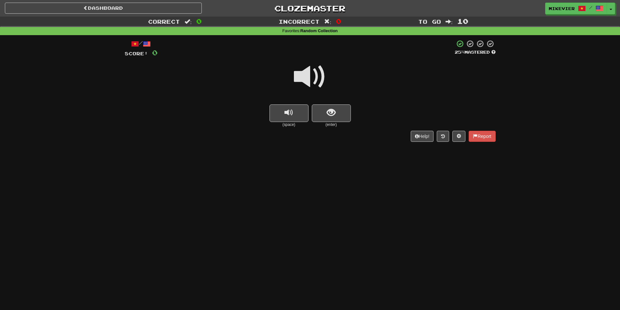
click at [317, 75] on span at bounding box center [310, 77] width 33 height 33
click at [312, 80] on span at bounding box center [310, 77] width 33 height 33
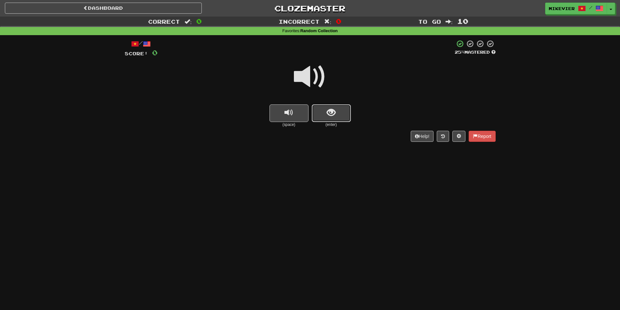
click at [326, 110] on button "show sentence" at bounding box center [331, 113] width 39 height 18
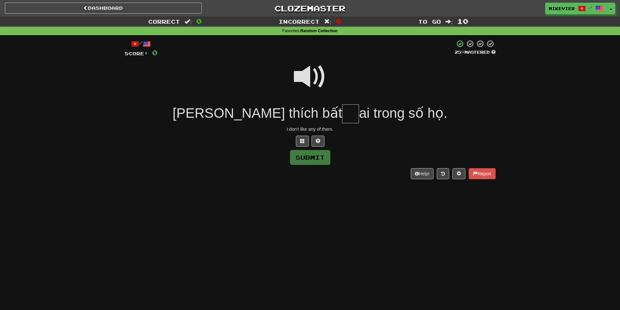
click at [313, 79] on span at bounding box center [310, 77] width 33 height 33
click at [302, 137] on button at bounding box center [302, 141] width 13 height 11
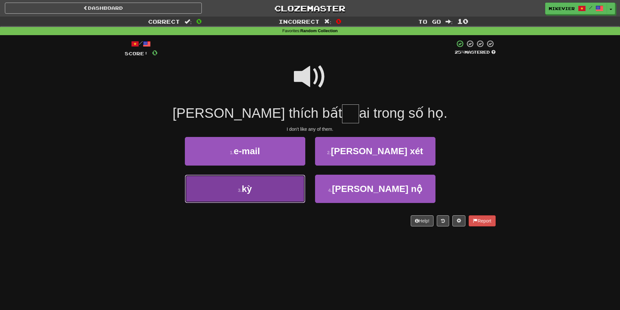
click at [285, 186] on button "3 . kỳ" at bounding box center [245, 189] width 120 height 28
type input "**"
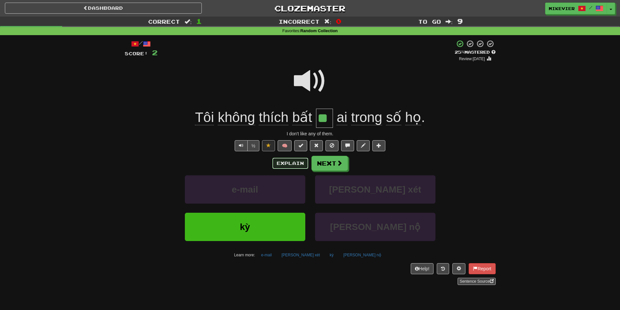
click at [279, 161] on button "Explain" at bounding box center [290, 163] width 36 height 11
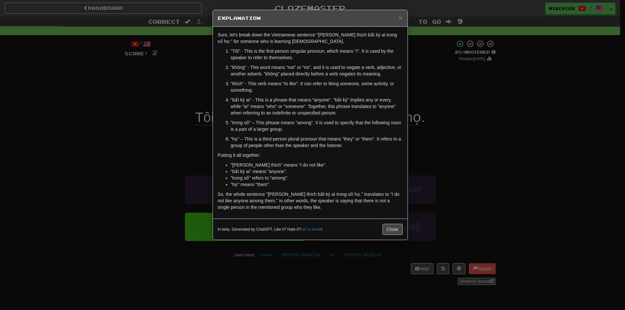
click at [130, 136] on div "× Explanation Sure, let's break down the Vietnamese sentence "[PERSON_NAME] thí…" at bounding box center [312, 155] width 625 height 310
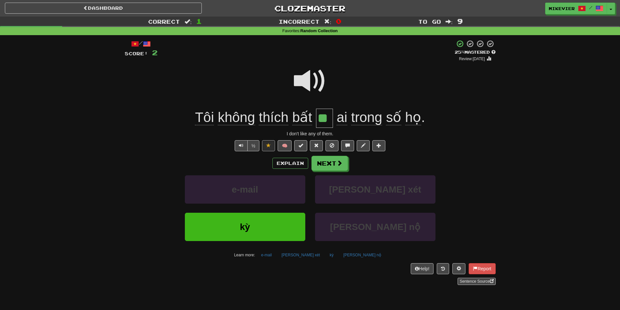
click at [302, 82] on span at bounding box center [310, 81] width 33 height 33
click at [332, 161] on button "Next" at bounding box center [330, 163] width 36 height 15
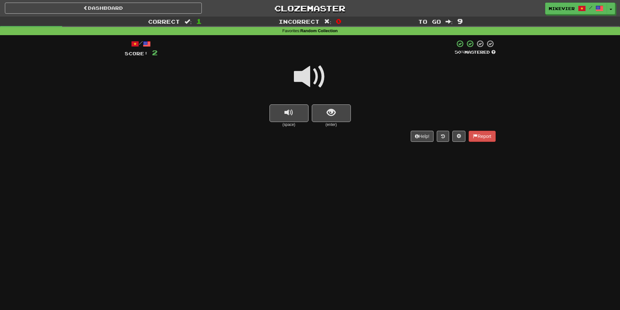
click at [324, 78] on span at bounding box center [310, 77] width 33 height 33
click at [320, 79] on span at bounding box center [310, 77] width 33 height 33
click at [335, 108] on span "show sentence" at bounding box center [331, 112] width 9 height 9
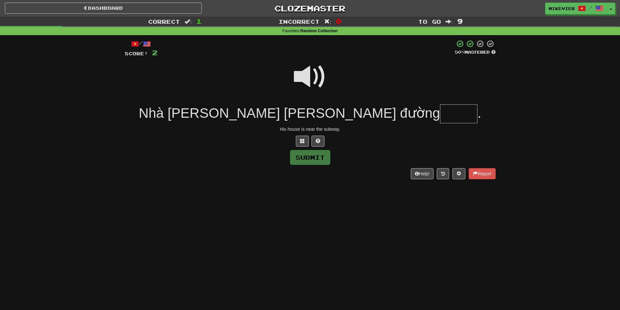
click at [317, 72] on span at bounding box center [310, 77] width 33 height 33
click at [306, 144] on button at bounding box center [302, 141] width 13 height 11
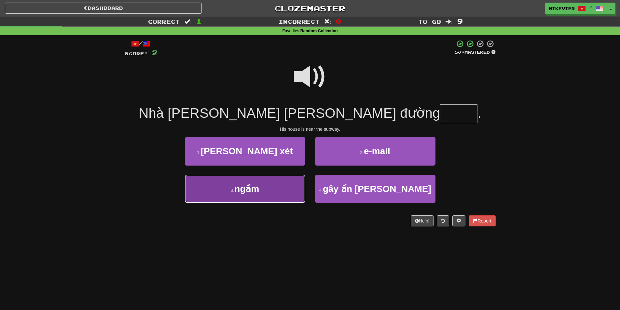
click at [284, 179] on button "3 . ngầm" at bounding box center [245, 189] width 120 height 28
type input "****"
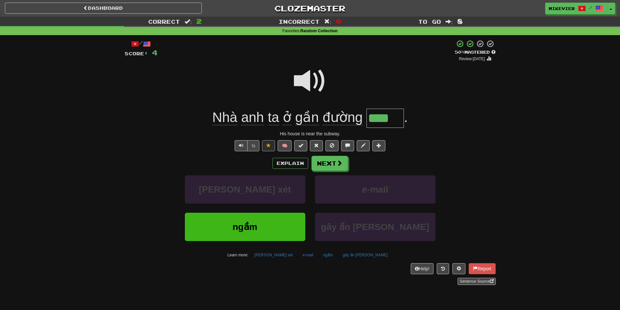
click at [305, 80] on span at bounding box center [310, 81] width 33 height 33
click at [337, 166] on span at bounding box center [340, 163] width 6 height 6
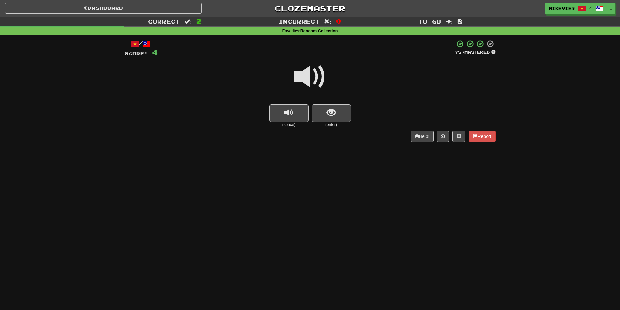
click at [321, 77] on span at bounding box center [310, 77] width 33 height 33
click at [325, 114] on button "show sentence" at bounding box center [331, 113] width 39 height 18
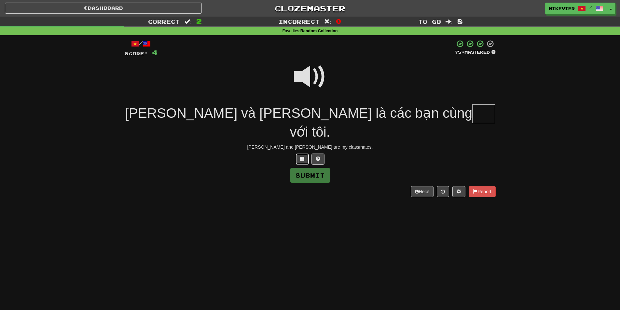
click at [304, 156] on span at bounding box center [302, 158] width 5 height 5
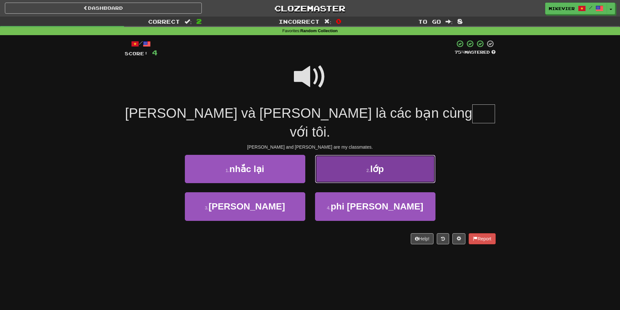
click at [346, 156] on button "2 . lớp" at bounding box center [375, 169] width 120 height 28
type input "***"
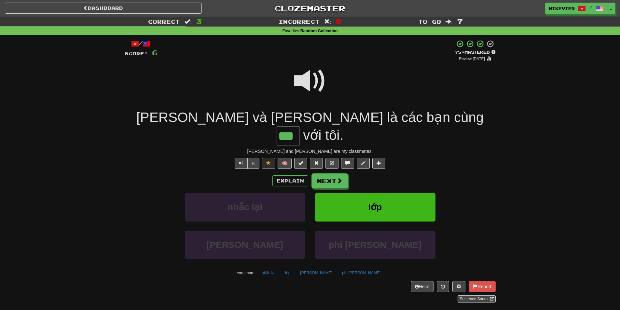
click at [314, 88] on span at bounding box center [310, 81] width 33 height 33
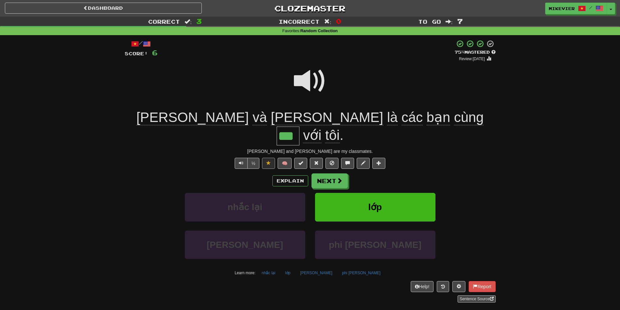
click at [314, 88] on span at bounding box center [310, 81] width 33 height 33
click at [340, 178] on span at bounding box center [339, 181] width 6 height 6
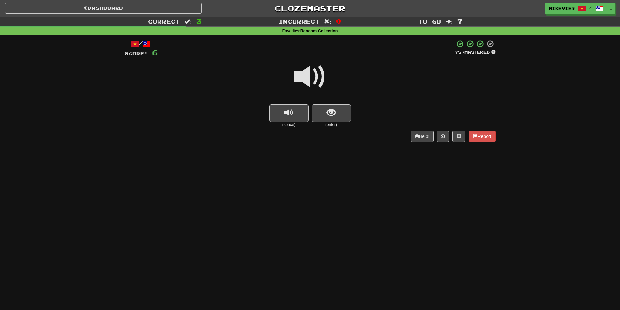
click at [323, 75] on span at bounding box center [310, 77] width 33 height 33
click at [347, 119] on button "show sentence" at bounding box center [331, 113] width 39 height 18
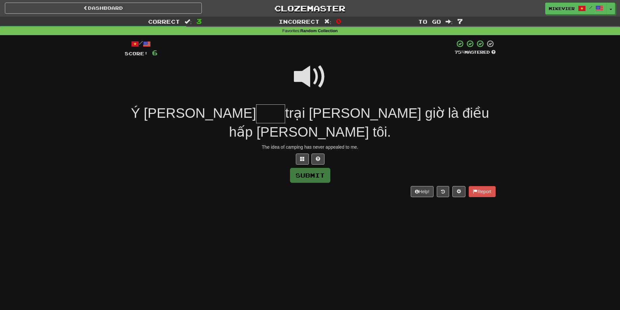
click at [318, 81] on span at bounding box center [310, 77] width 33 height 33
click at [309, 83] on span at bounding box center [310, 77] width 33 height 33
click at [307, 82] on span at bounding box center [310, 77] width 33 height 33
click at [304, 70] on span at bounding box center [310, 77] width 33 height 33
click at [300, 156] on span at bounding box center [302, 158] width 5 height 5
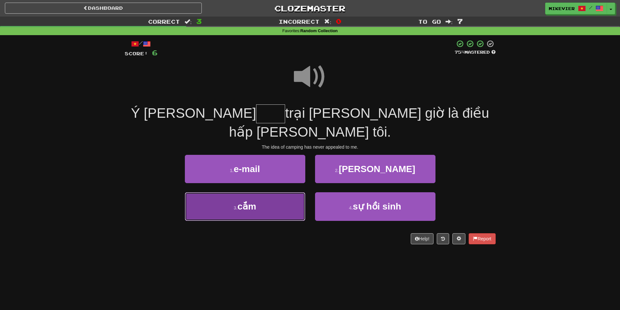
click at [288, 192] on button "3 . cắm" at bounding box center [245, 206] width 120 height 28
type input "***"
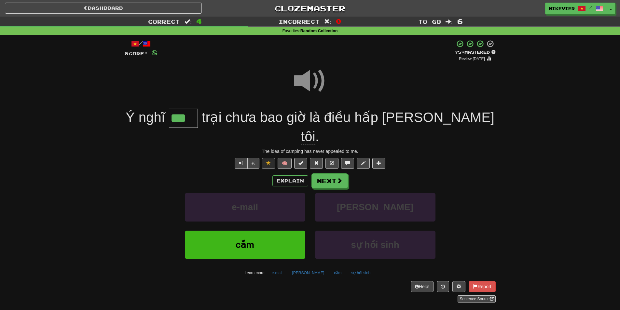
click at [305, 83] on span at bounding box center [310, 81] width 33 height 33
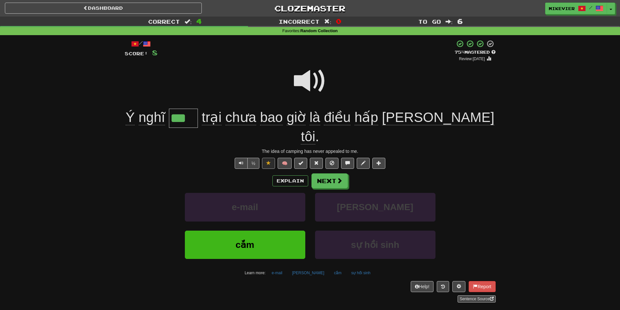
click at [315, 74] on span at bounding box center [310, 81] width 33 height 33
click at [318, 82] on span at bounding box center [310, 81] width 33 height 33
click at [326, 174] on button "Next" at bounding box center [330, 181] width 36 height 15
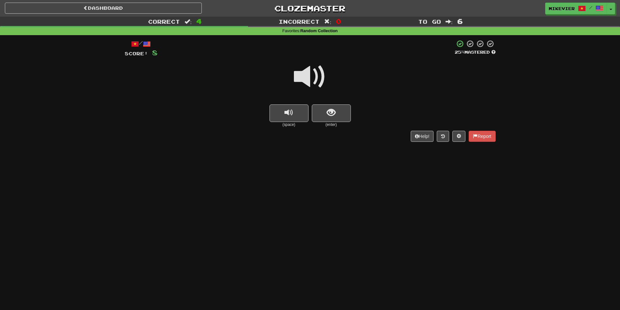
click at [319, 80] on span at bounding box center [310, 77] width 33 height 33
click at [315, 79] on span at bounding box center [310, 77] width 33 height 33
click at [323, 105] on button "show sentence" at bounding box center [331, 113] width 39 height 18
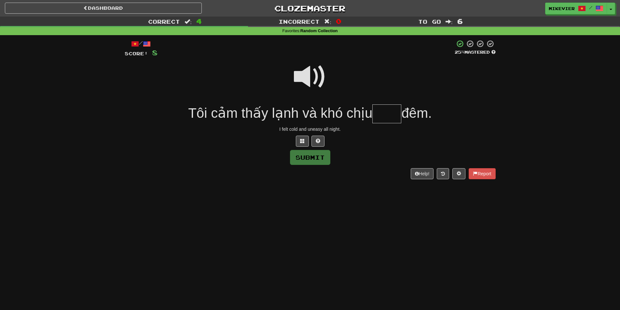
click at [314, 73] on span at bounding box center [310, 77] width 33 height 33
click at [302, 139] on span at bounding box center [302, 141] width 5 height 5
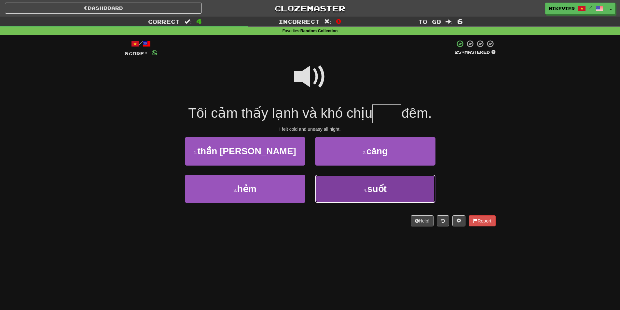
click at [352, 183] on button "4 . suốt" at bounding box center [375, 189] width 120 height 28
type input "****"
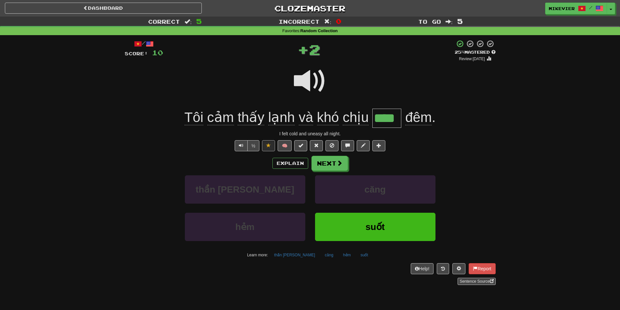
click at [308, 85] on span at bounding box center [310, 81] width 33 height 33
click at [337, 161] on span at bounding box center [340, 163] width 6 height 6
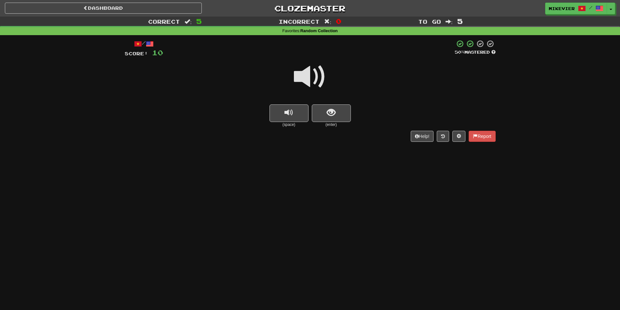
click at [319, 74] on span at bounding box center [310, 77] width 33 height 33
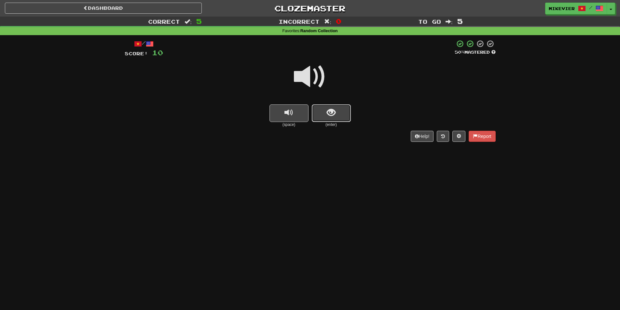
click at [315, 112] on button "show sentence" at bounding box center [331, 113] width 39 height 18
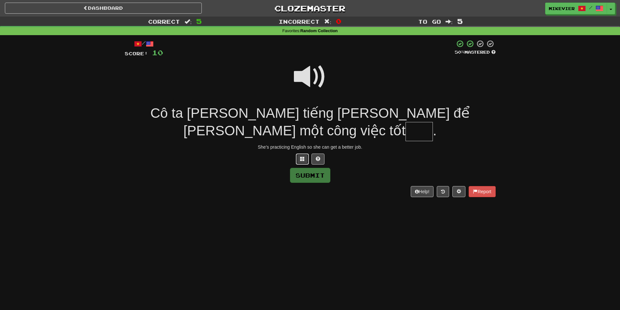
click at [308, 154] on button at bounding box center [302, 159] width 13 height 11
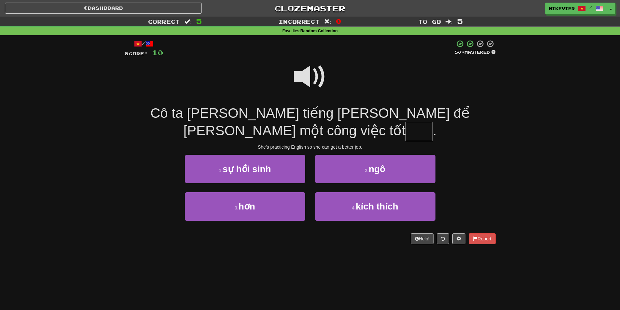
click at [303, 77] on span at bounding box center [310, 77] width 33 height 33
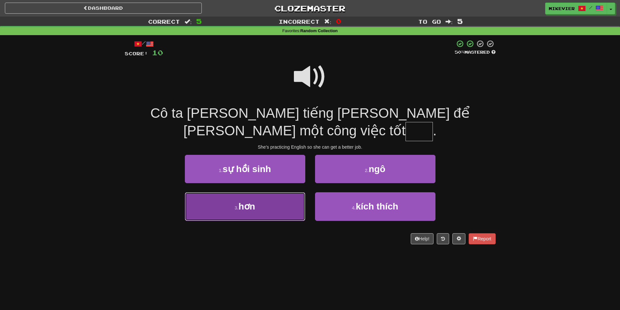
click at [274, 192] on button "3 . hơn" at bounding box center [245, 206] width 120 height 28
type input "***"
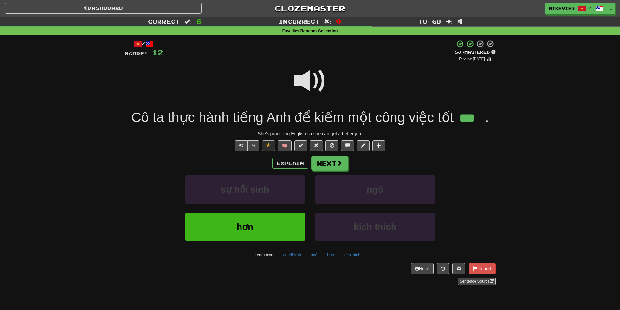
click at [295, 87] on span at bounding box center [310, 81] width 33 height 33
click at [321, 164] on button "Next" at bounding box center [330, 163] width 36 height 15
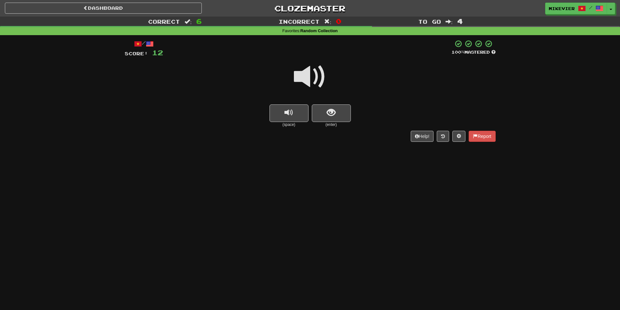
click at [299, 80] on span at bounding box center [310, 77] width 33 height 33
click at [313, 113] on button "show sentence" at bounding box center [331, 113] width 39 height 18
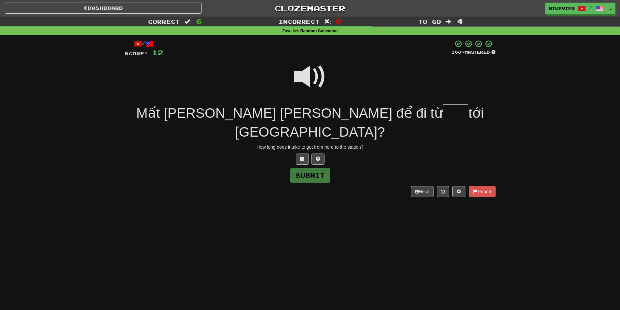
click at [304, 75] on span at bounding box center [310, 77] width 33 height 33
click at [304, 156] on span at bounding box center [302, 158] width 5 height 5
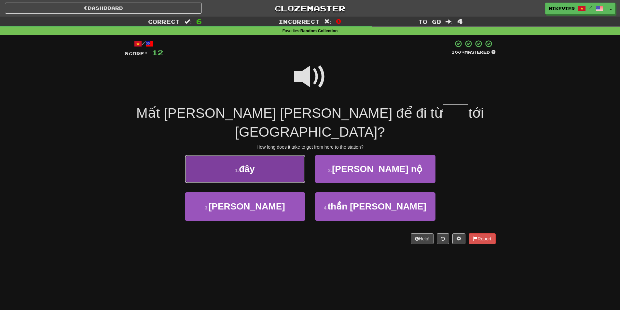
click at [288, 155] on button "1 . đây" at bounding box center [245, 169] width 120 height 28
type input "***"
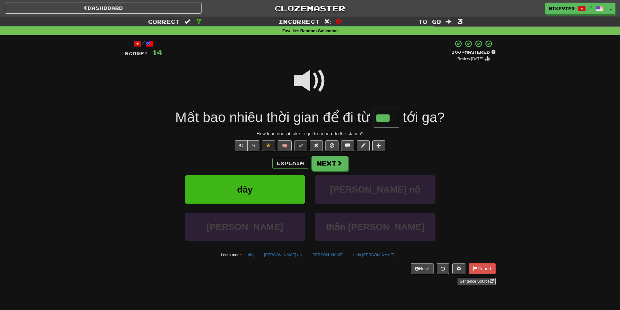
click at [308, 87] on span at bounding box center [310, 81] width 33 height 33
click at [347, 167] on div "Explain Next" at bounding box center [310, 163] width 371 height 15
click at [345, 167] on button "Next" at bounding box center [330, 163] width 36 height 15
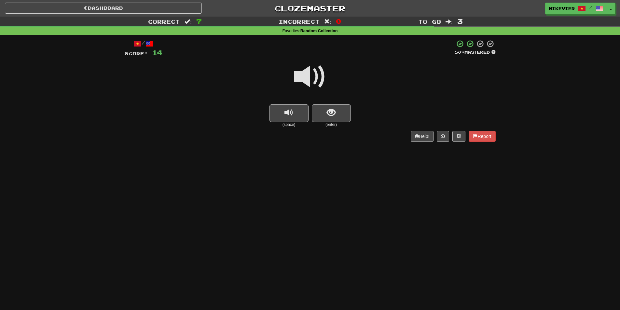
click at [315, 82] on span at bounding box center [310, 77] width 33 height 33
click at [322, 112] on button "show sentence" at bounding box center [331, 113] width 39 height 18
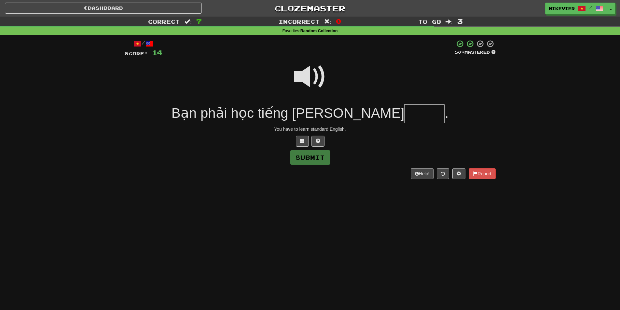
click at [313, 79] on span at bounding box center [310, 77] width 33 height 33
click at [305, 140] on button at bounding box center [302, 141] width 13 height 11
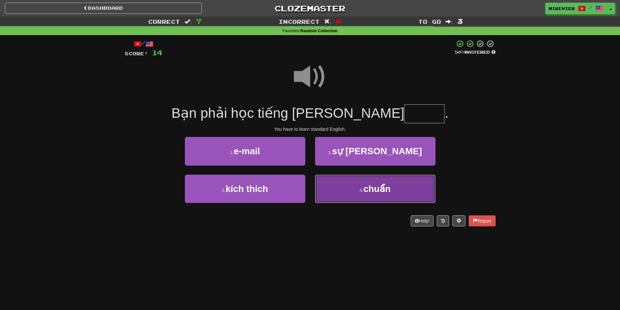
click at [360, 190] on small "4 ." at bounding box center [362, 190] width 4 height 5
type input "*****"
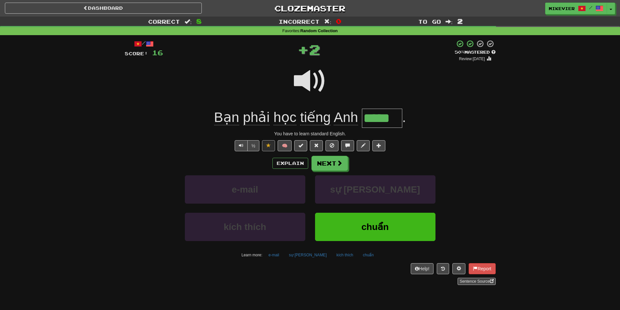
click at [304, 86] on span at bounding box center [310, 81] width 33 height 33
click at [328, 165] on button "Next" at bounding box center [330, 163] width 36 height 15
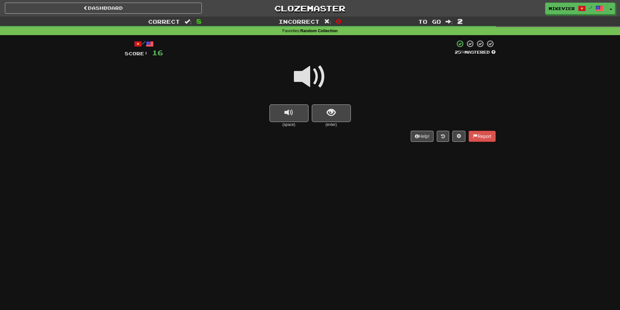
click at [308, 84] on span at bounding box center [310, 77] width 33 height 33
click at [319, 113] on button "show sentence" at bounding box center [331, 113] width 39 height 18
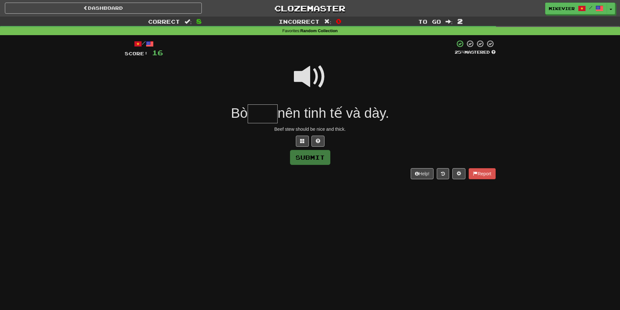
click at [305, 75] on span at bounding box center [310, 77] width 33 height 33
click at [300, 139] on span at bounding box center [302, 141] width 5 height 5
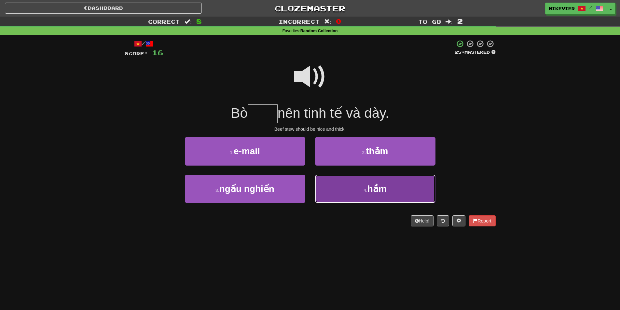
click at [345, 186] on button "4 . hầm" at bounding box center [375, 189] width 120 height 28
type input "***"
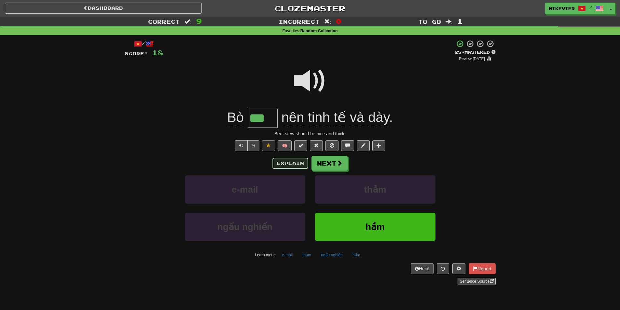
click at [293, 164] on button "Explain" at bounding box center [290, 163] width 36 height 11
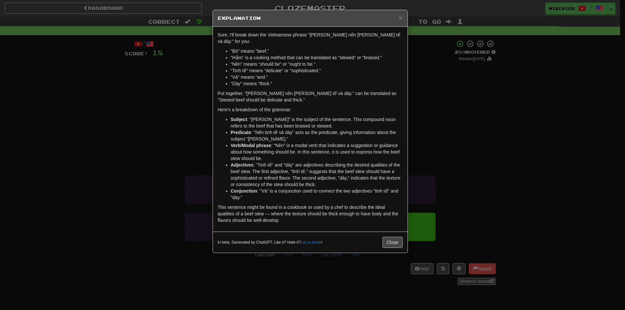
click at [152, 88] on div "× Explanation Sure, I'll break down the Vietnamese phrase "Bò hầm nên tinh tế v…" at bounding box center [312, 155] width 625 height 310
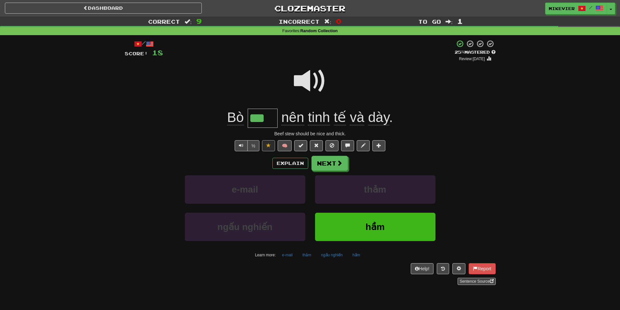
click at [324, 84] on span at bounding box center [310, 81] width 33 height 33
click at [335, 159] on button "Next" at bounding box center [330, 163] width 36 height 15
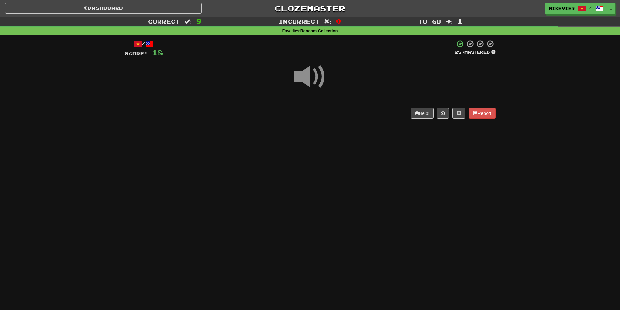
click at [313, 83] on span at bounding box center [310, 77] width 33 height 33
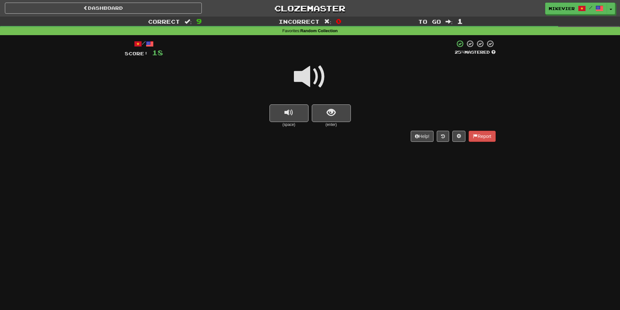
click at [313, 83] on span at bounding box center [310, 77] width 33 height 33
click at [326, 111] on button "show sentence" at bounding box center [331, 113] width 39 height 18
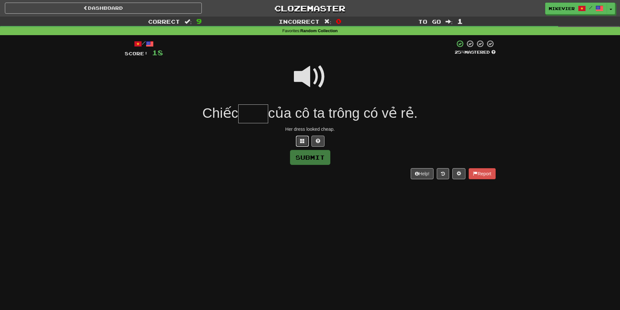
click at [300, 140] on span at bounding box center [302, 141] width 5 height 5
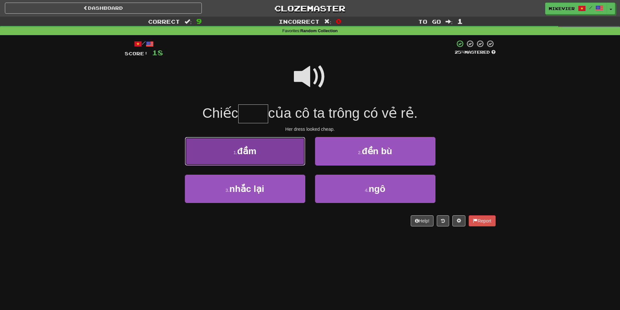
click at [274, 150] on button "1 . đầm" at bounding box center [245, 151] width 120 height 28
type input "***"
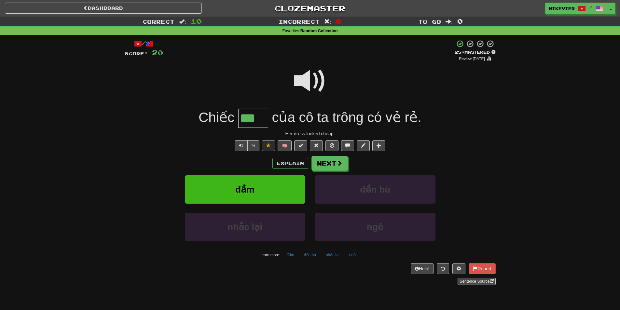
click at [300, 81] on span at bounding box center [310, 81] width 33 height 33
click at [271, 144] on button at bounding box center [268, 145] width 13 height 11
click at [307, 83] on span at bounding box center [310, 81] width 33 height 33
click at [331, 163] on button "Next" at bounding box center [330, 163] width 36 height 15
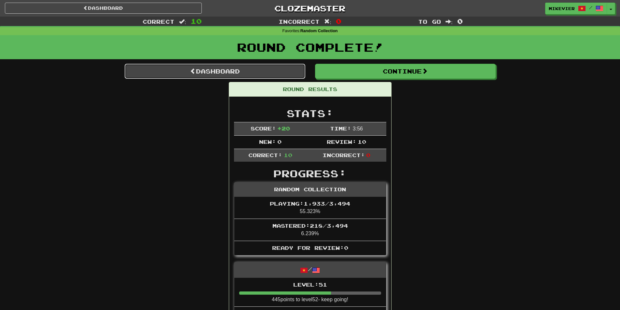
click at [239, 76] on link "Dashboard" at bounding box center [215, 71] width 181 height 15
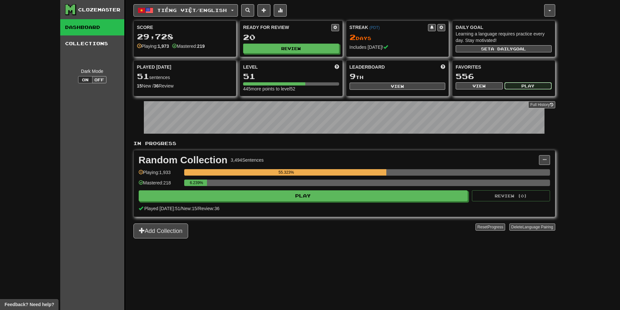
click at [522, 87] on button "Play" at bounding box center [527, 85] width 47 height 7
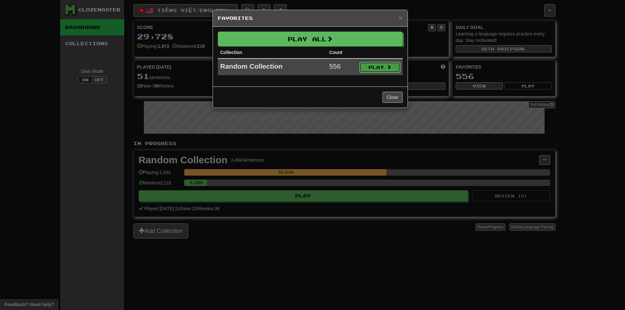
click at [390, 66] on span at bounding box center [389, 67] width 5 height 5
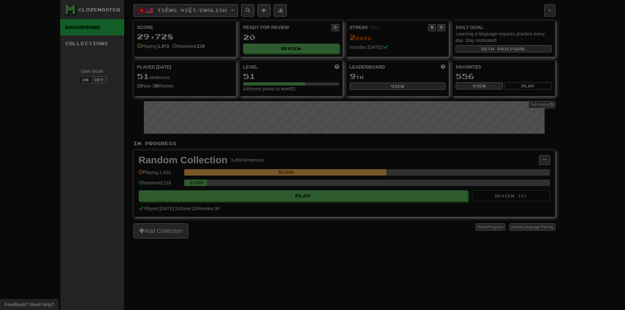
select select "**"
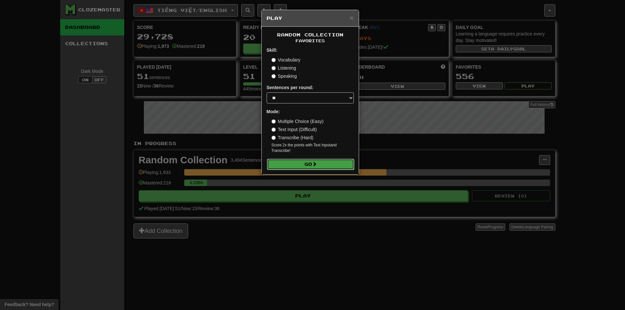
click at [331, 167] on button "Go" at bounding box center [310, 164] width 87 height 11
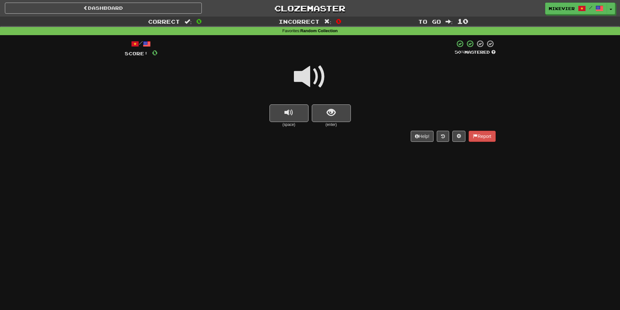
click at [317, 75] on span at bounding box center [310, 77] width 33 height 33
click at [329, 115] on span "show sentence" at bounding box center [331, 112] width 9 height 9
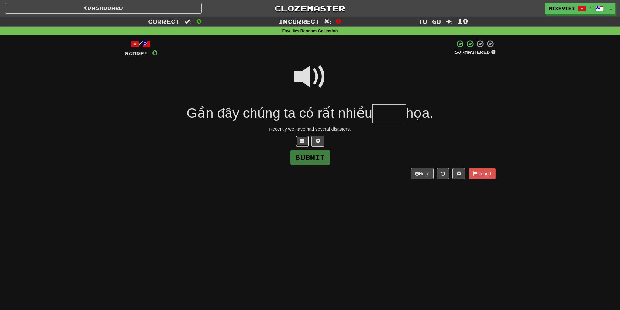
click at [302, 143] on span at bounding box center [302, 141] width 5 height 5
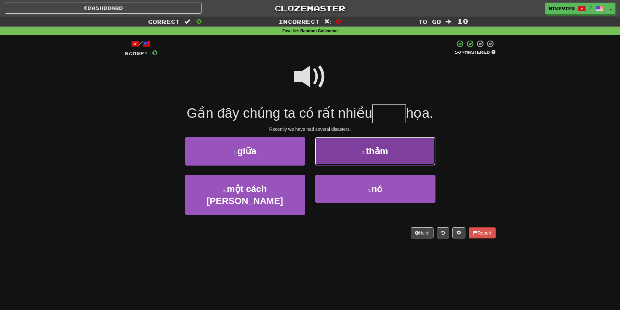
click at [343, 162] on button "2 . thảm" at bounding box center [375, 151] width 120 height 28
type input "****"
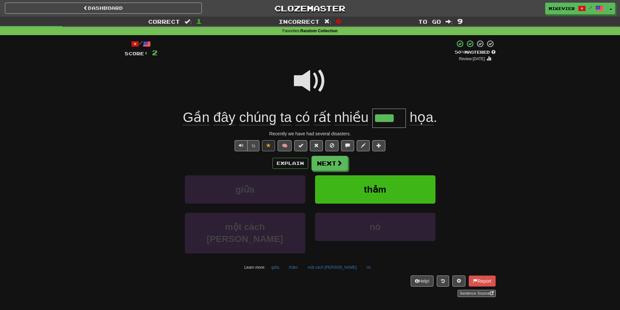
click at [319, 85] on span at bounding box center [310, 81] width 33 height 33
click at [338, 167] on button "Next" at bounding box center [330, 163] width 36 height 15
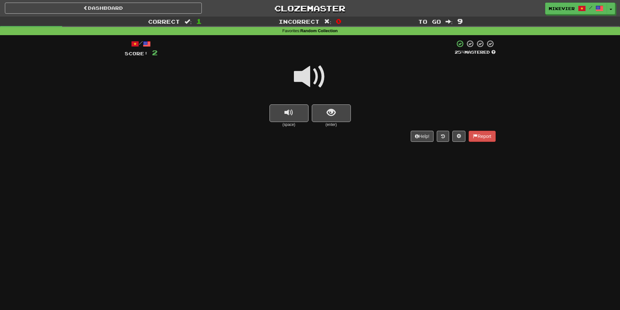
click at [305, 78] on span at bounding box center [310, 77] width 33 height 33
click at [314, 118] on button "show sentence" at bounding box center [331, 113] width 39 height 18
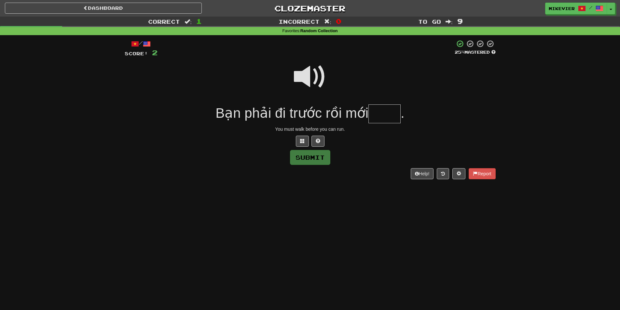
click at [311, 83] on span at bounding box center [310, 77] width 33 height 33
click at [305, 143] on button at bounding box center [302, 141] width 13 height 11
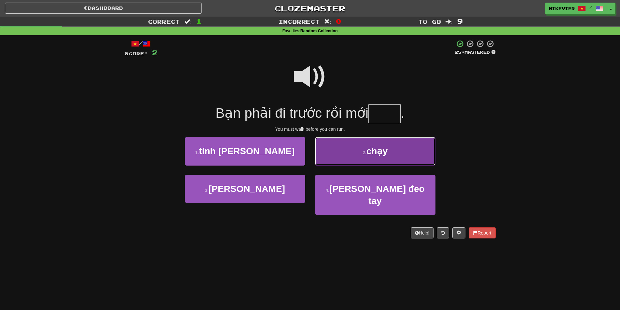
click at [351, 156] on button "2 . chạy" at bounding box center [375, 151] width 120 height 28
type input "****"
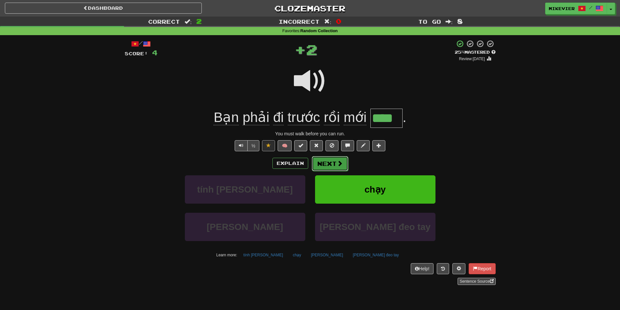
click at [333, 163] on button "Next" at bounding box center [330, 163] width 36 height 15
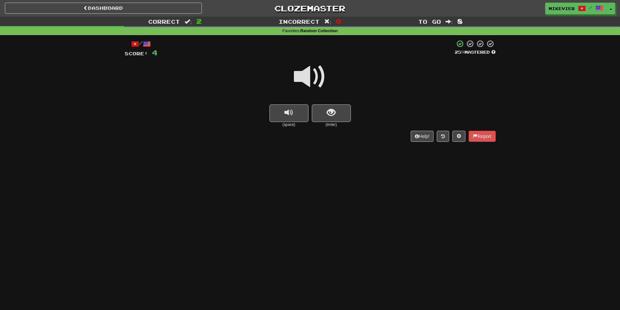
click at [312, 80] on span at bounding box center [310, 77] width 33 height 33
click at [297, 79] on span at bounding box center [310, 77] width 33 height 33
click at [338, 113] on button "show sentence" at bounding box center [331, 113] width 39 height 18
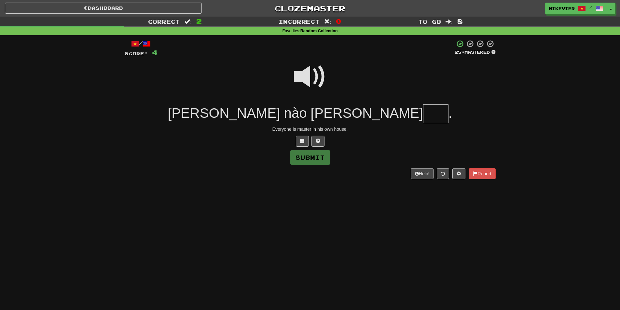
click at [310, 74] on span at bounding box center [310, 77] width 33 height 33
click at [304, 141] on span at bounding box center [302, 141] width 5 height 5
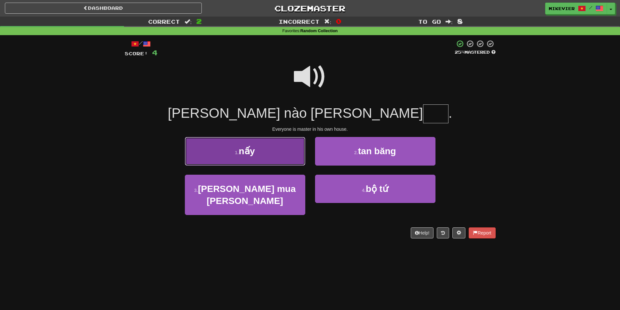
click at [283, 149] on button "1 . nấy" at bounding box center [245, 151] width 120 height 28
type input "***"
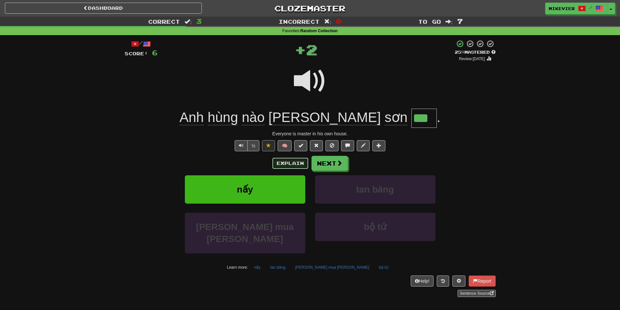
click at [283, 164] on button "Explain" at bounding box center [290, 163] width 36 height 11
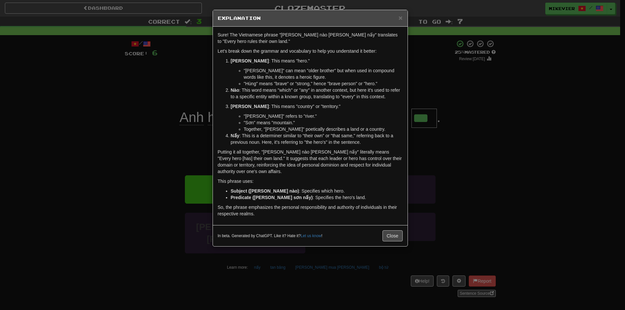
click at [172, 142] on div "× Explanation Sure! The Vietnamese phrase "[PERSON_NAME] nào [PERSON_NAME] nấy"…" at bounding box center [312, 155] width 625 height 310
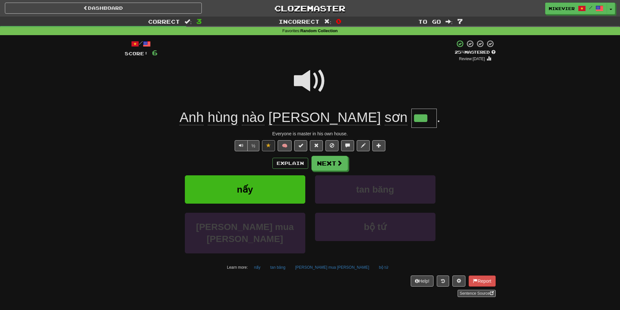
click at [304, 84] on span at bounding box center [310, 81] width 33 height 33
click at [327, 161] on button "Next" at bounding box center [330, 163] width 36 height 15
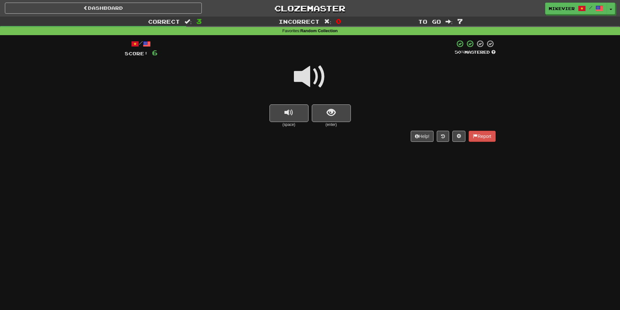
click at [319, 76] on span at bounding box center [310, 77] width 33 height 33
click at [343, 112] on button "show sentence" at bounding box center [331, 113] width 39 height 18
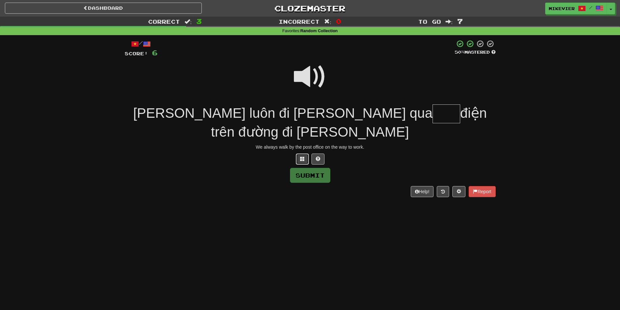
click at [305, 154] on button at bounding box center [302, 159] width 13 height 11
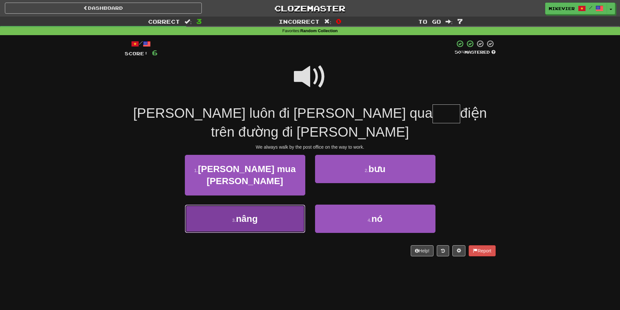
click at [266, 205] on button "3 . nâng" at bounding box center [245, 219] width 120 height 28
type input "***"
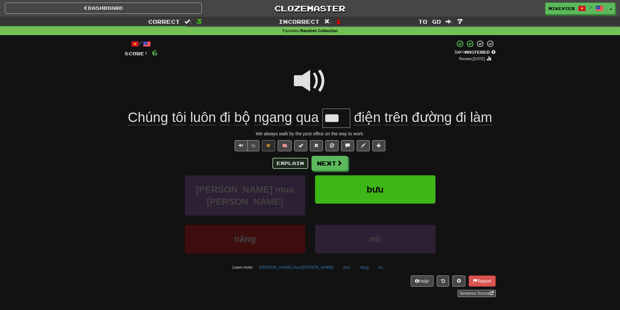
click at [299, 163] on button "Explain" at bounding box center [290, 163] width 36 height 11
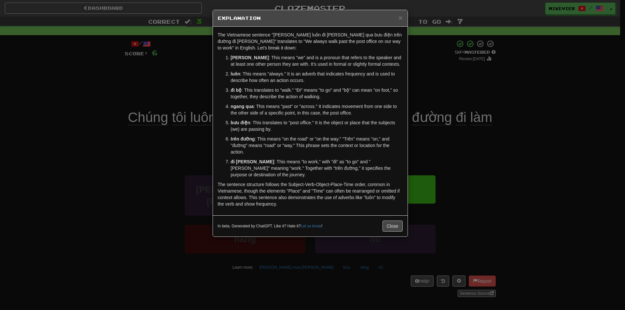
click at [168, 95] on div "× Explanation The Vietnamese sentence "[PERSON_NAME] luôn đi [PERSON_NAME] qua …" at bounding box center [312, 155] width 625 height 310
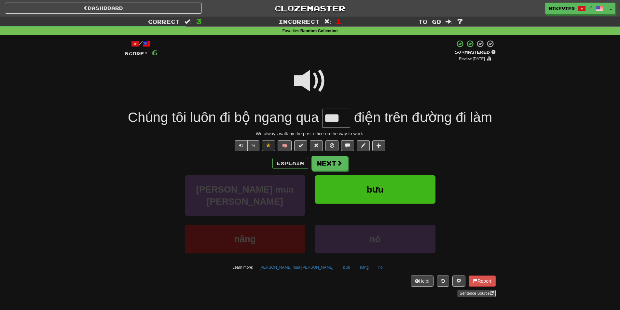
click at [304, 86] on span at bounding box center [310, 81] width 33 height 33
click at [325, 161] on button "Next" at bounding box center [329, 163] width 36 height 15
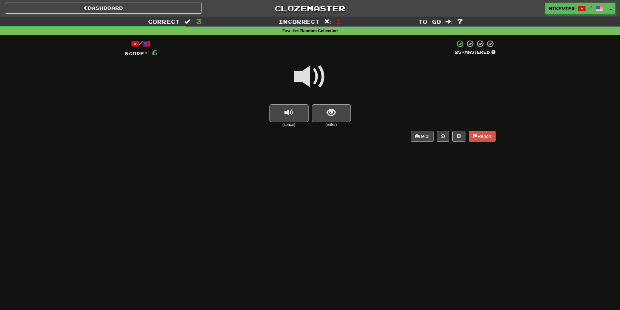
click at [306, 81] on span at bounding box center [310, 77] width 33 height 33
click at [301, 79] on span at bounding box center [310, 77] width 33 height 33
click at [323, 114] on button "show sentence" at bounding box center [331, 113] width 39 height 18
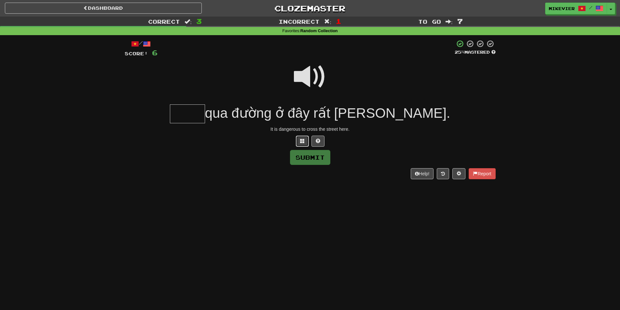
click at [302, 141] on span at bounding box center [302, 141] width 5 height 5
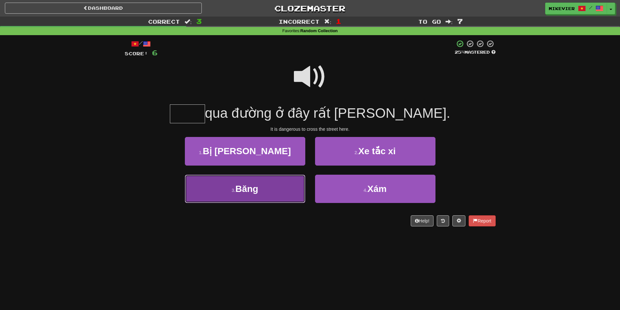
click at [264, 191] on button "3 . [GEOGRAPHIC_DATA]" at bounding box center [245, 189] width 120 height 28
type input "****"
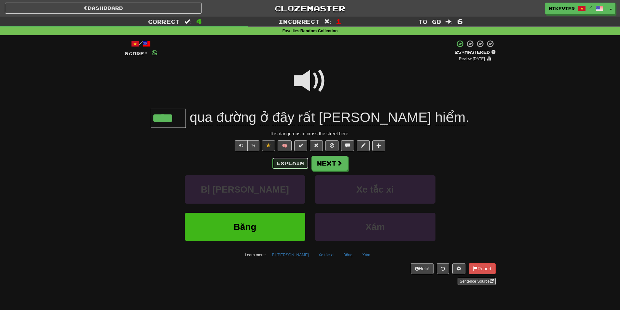
click at [287, 165] on button "Explain" at bounding box center [290, 163] width 36 height 11
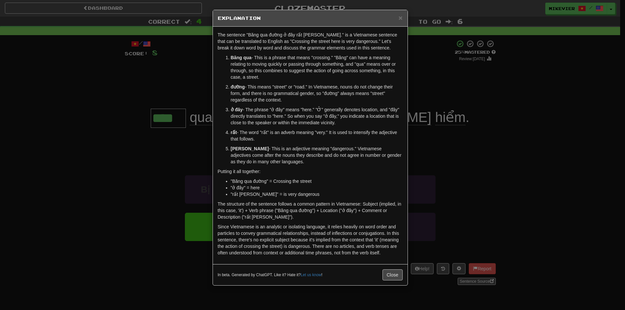
click at [150, 98] on div "× Explanation The sentence "Băng qua đường ở đây rất [PERSON_NAME]." is a Vietn…" at bounding box center [312, 155] width 625 height 310
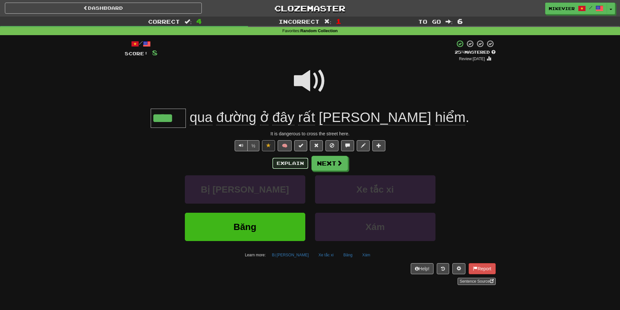
click at [287, 163] on button "Explain" at bounding box center [290, 163] width 36 height 11
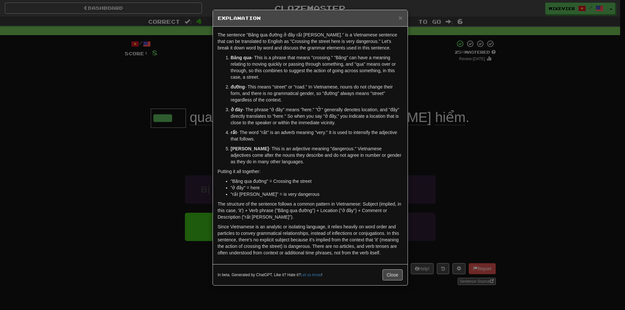
click at [149, 103] on div "× Explanation The sentence "Băng qua đường ở đây rất [PERSON_NAME]." is a Vietn…" at bounding box center [312, 155] width 625 height 310
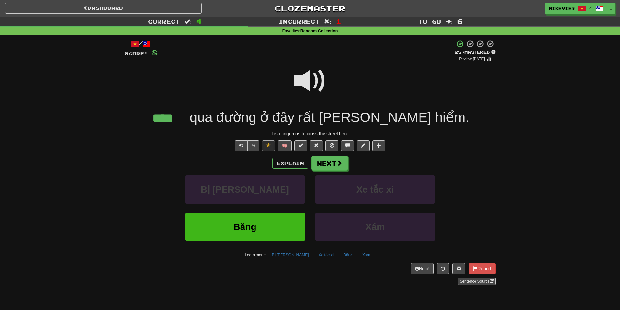
click at [304, 80] on span at bounding box center [310, 81] width 33 height 33
click at [322, 78] on span at bounding box center [310, 81] width 33 height 33
click at [340, 160] on span at bounding box center [340, 163] width 6 height 6
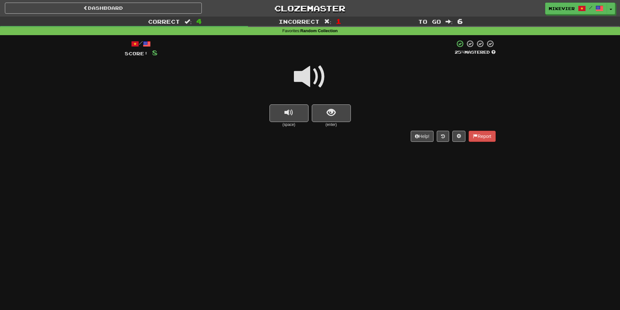
click at [320, 82] on span at bounding box center [310, 77] width 33 height 33
click at [340, 112] on button "show sentence" at bounding box center [331, 113] width 39 height 18
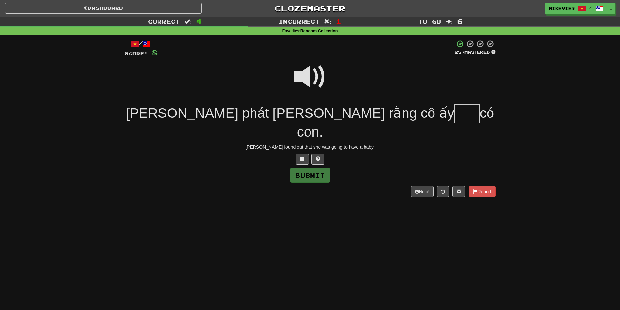
click at [304, 78] on span at bounding box center [310, 77] width 33 height 33
click at [304, 77] on span at bounding box center [310, 77] width 33 height 33
click at [303, 154] on button at bounding box center [302, 159] width 13 height 11
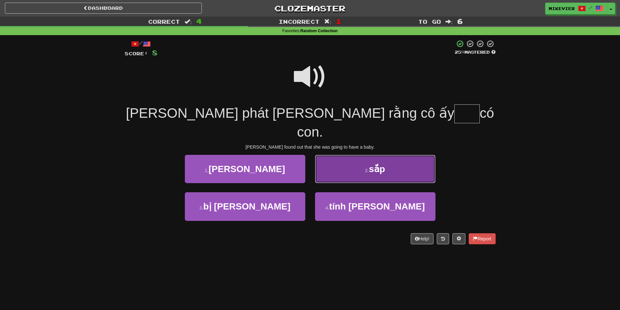
click at [362, 158] on button "2 . sắp" at bounding box center [375, 169] width 120 height 28
type input "***"
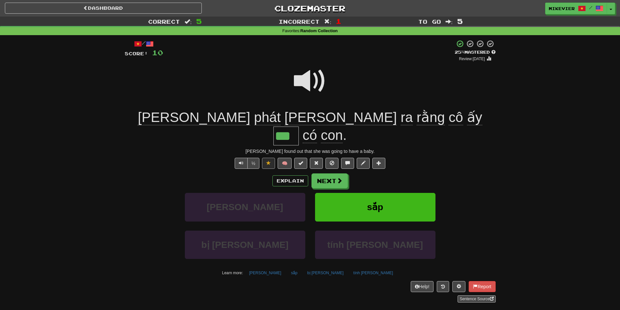
click at [304, 80] on span at bounding box center [310, 81] width 33 height 33
click at [303, 81] on span at bounding box center [310, 81] width 33 height 33
click at [310, 87] on span at bounding box center [310, 81] width 33 height 33
click at [279, 175] on button "Explain" at bounding box center [290, 180] width 36 height 11
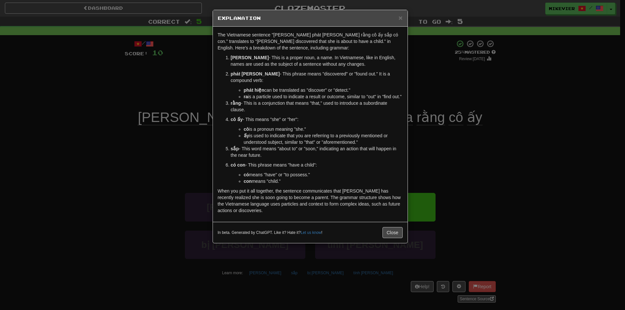
click at [140, 90] on div "× Explanation The Vietnamese sentence "[PERSON_NAME] phát [PERSON_NAME] rằng cô…" at bounding box center [312, 155] width 625 height 310
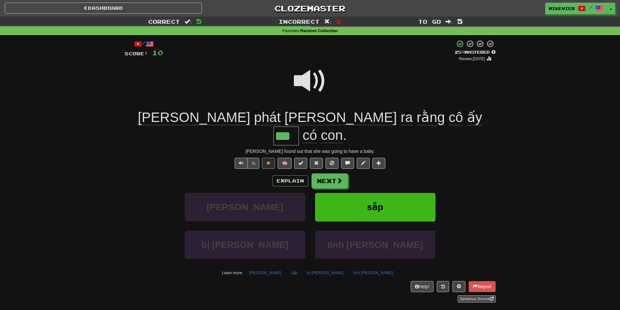
click at [307, 79] on span at bounding box center [310, 81] width 33 height 33
click at [333, 174] on button "Next" at bounding box center [330, 181] width 36 height 15
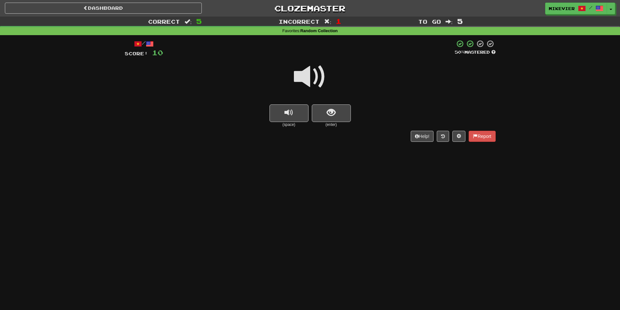
click at [322, 80] on span at bounding box center [310, 77] width 33 height 33
click at [338, 113] on button "show sentence" at bounding box center [331, 113] width 39 height 18
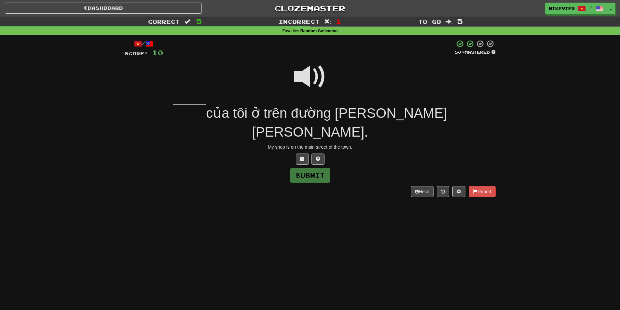
click at [318, 83] on span at bounding box center [310, 77] width 33 height 33
click at [300, 154] on button at bounding box center [302, 159] width 13 height 11
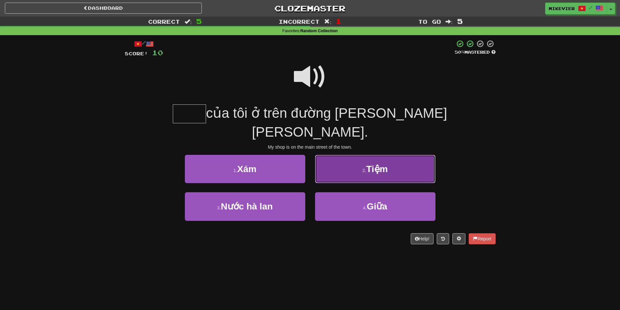
click at [362, 168] on small "2 ." at bounding box center [364, 170] width 4 height 5
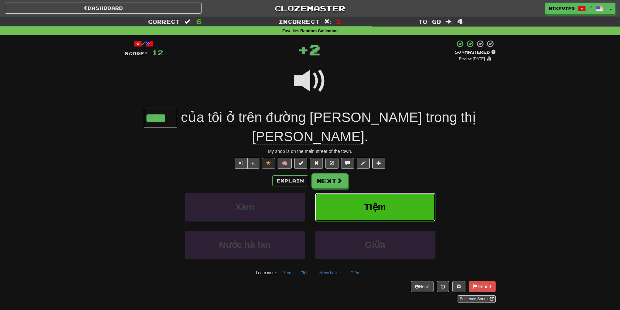
type input "****"
click at [334, 174] on button "Next" at bounding box center [330, 181] width 36 height 15
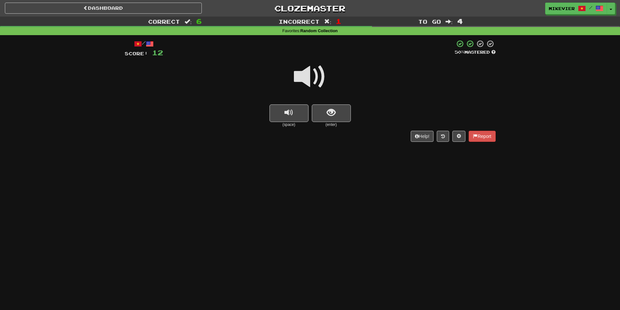
click at [328, 77] on div at bounding box center [310, 81] width 371 height 47
click at [322, 74] on span at bounding box center [310, 77] width 33 height 33
click at [325, 74] on span at bounding box center [310, 77] width 33 height 33
click at [322, 76] on span at bounding box center [310, 77] width 33 height 33
click at [341, 113] on button "show sentence" at bounding box center [331, 113] width 39 height 18
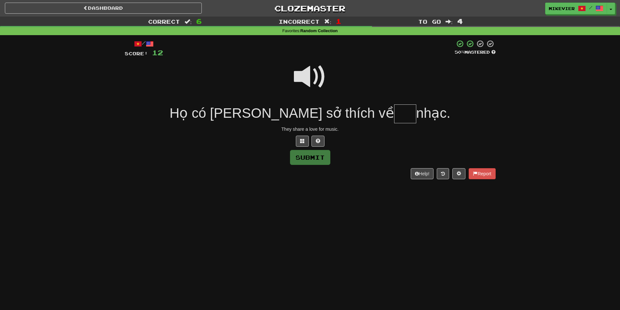
click at [311, 82] on span at bounding box center [310, 77] width 33 height 33
click at [303, 141] on span at bounding box center [302, 141] width 5 height 5
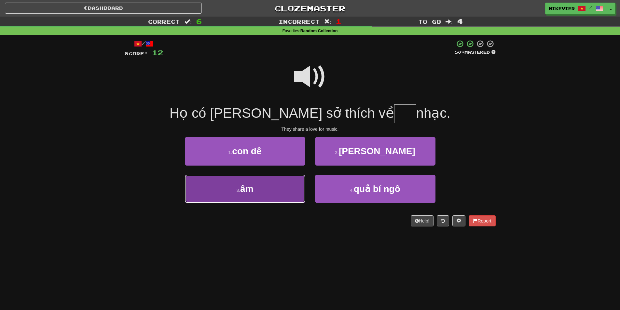
click at [275, 191] on button "3 . âm" at bounding box center [245, 189] width 120 height 28
type input "**"
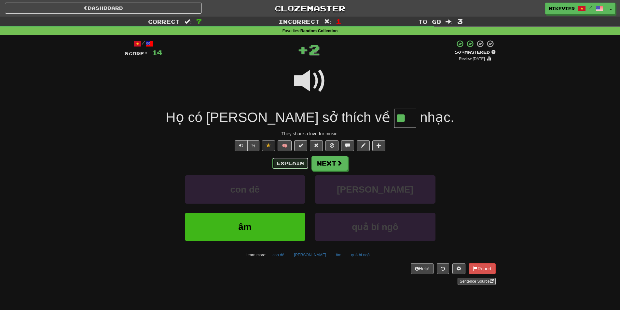
click at [290, 160] on button "Explain" at bounding box center [290, 163] width 36 height 11
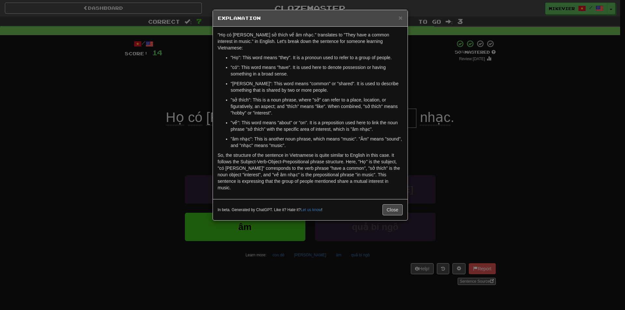
click at [182, 96] on div "× Explanation "Họ có chung sở thích về âm nhạc." translates to "They have a com…" at bounding box center [312, 155] width 625 height 310
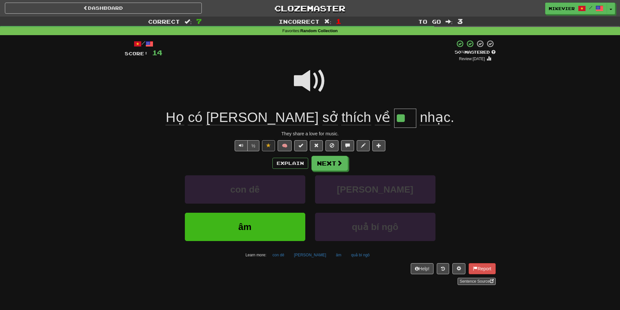
click at [304, 82] on span at bounding box center [310, 81] width 33 height 33
click at [299, 80] on span at bounding box center [310, 81] width 33 height 33
click at [300, 79] on span at bounding box center [310, 81] width 33 height 33
click at [300, 77] on span at bounding box center [310, 81] width 33 height 33
click at [340, 164] on span at bounding box center [340, 163] width 6 height 6
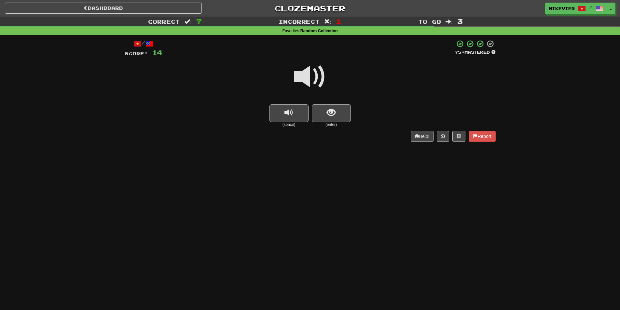
click at [307, 78] on span at bounding box center [310, 77] width 33 height 33
click at [328, 114] on span "show sentence" at bounding box center [331, 112] width 9 height 9
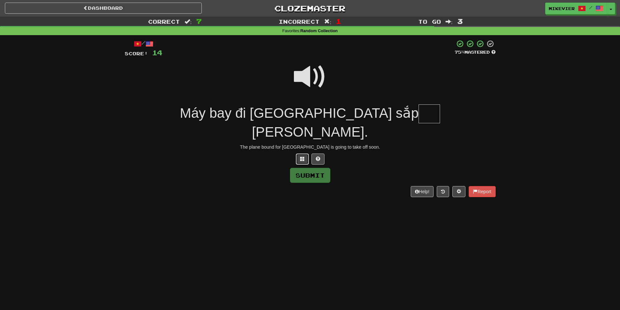
click at [300, 156] on span at bounding box center [302, 158] width 5 height 5
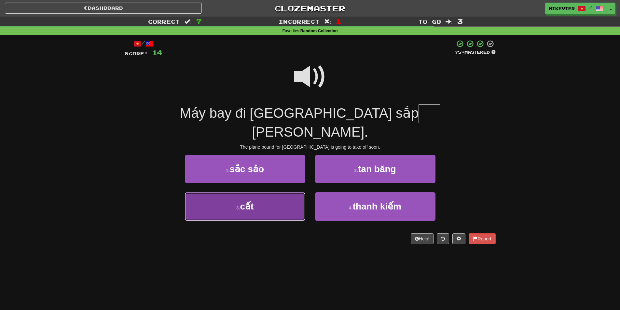
click at [291, 192] on button "3 . cất" at bounding box center [245, 206] width 120 height 28
type input "***"
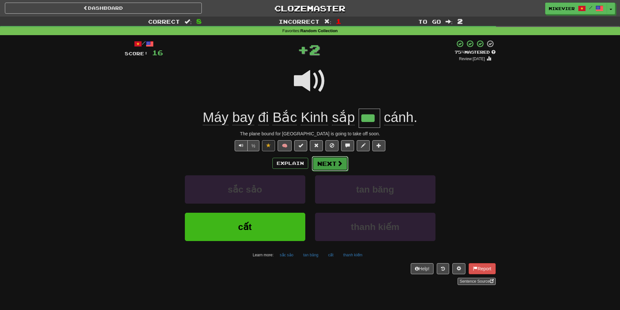
click at [334, 164] on button "Next" at bounding box center [330, 163] width 36 height 15
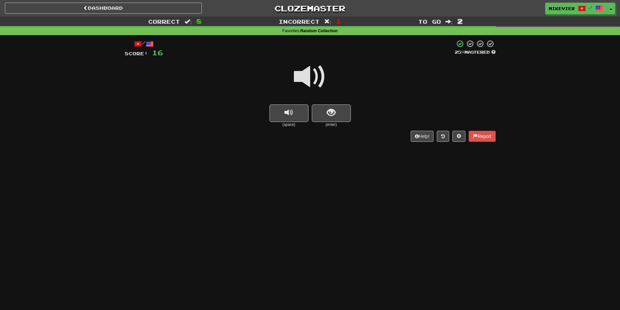
click at [323, 78] on span at bounding box center [310, 77] width 33 height 33
click at [320, 70] on span at bounding box center [310, 77] width 33 height 33
click at [315, 81] on span at bounding box center [310, 77] width 33 height 33
click at [339, 109] on button "show sentence" at bounding box center [331, 113] width 39 height 18
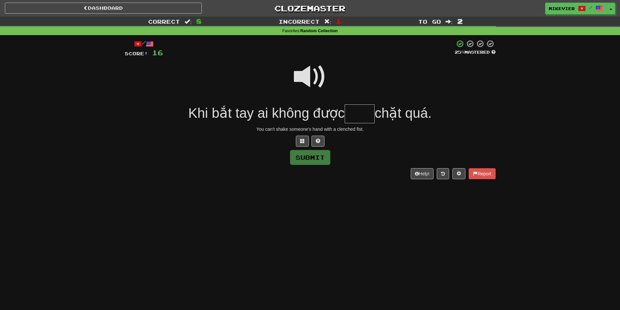
click at [310, 72] on span at bounding box center [310, 77] width 33 height 33
click at [305, 142] on button at bounding box center [302, 141] width 13 height 11
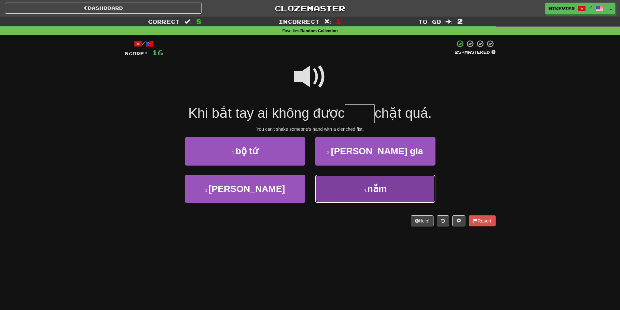
click at [356, 183] on button "4 . nắm" at bounding box center [375, 189] width 120 height 28
type input "***"
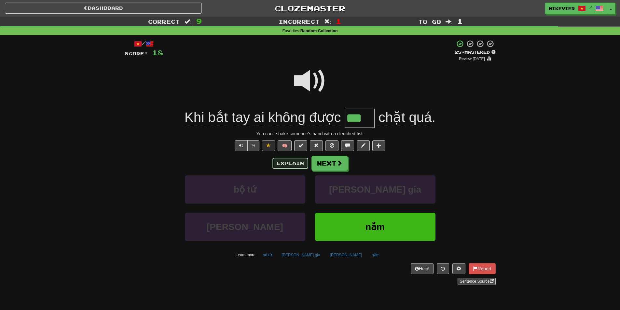
click at [288, 164] on button "Explain" at bounding box center [290, 163] width 36 height 11
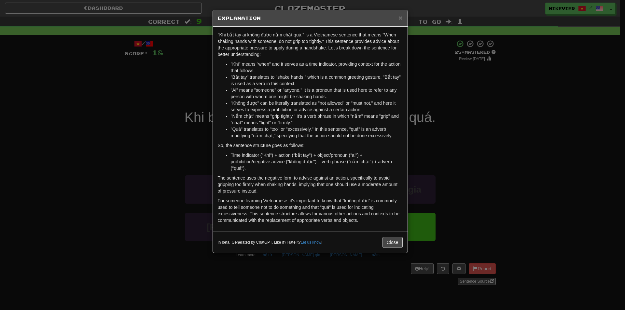
click at [180, 89] on div "× Explanation "Khi bắt tay ai không được nắm chặt quá." is a Vietnamese sentenc…" at bounding box center [312, 155] width 625 height 310
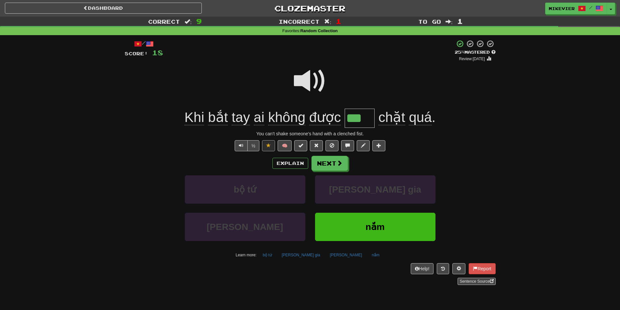
click at [301, 83] on span at bounding box center [310, 81] width 33 height 33
click at [309, 87] on span at bounding box center [310, 81] width 33 height 33
click at [331, 163] on button "Next" at bounding box center [330, 163] width 36 height 15
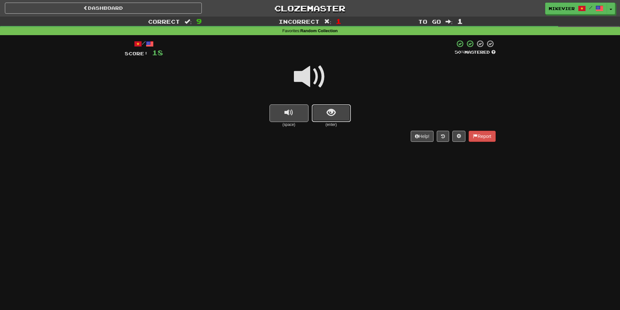
click at [329, 111] on span "show sentence" at bounding box center [331, 112] width 9 height 9
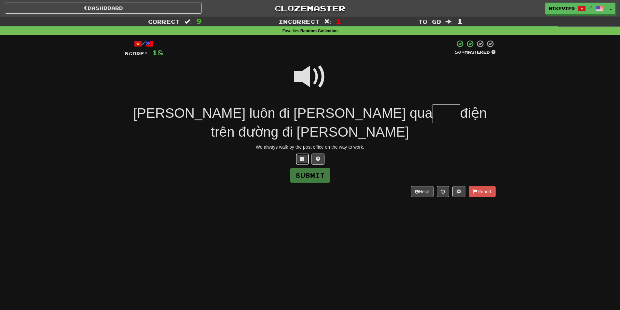
click at [307, 154] on button at bounding box center [302, 159] width 13 height 11
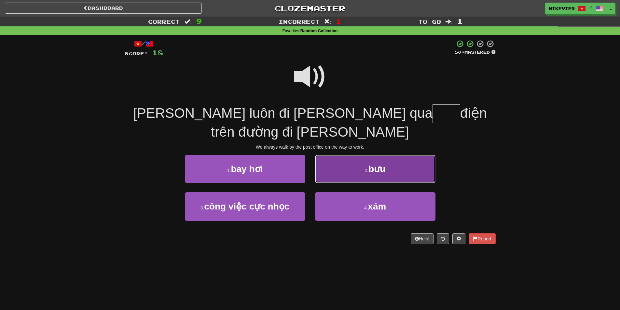
click at [355, 155] on button "2 . bưu" at bounding box center [375, 169] width 120 height 28
type input "***"
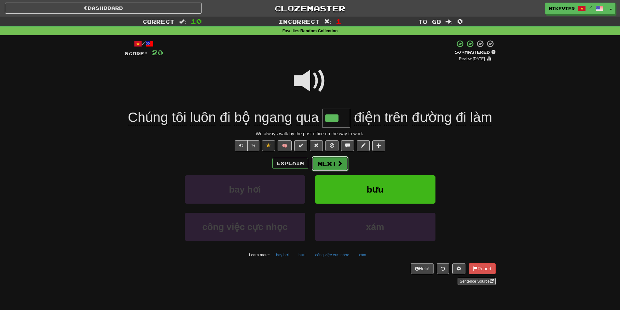
click at [340, 161] on span at bounding box center [340, 163] width 6 height 6
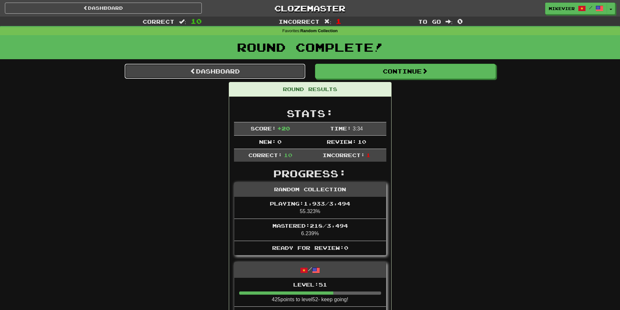
click at [279, 68] on link "Dashboard" at bounding box center [215, 71] width 181 height 15
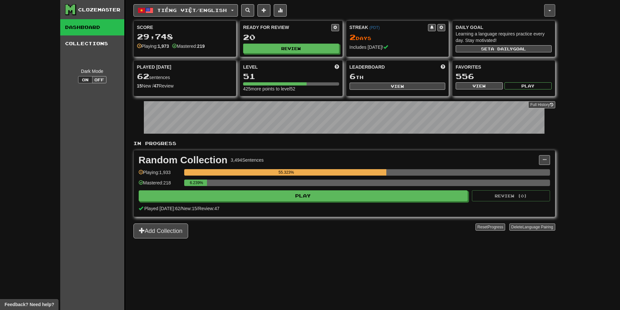
click at [552, 11] on button "button" at bounding box center [549, 10] width 11 height 12
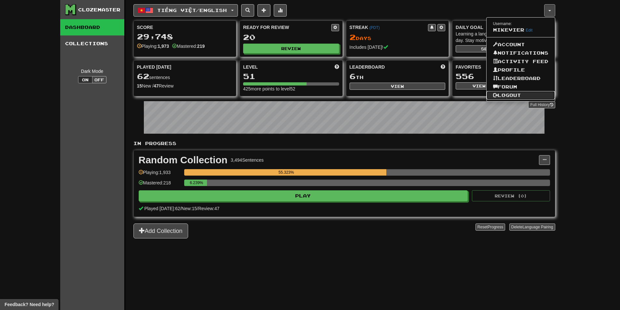
click at [514, 96] on link "Logout" at bounding box center [520, 95] width 68 height 8
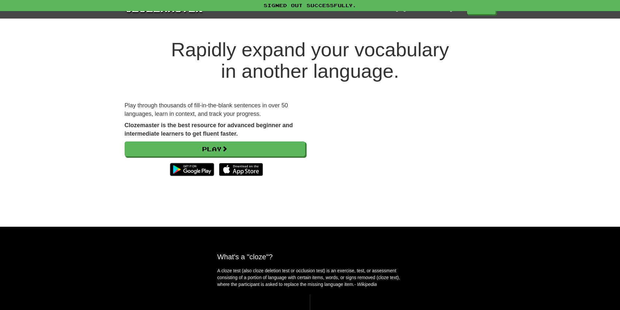
click at [599, 58] on h1 "Rapidly expand your vocabulary in another language." at bounding box center [310, 60] width 620 height 43
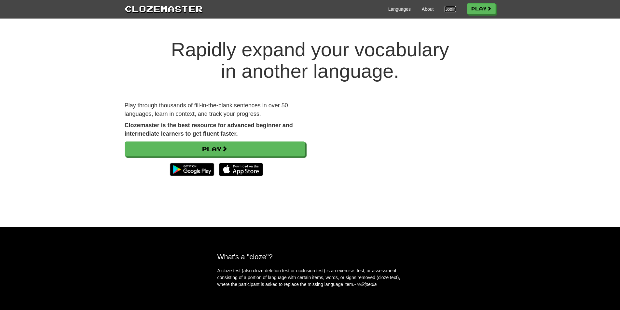
click at [445, 9] on link "Login" at bounding box center [449, 9] width 11 height 7
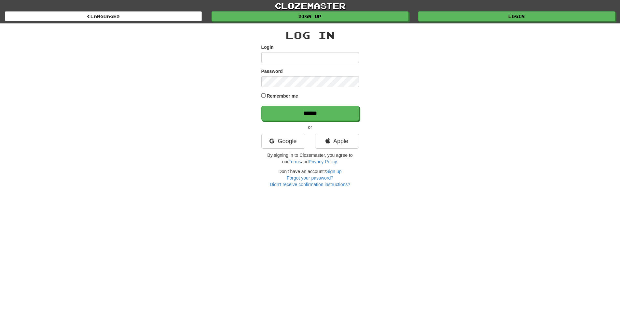
click at [326, 58] on input "Login" at bounding box center [310, 57] width 98 height 11
type input "*"
type input "********"
click at [261, 106] on input "******" at bounding box center [310, 113] width 98 height 15
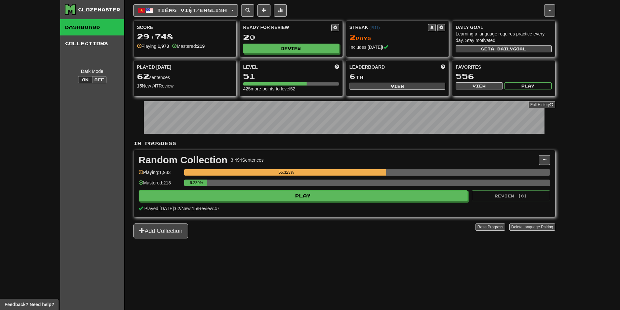
click at [552, 9] on button "button" at bounding box center [549, 10] width 11 height 12
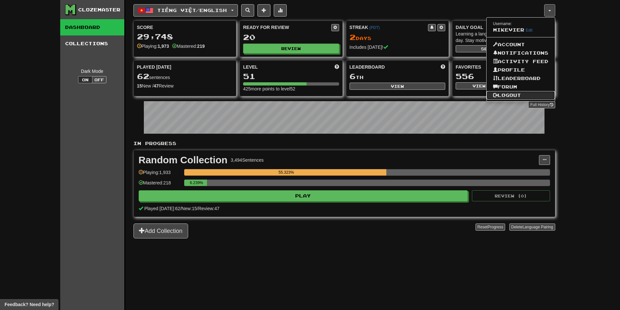
click at [506, 93] on link "Logout" at bounding box center [520, 95] width 68 height 8
